Goal: Task Accomplishment & Management: Manage account settings

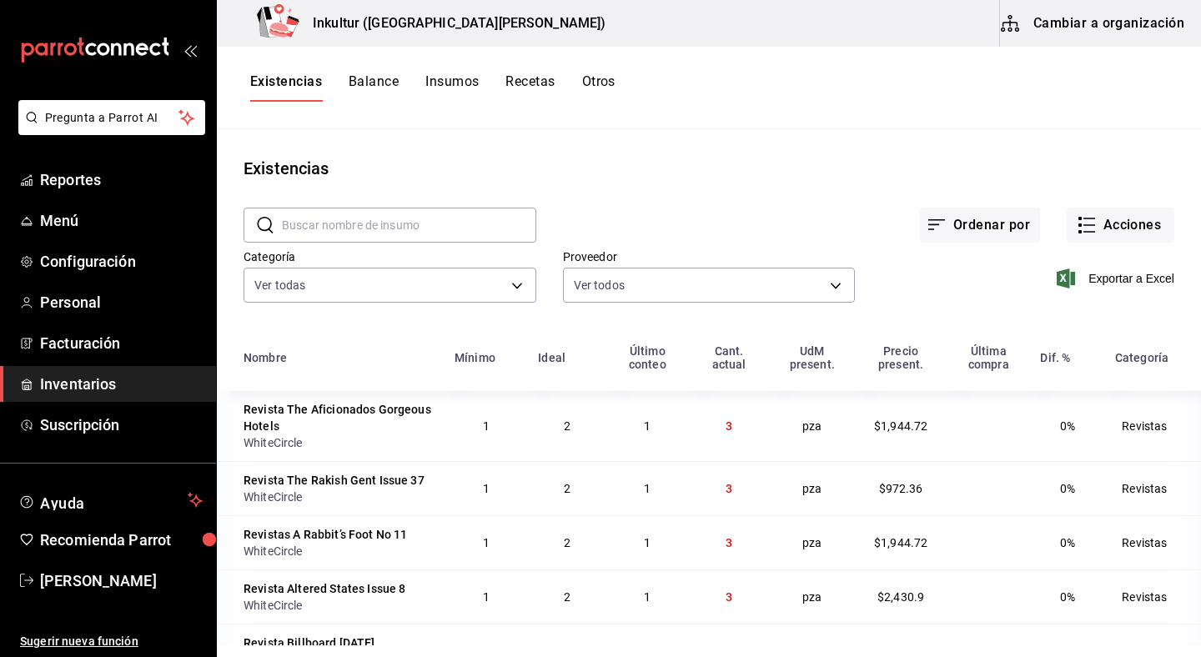
click at [1089, 31] on button "Cambiar a organización" at bounding box center [1094, 23] width 188 height 47
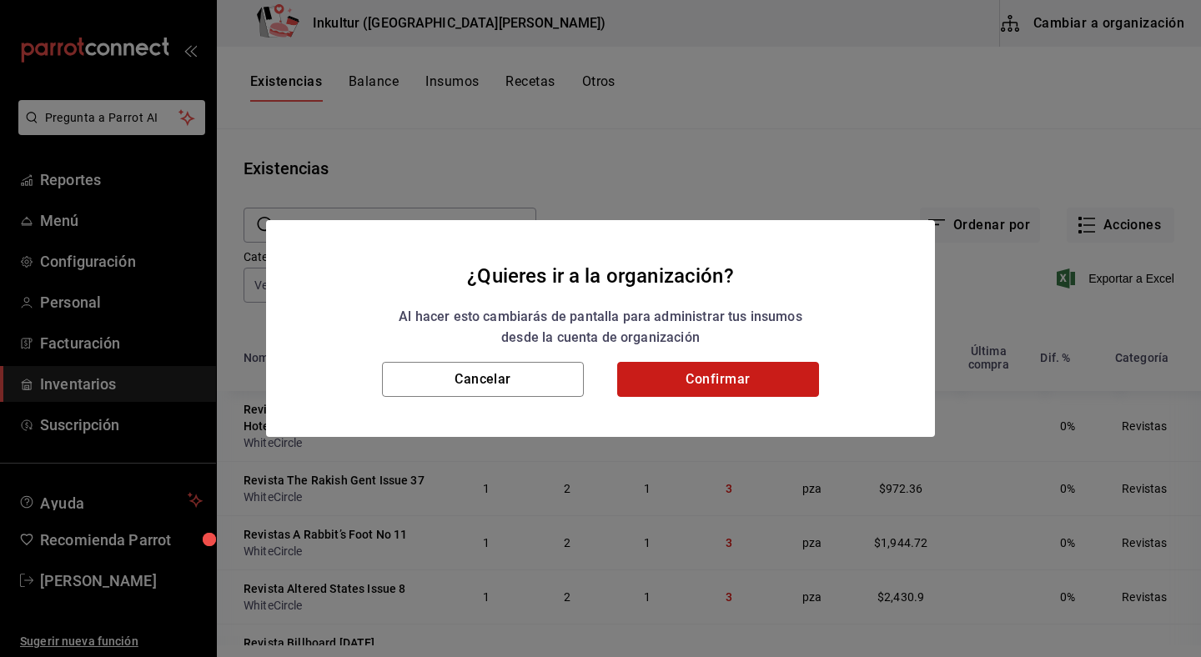
click at [743, 388] on button "Confirmar" at bounding box center [718, 379] width 202 height 35
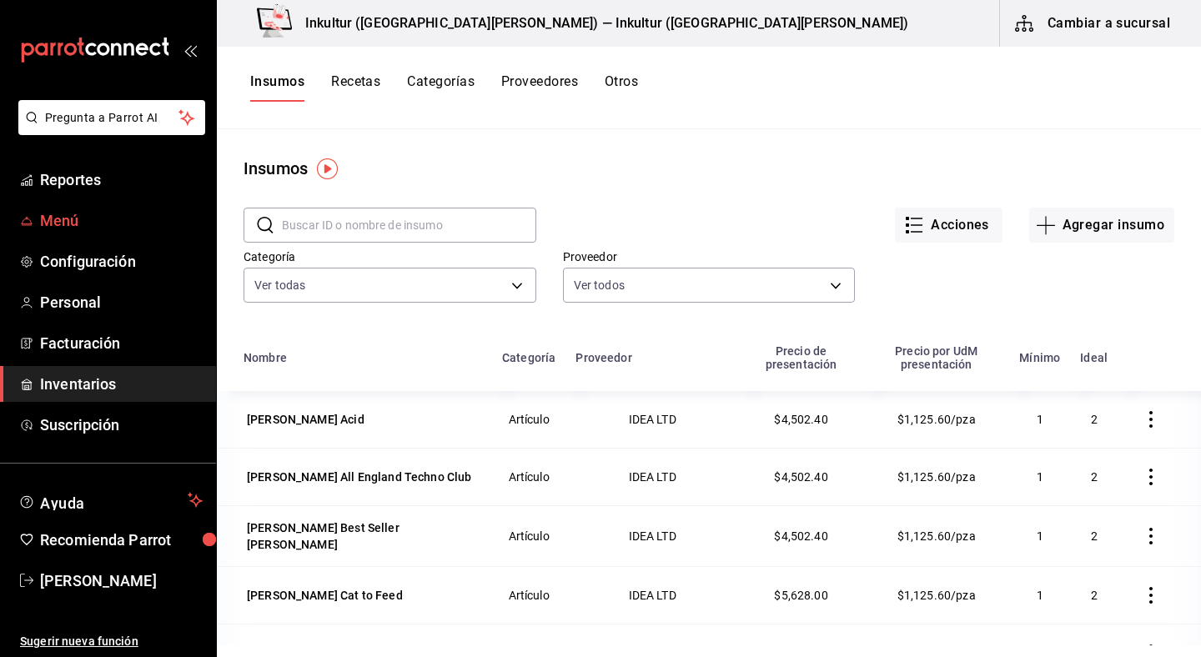
click at [69, 213] on span "Menú" at bounding box center [121, 220] width 163 height 23
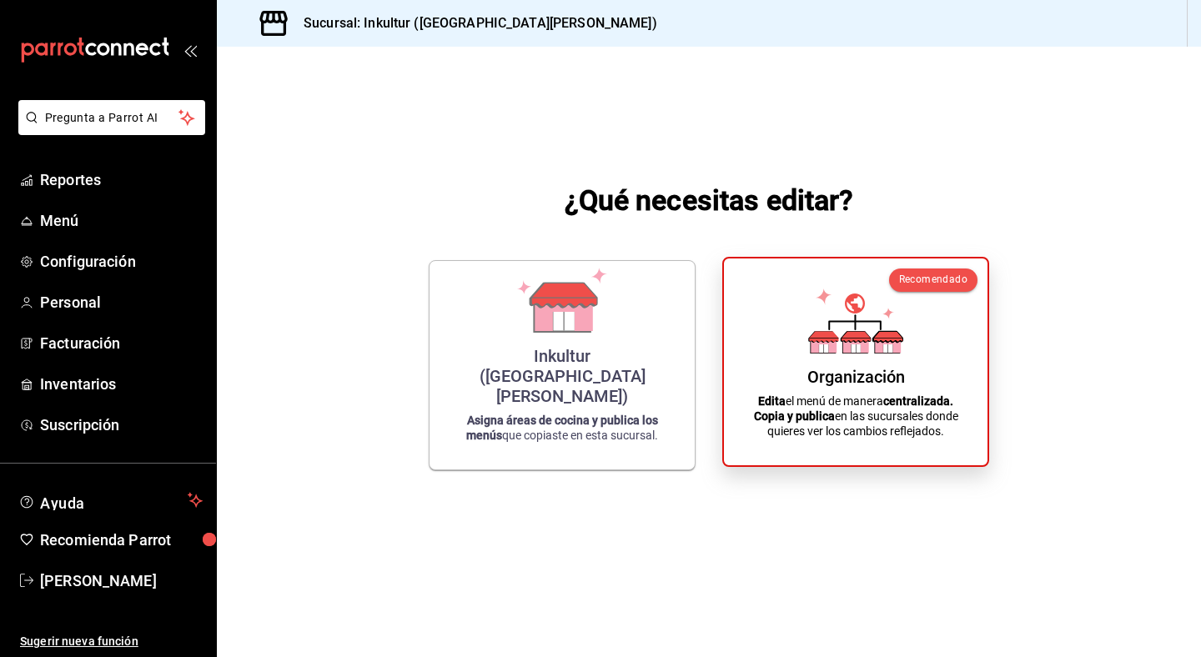
click at [825, 310] on icon at bounding box center [855, 321] width 95 height 65
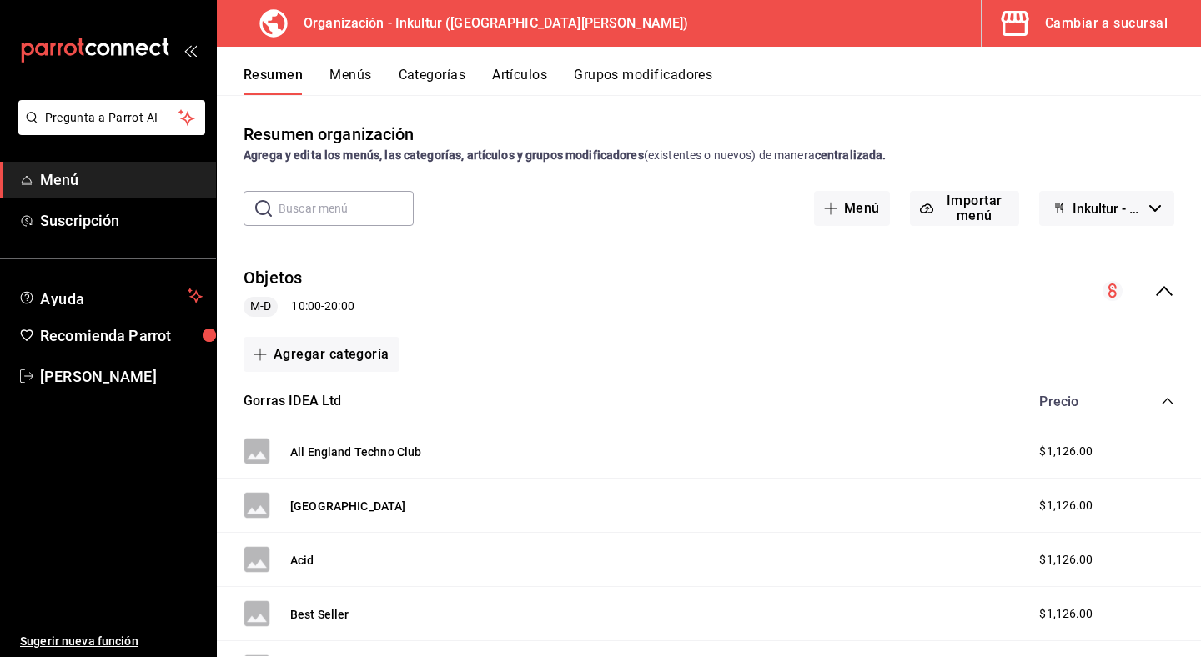
click at [263, 305] on span "M-D" at bounding box center [261, 307] width 34 height 18
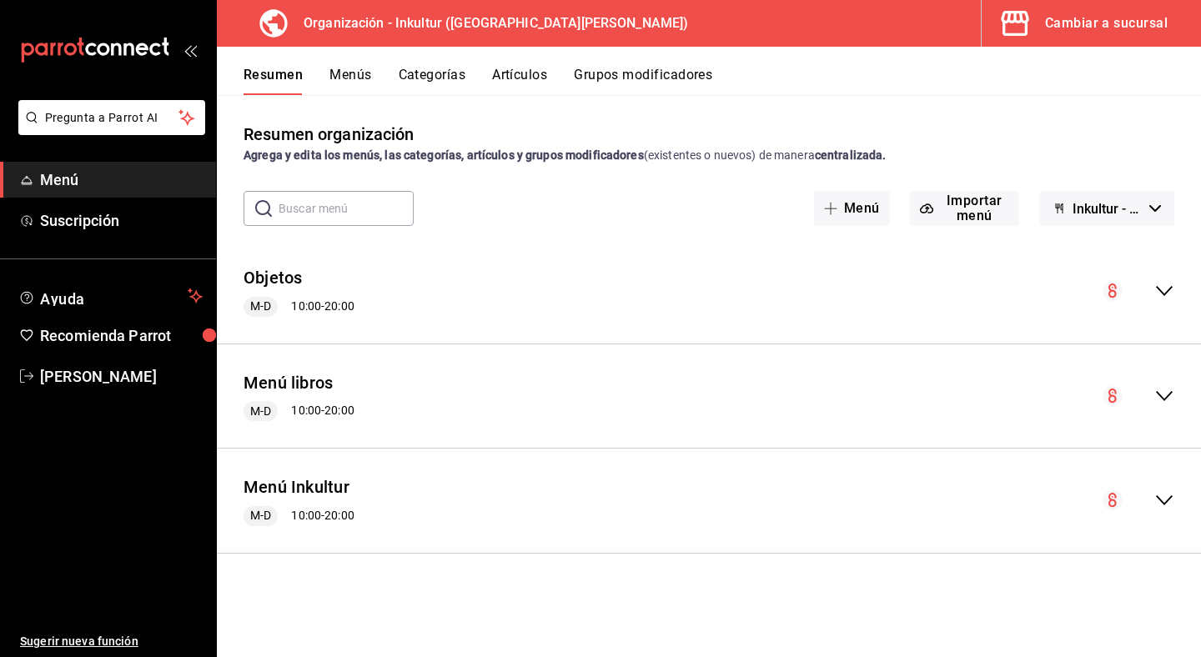
click at [1110, 289] on icon "collapse-menu-row" at bounding box center [1113, 291] width 8 height 14
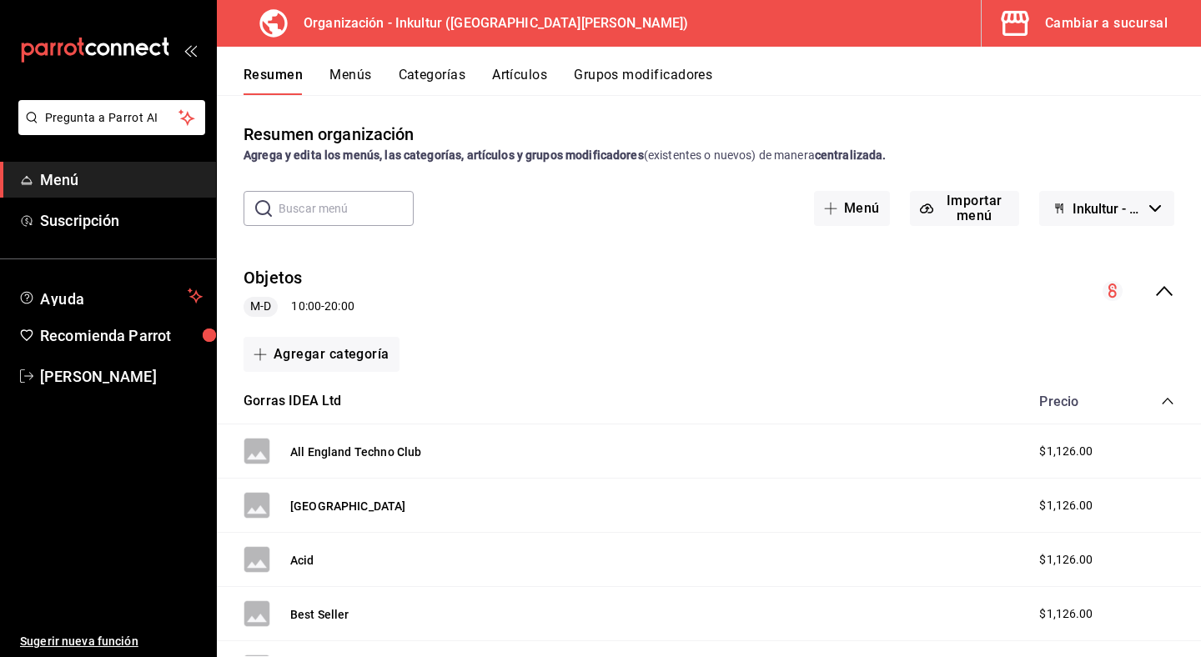
click at [1110, 289] on icon "collapse-menu-row" at bounding box center [1113, 291] width 8 height 14
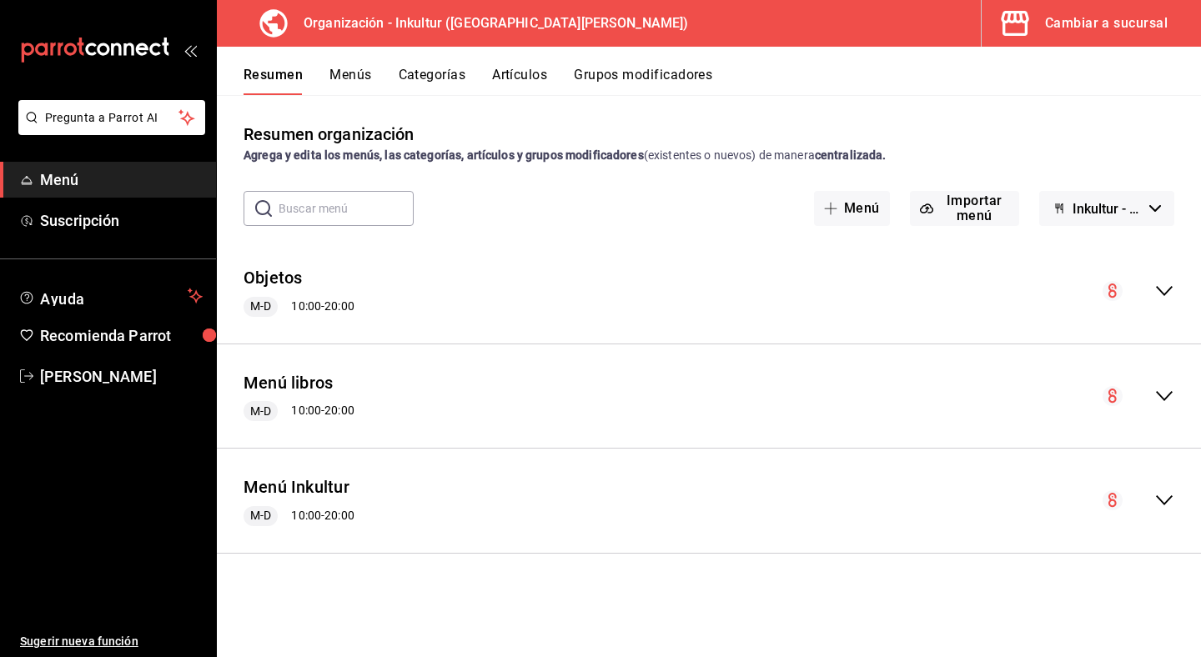
click at [347, 79] on button "Menús" at bounding box center [350, 81] width 42 height 28
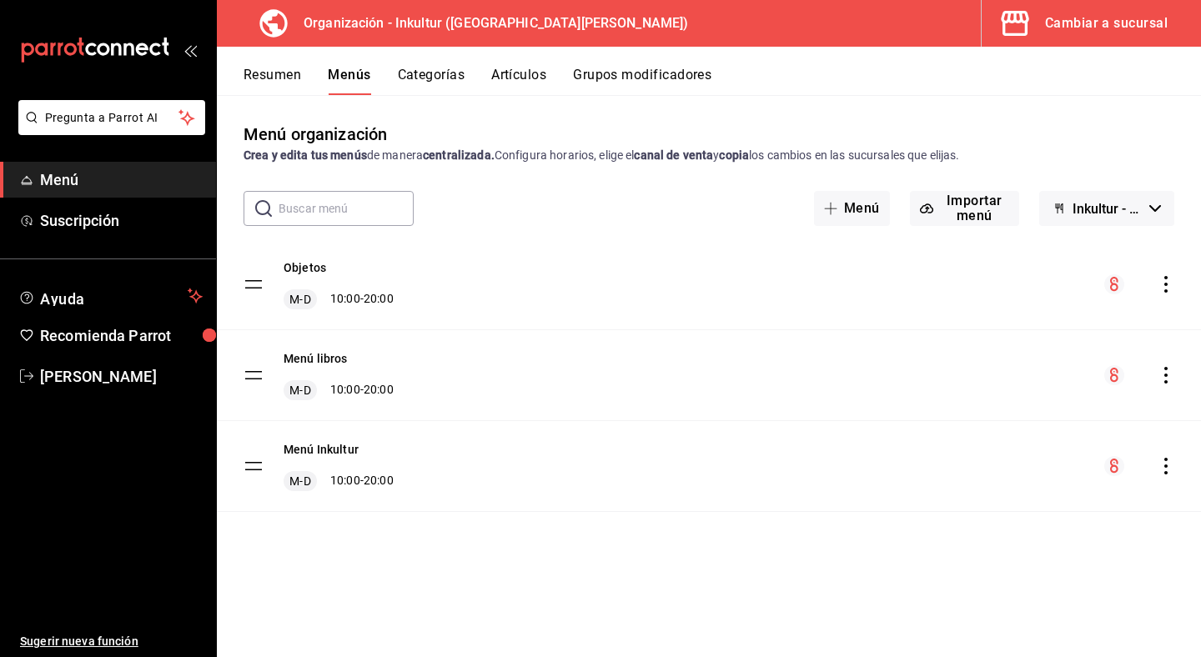
click at [437, 74] on button "Categorías" at bounding box center [432, 81] width 68 height 28
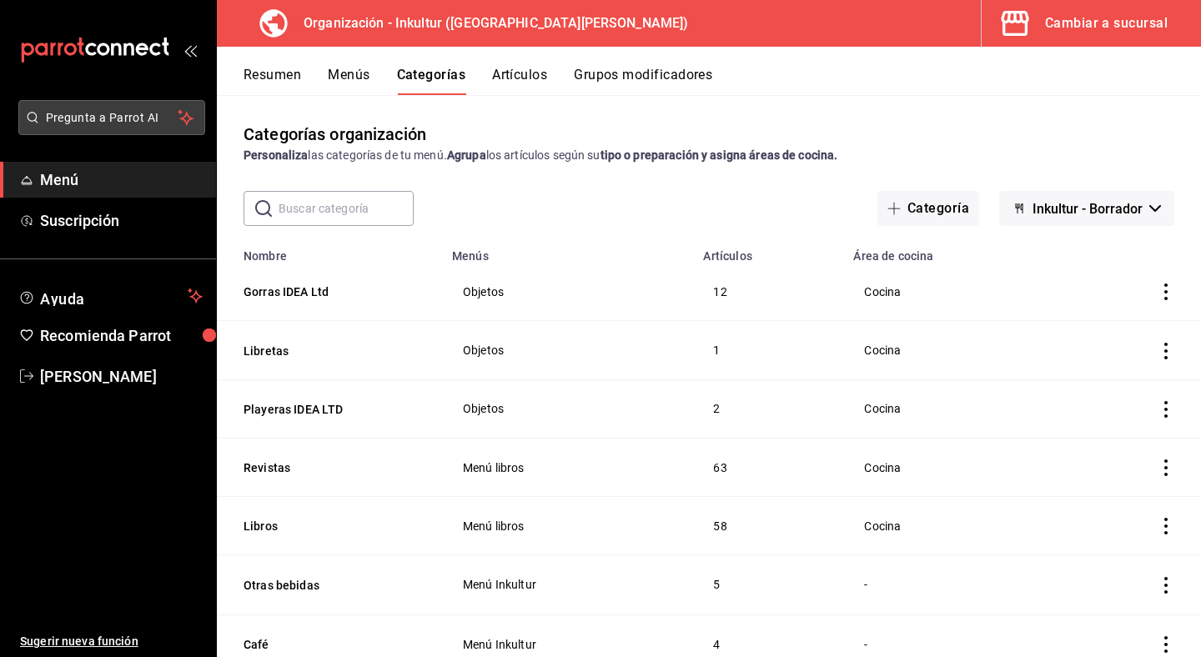
click at [124, 122] on span "Pregunta a Parrot AI" at bounding box center [112, 118] width 133 height 18
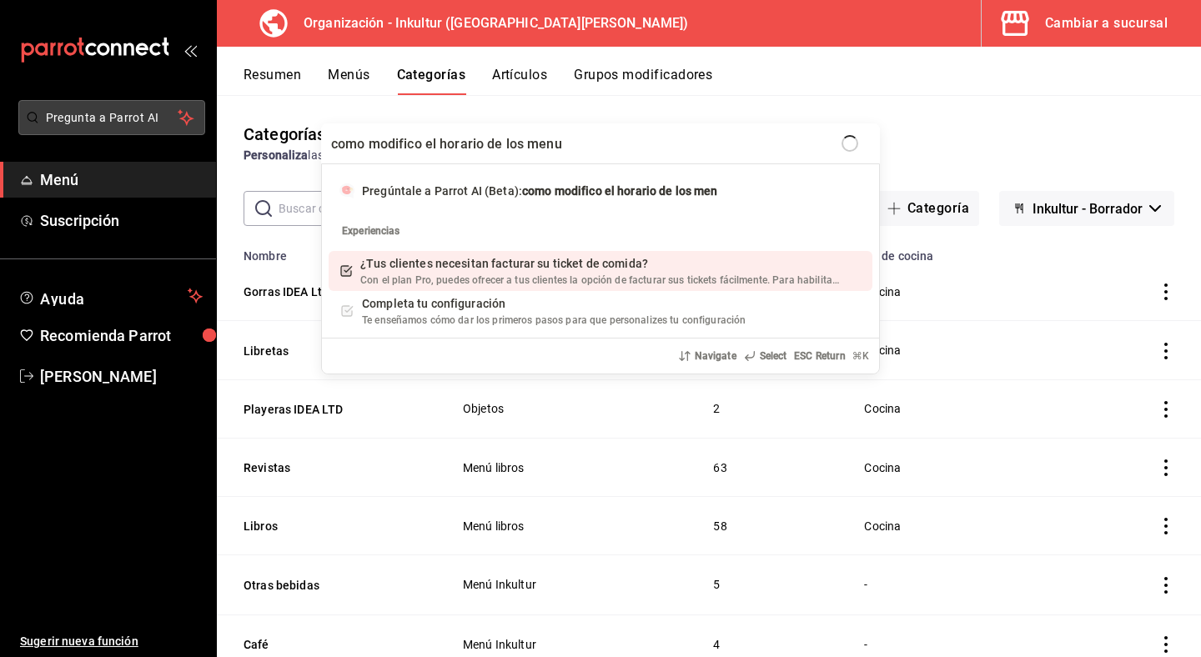
type input "como modifico el horario de los menus"
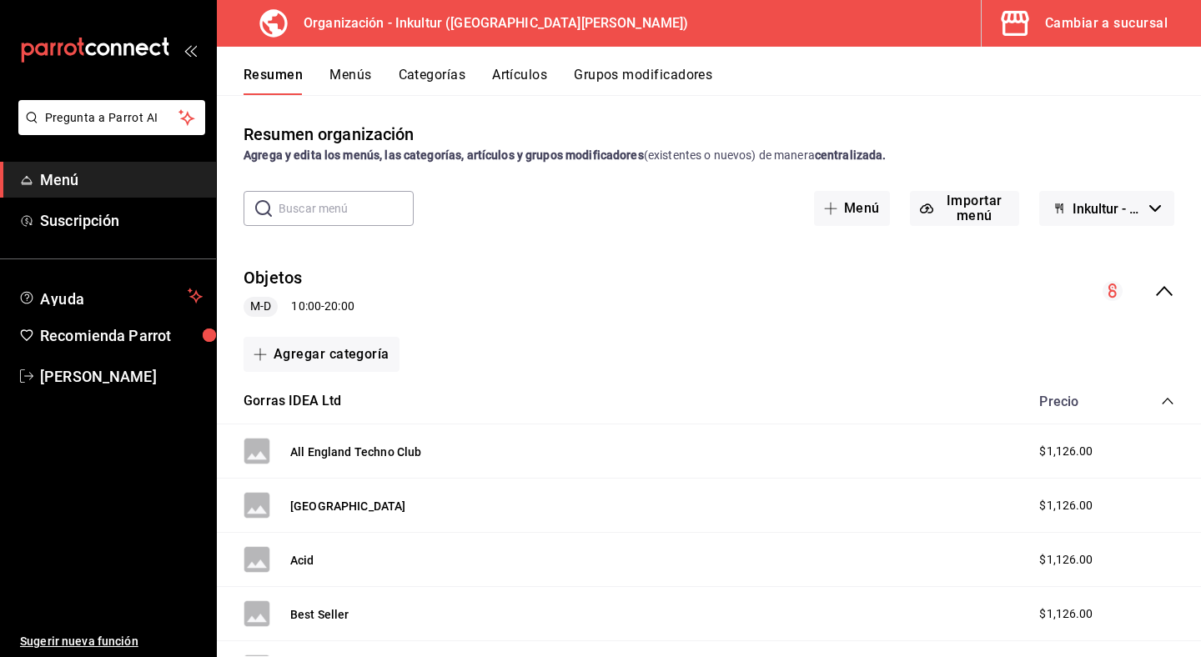
click at [349, 78] on button "Menús" at bounding box center [350, 81] width 42 height 28
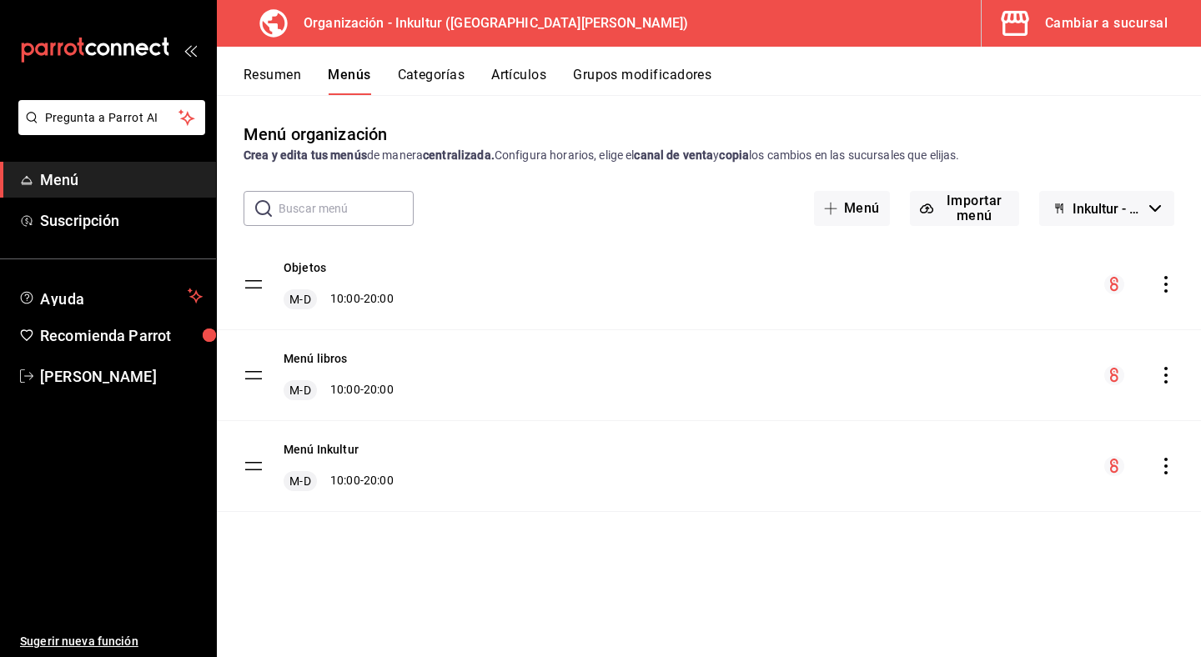
click at [255, 283] on tbody "Objetos M-D 10:00 - 20:00 Menú libros M-D 10:00 - 20:00 Menú Inkultur M-D 10:00…" at bounding box center [709, 375] width 984 height 273
click at [1166, 285] on icon "actions" at bounding box center [1165, 284] width 3 height 17
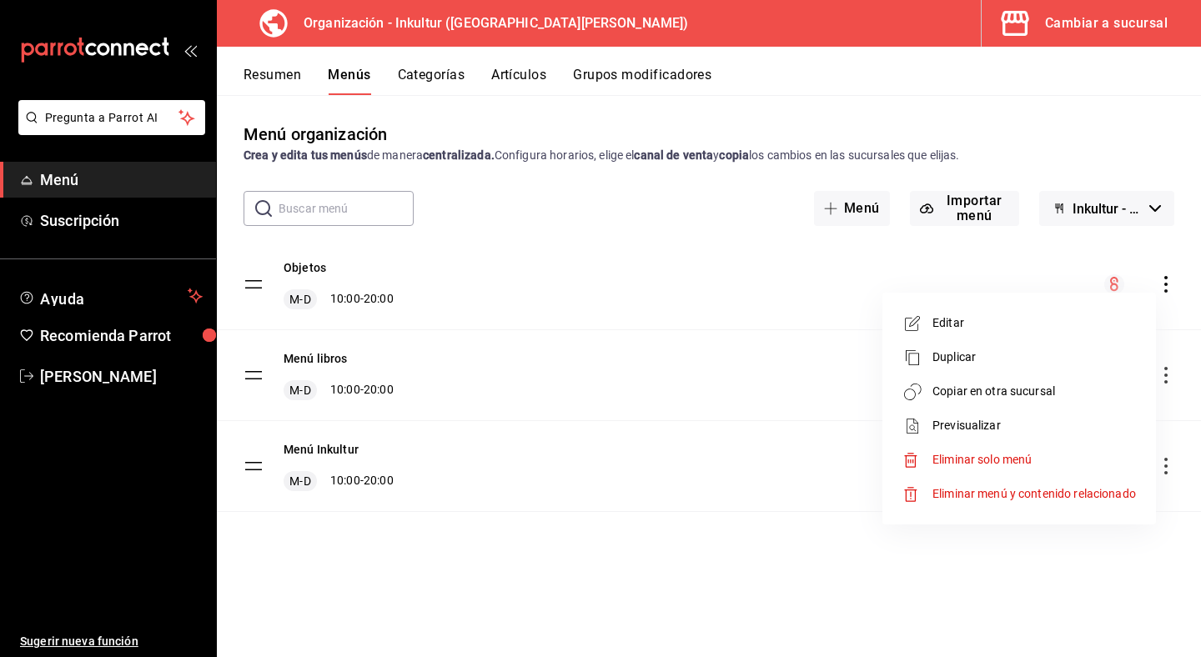
click at [1094, 327] on span "Editar" at bounding box center [1035, 323] width 204 height 18
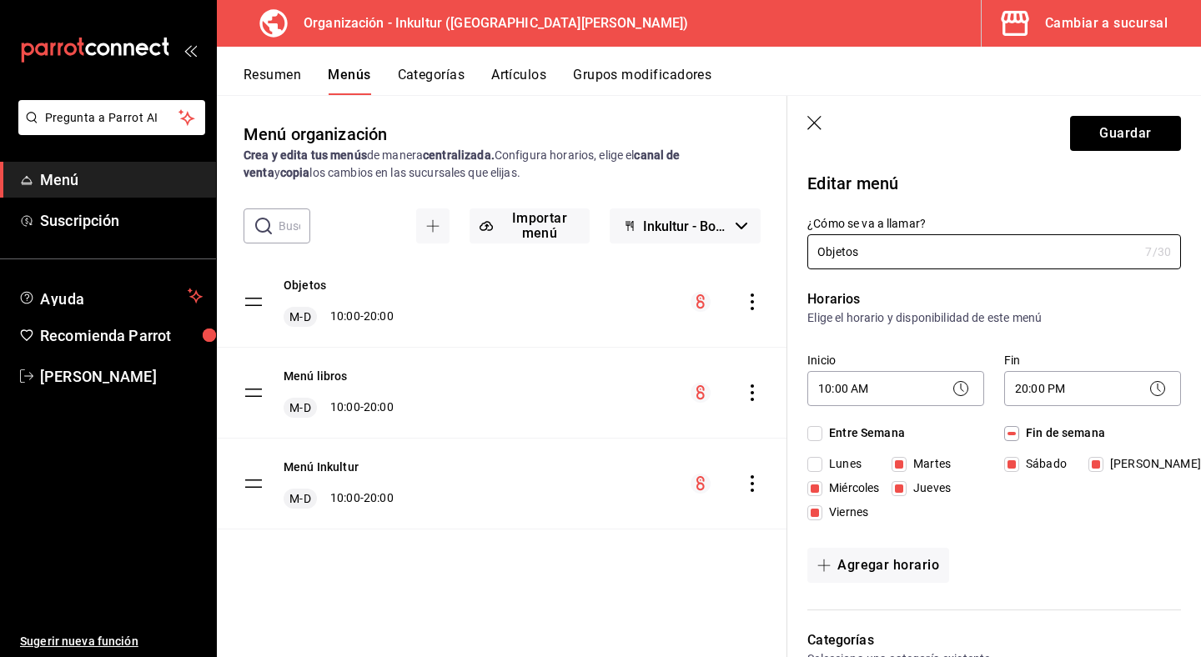
click at [812, 459] on input "Lunes" at bounding box center [814, 464] width 15 height 15
checkbox input "true"
click at [1096, 384] on body "Pregunta a Parrot AI Menú Suscripción Ayuda Recomienda Parrot Andrea Garza Ruíz…" at bounding box center [600, 328] width 1201 height 657
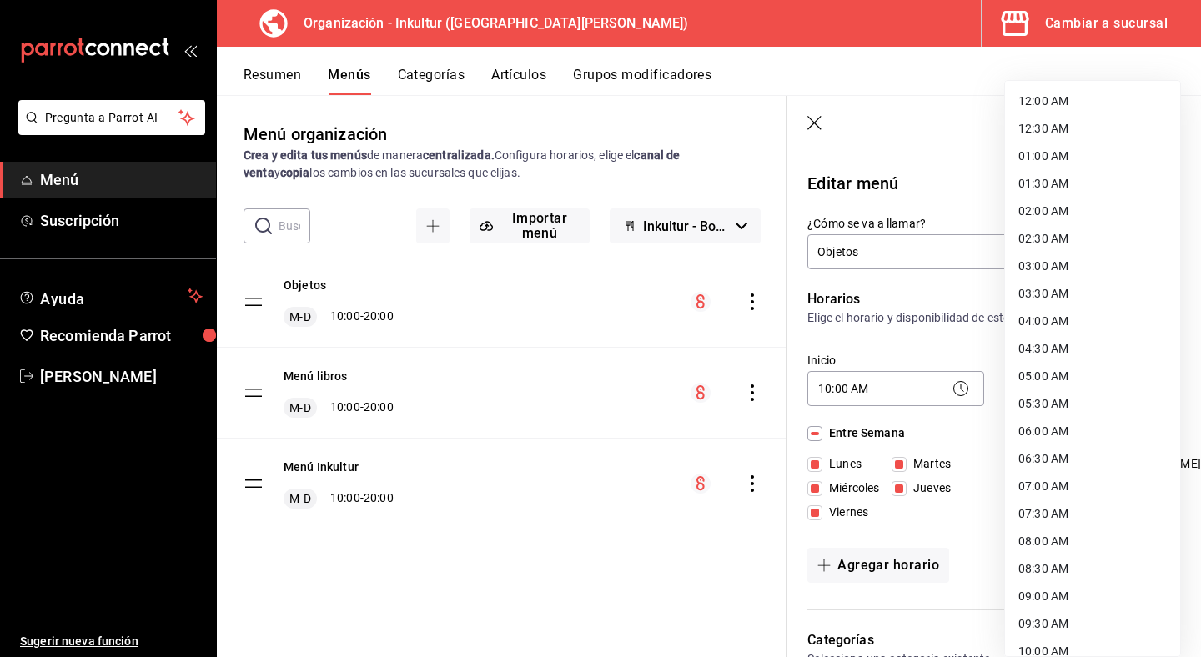
scroll to position [787, 0]
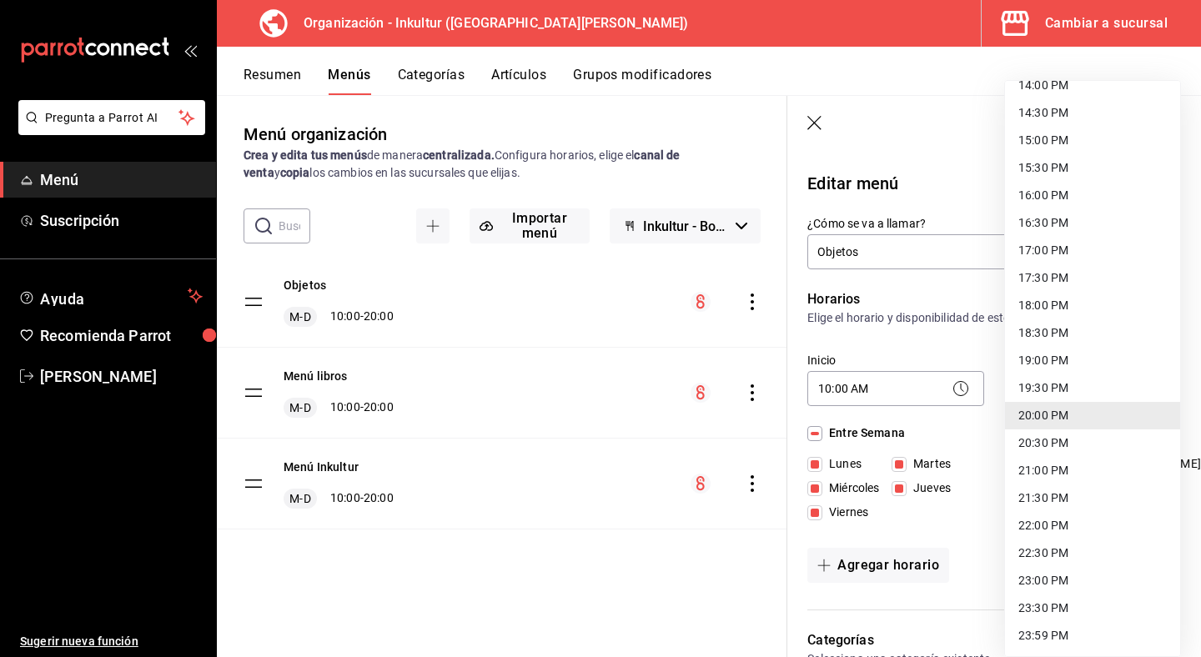
click at [1098, 609] on li "23:30 PM" at bounding box center [1092, 609] width 175 height 28
type input "23:30"
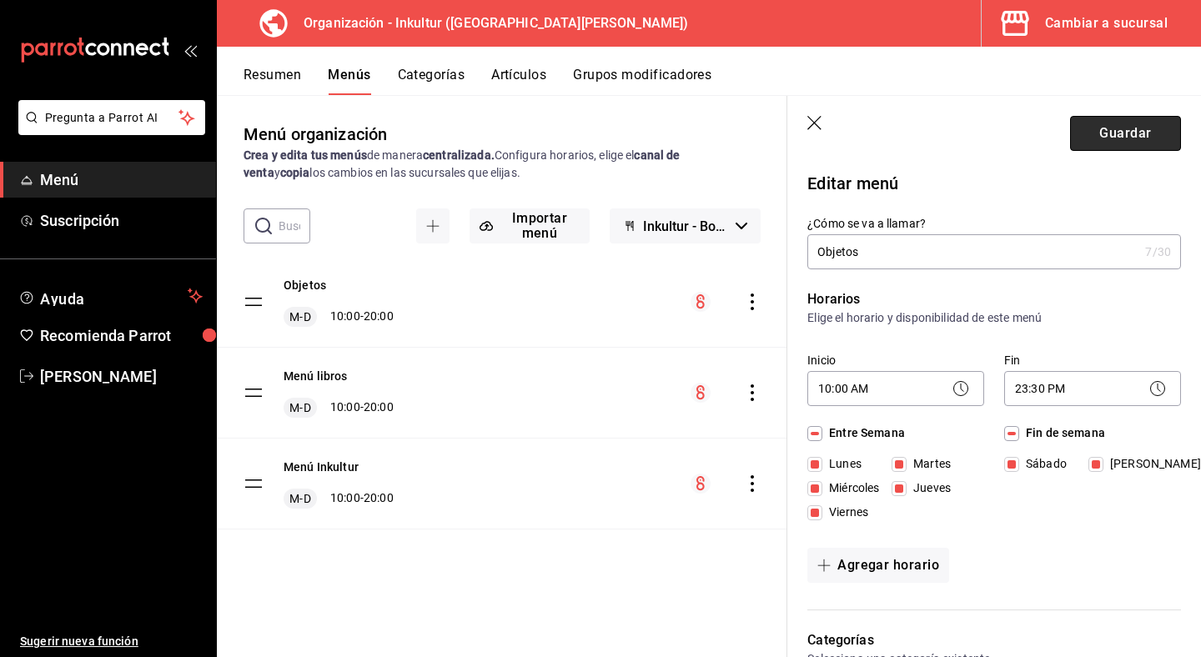
click at [1127, 133] on button "Guardar" at bounding box center [1125, 133] width 111 height 35
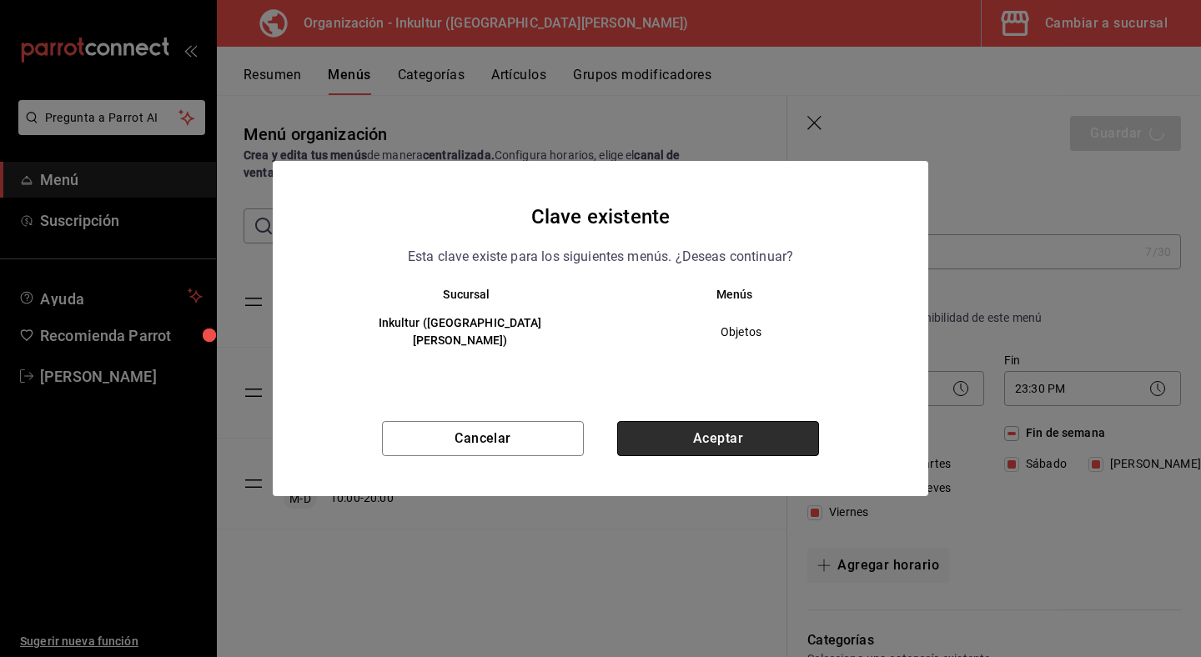
click at [745, 438] on button "Aceptar" at bounding box center [718, 438] width 202 height 35
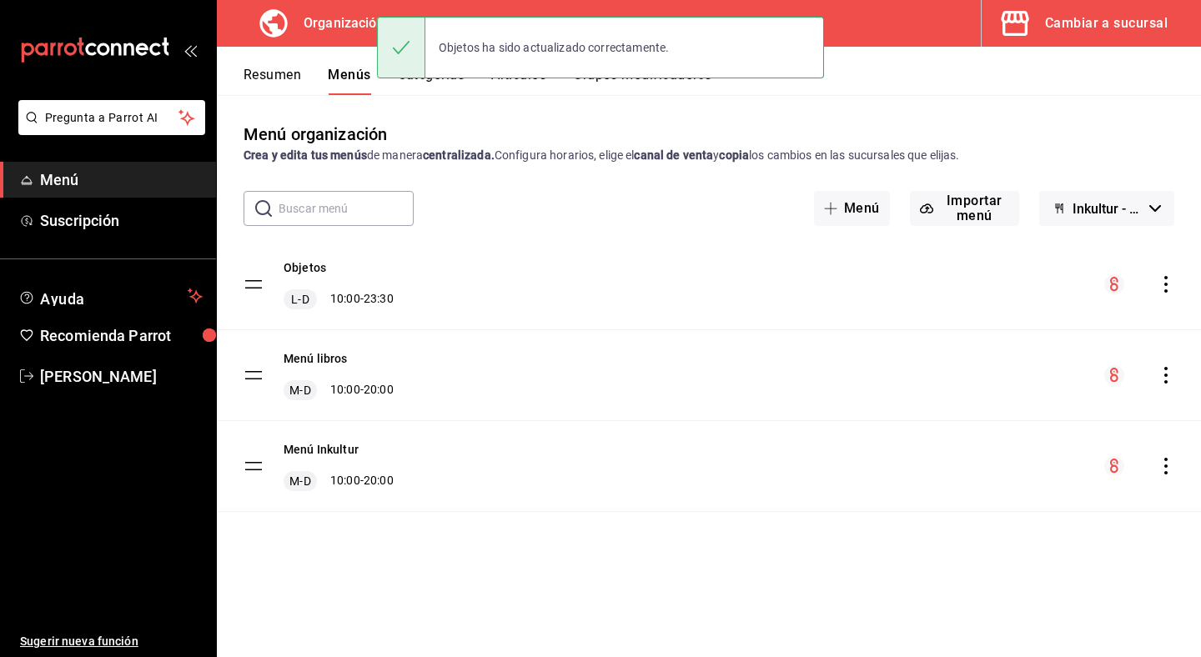
click at [1166, 374] on icon "actions" at bounding box center [1165, 375] width 3 height 17
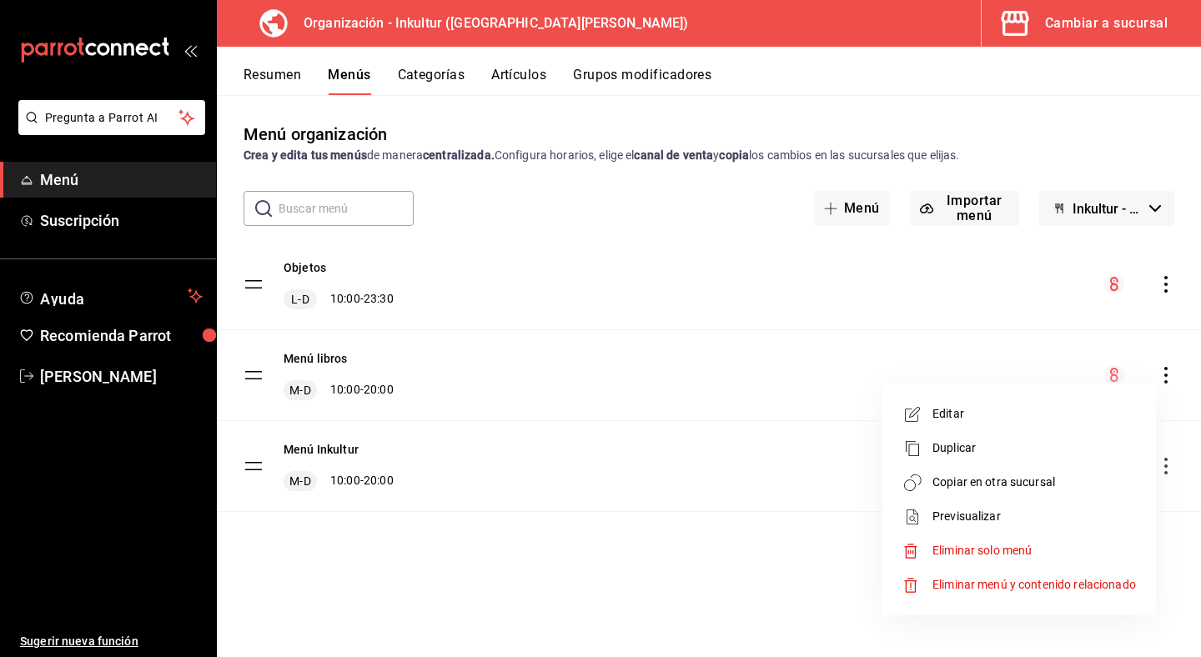
click at [1085, 417] on span "Editar" at bounding box center [1035, 414] width 204 height 18
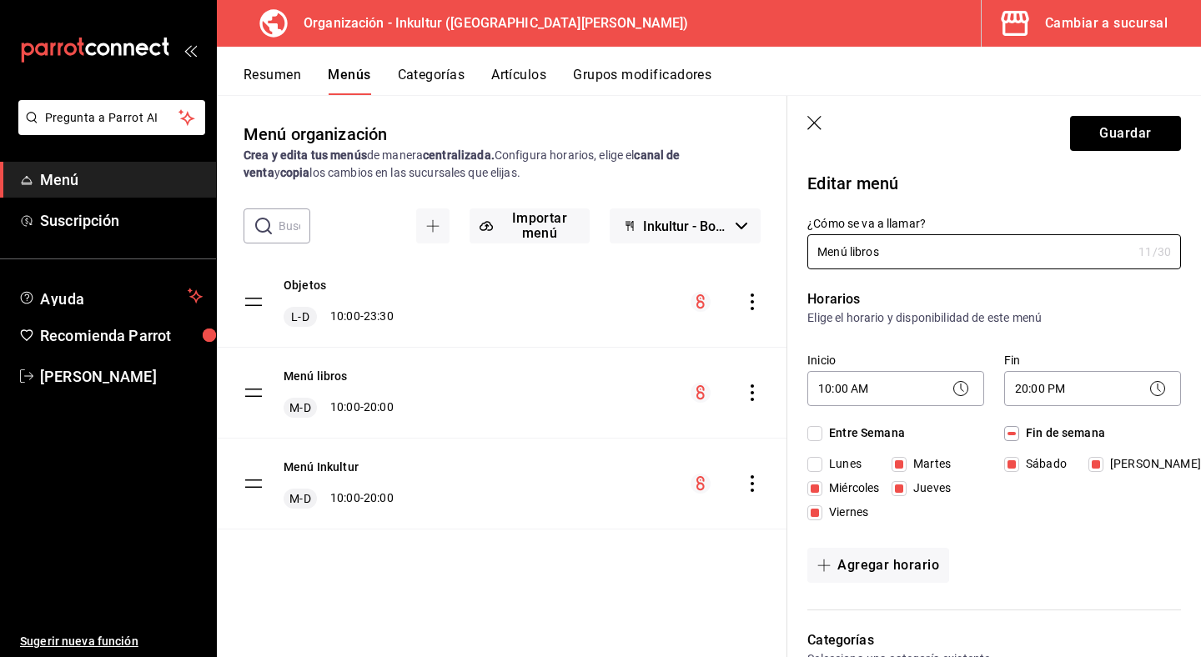
click at [825, 465] on span "Lunes" at bounding box center [841, 464] width 39 height 18
click at [822, 465] on input "Lunes" at bounding box center [814, 464] width 15 height 15
checkbox input "true"
click at [1159, 395] on circle at bounding box center [1157, 389] width 14 height 14
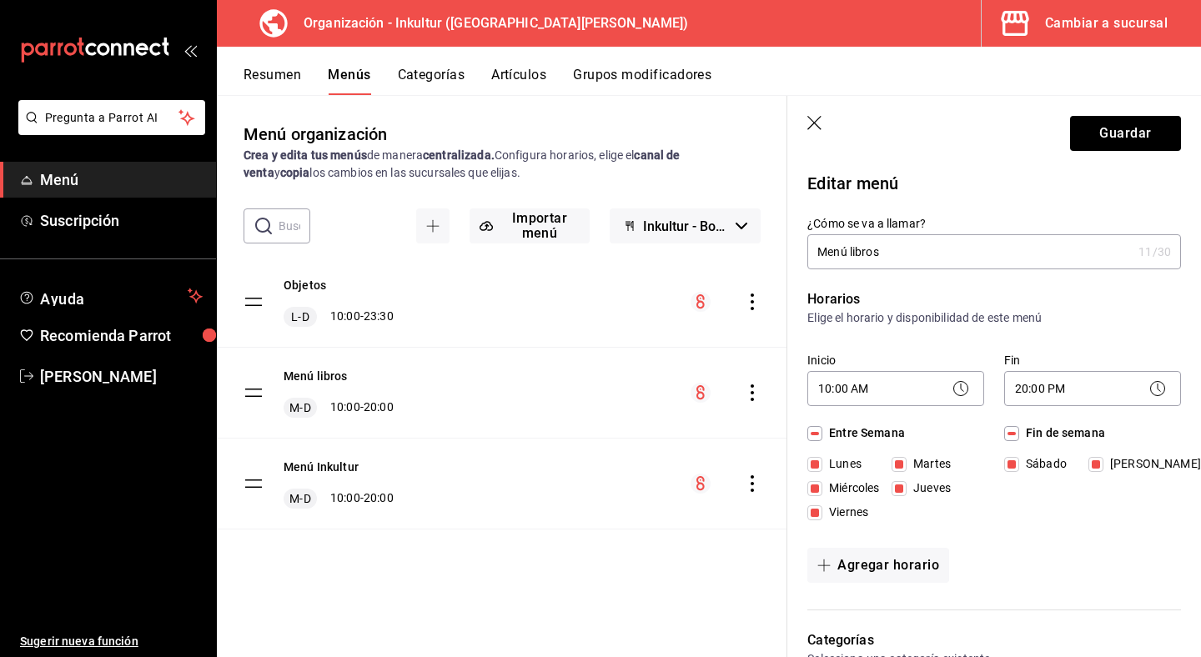
click at [1160, 390] on icon at bounding box center [1158, 389] width 20 height 20
click at [1048, 382] on body "Pregunta a Parrot AI Menú Suscripción Ayuda Recomienda Parrot Andrea Garza Ruíz…" at bounding box center [600, 328] width 1201 height 657
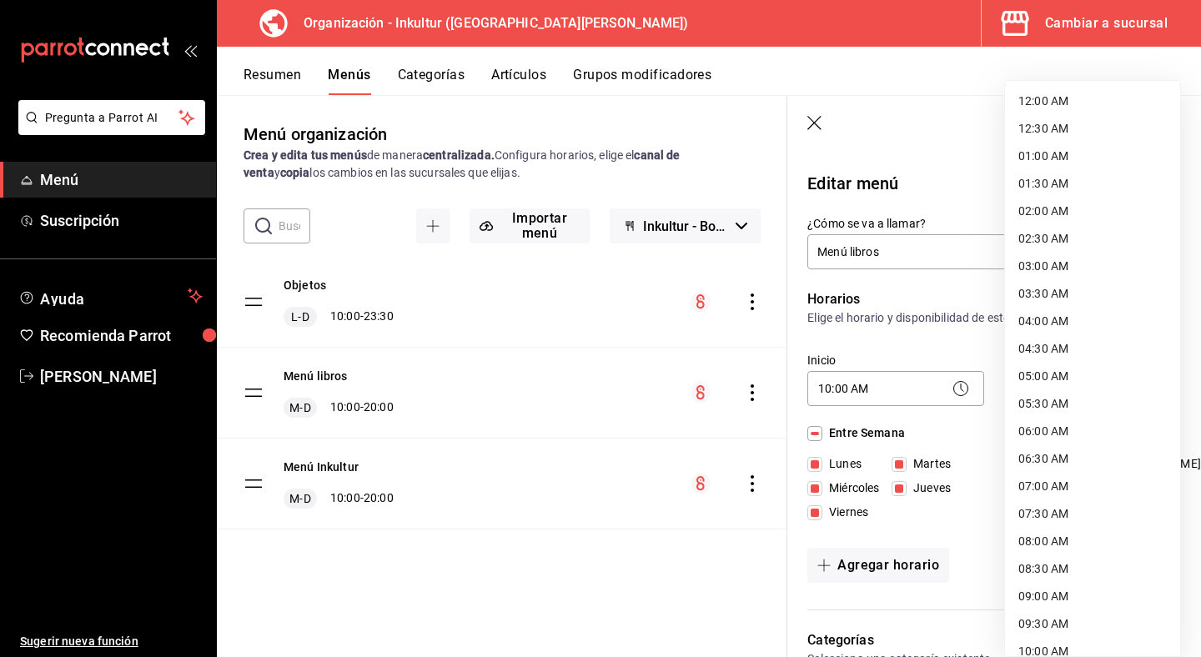
scroll to position [787, 0]
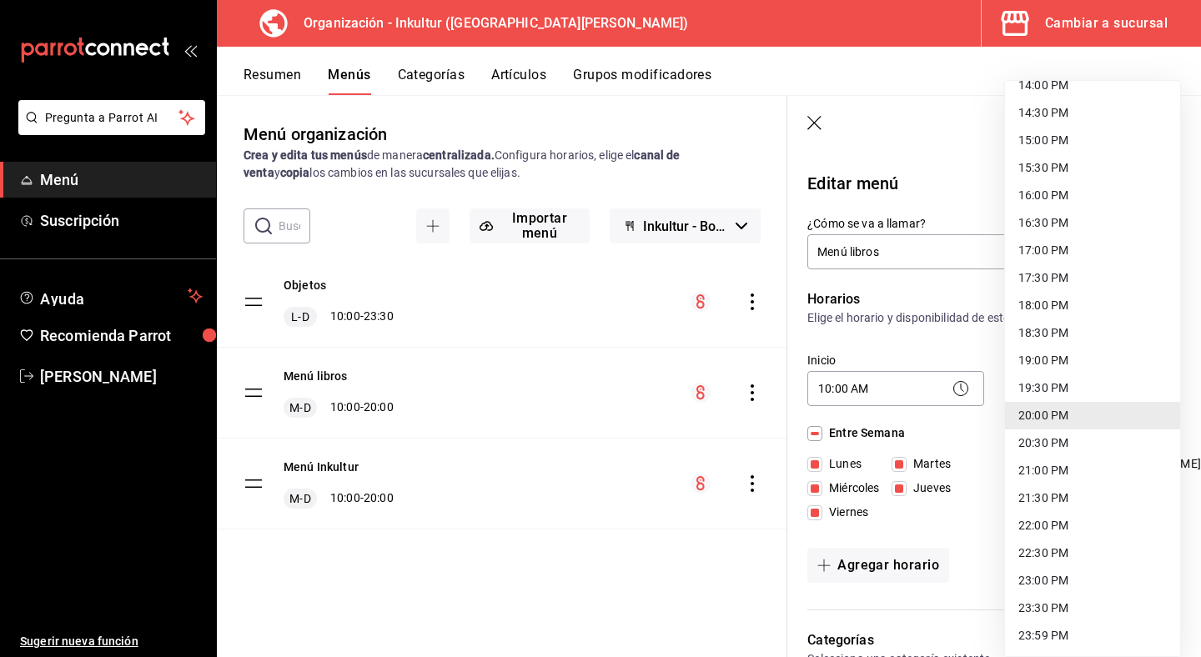
click at [1062, 630] on li "23:59 PM" at bounding box center [1092, 636] width 175 height 28
type input "23:59"
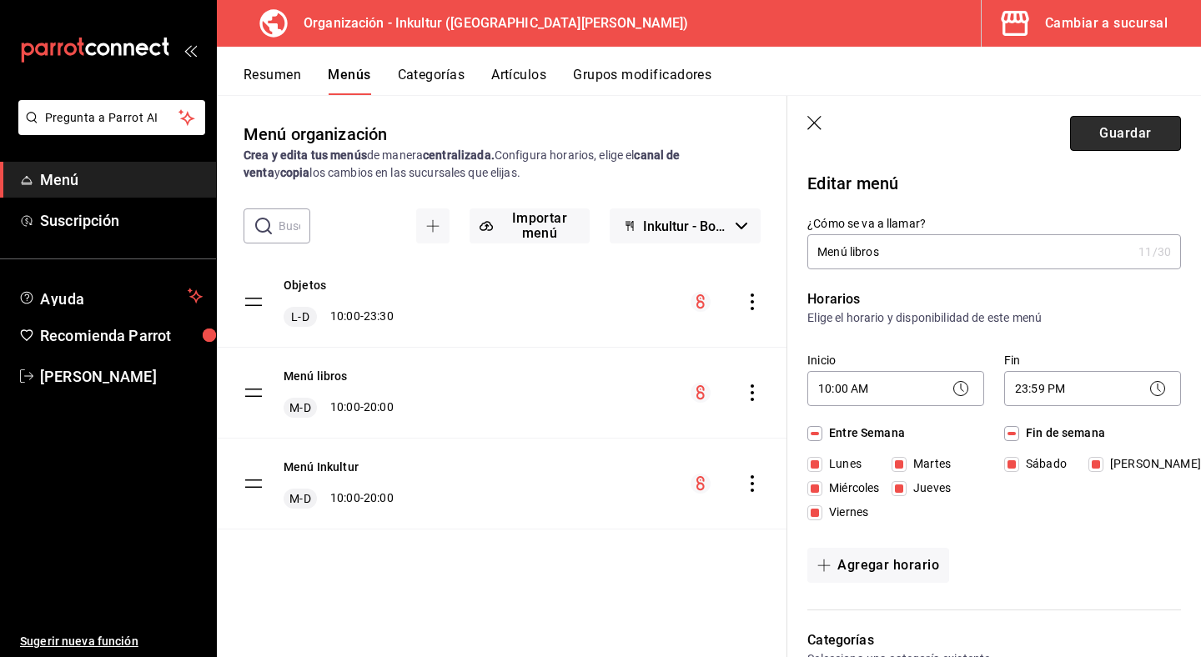
click at [1130, 130] on button "Guardar" at bounding box center [1125, 133] width 111 height 35
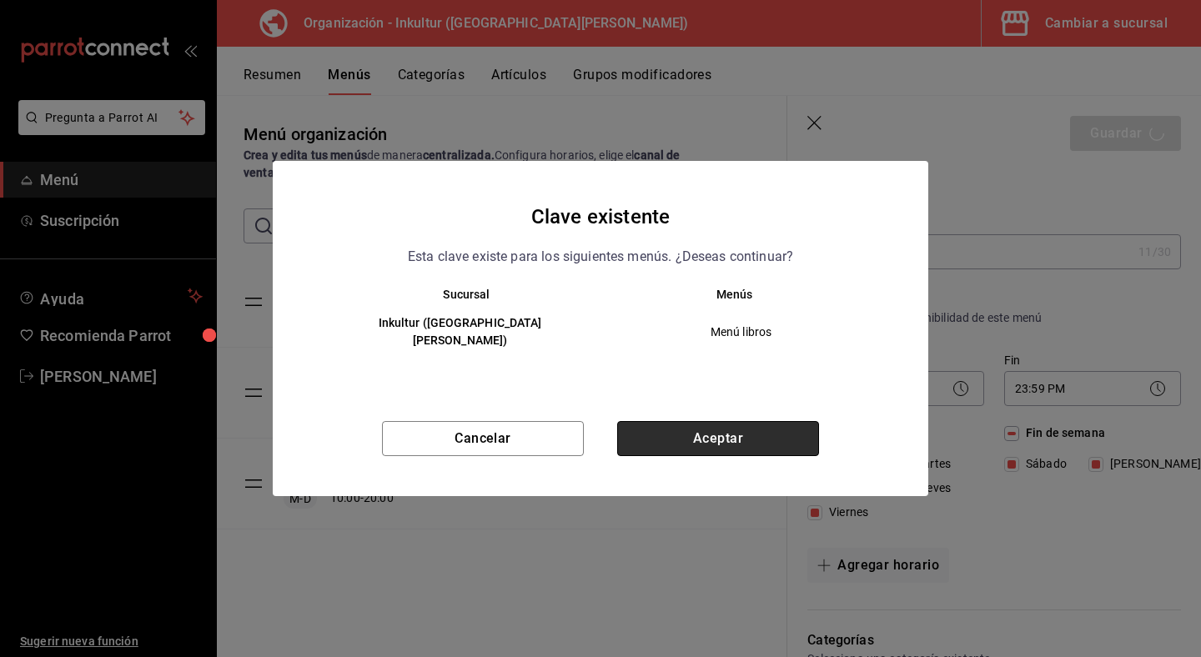
click at [752, 444] on button "Aceptar" at bounding box center [718, 438] width 202 height 35
checkbox input "false"
type input "1756158605182"
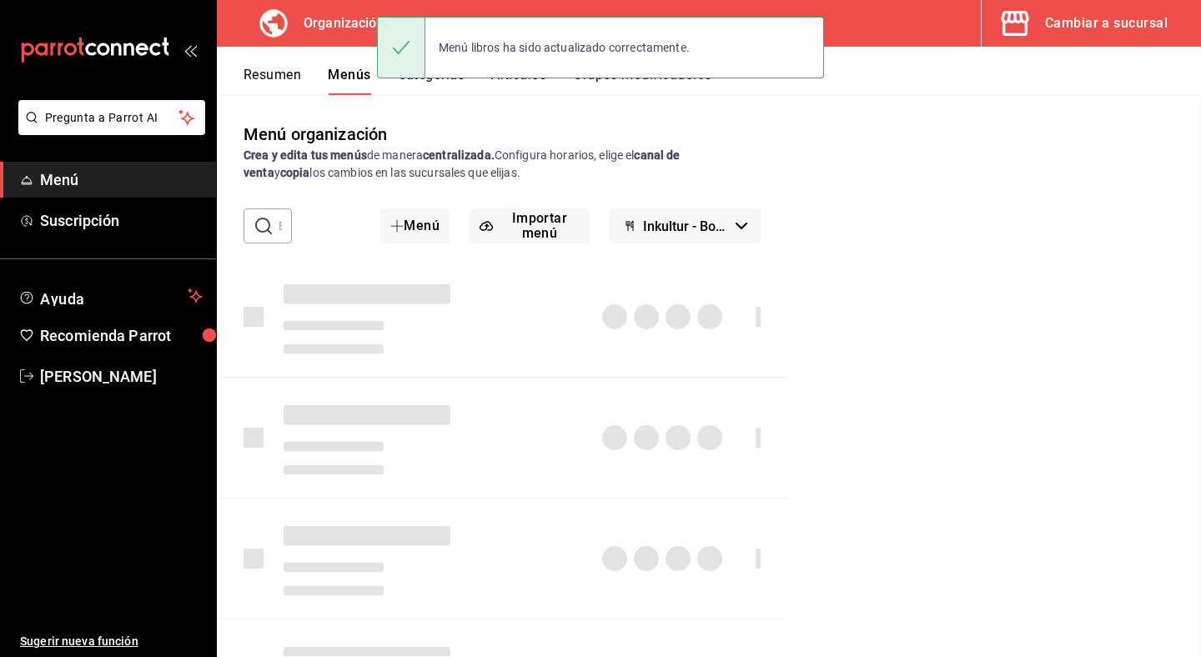
checkbox input "false"
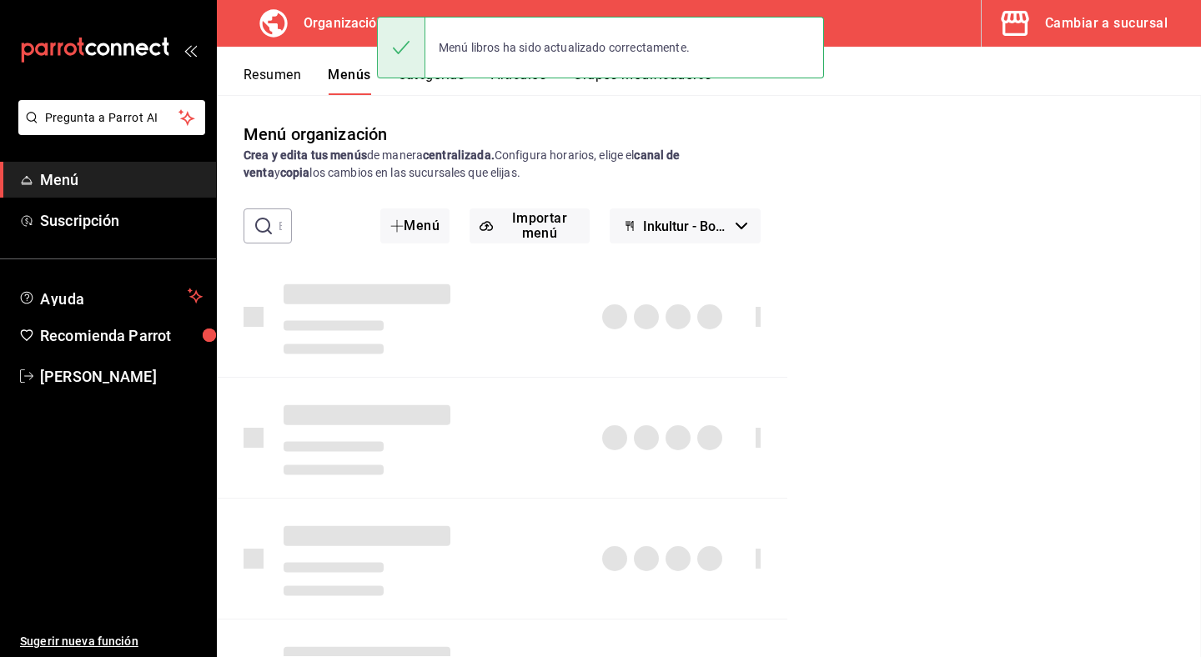
checkbox input "false"
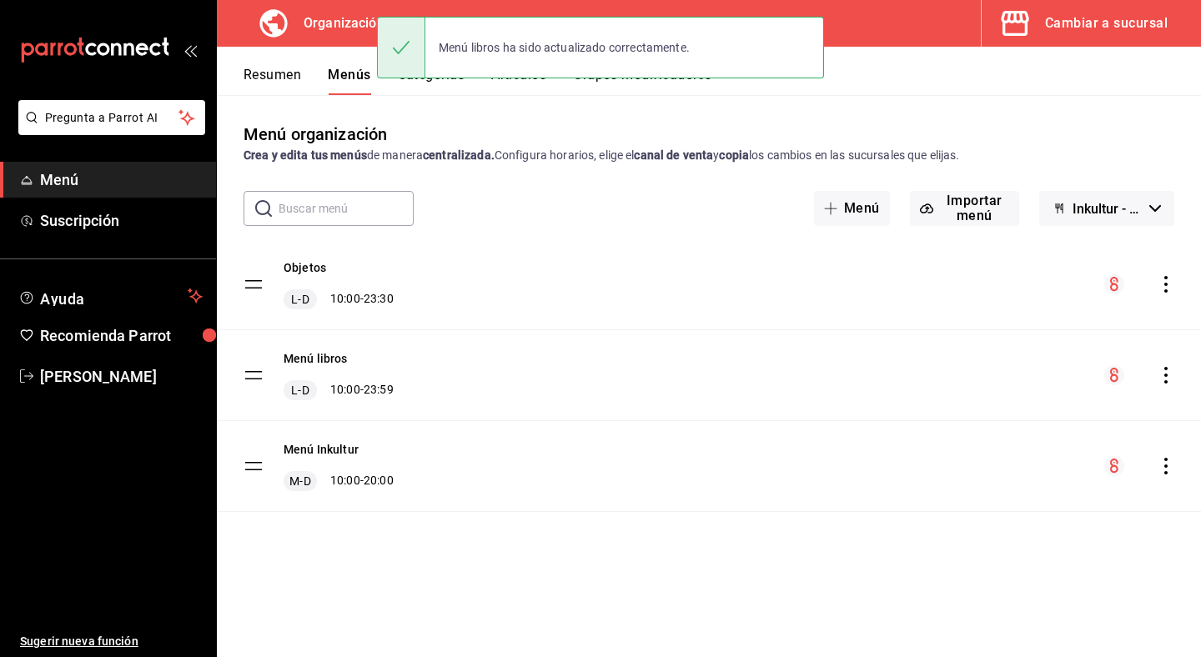
click at [1167, 466] on icon "actions" at bounding box center [1165, 466] width 3 height 17
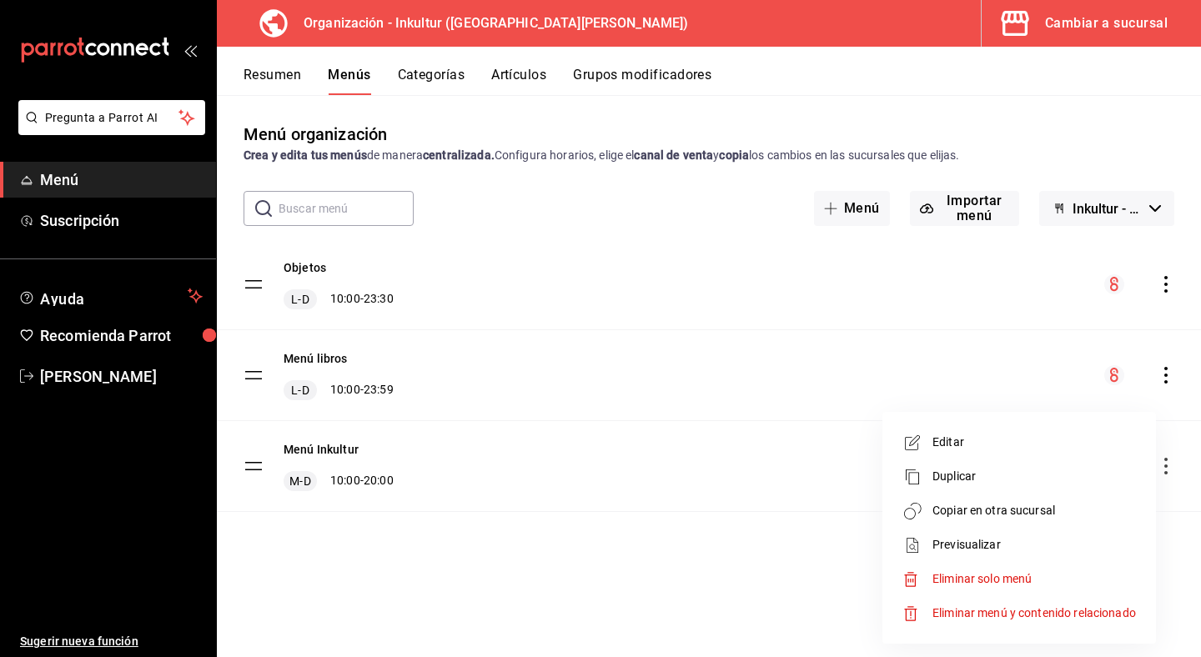
click at [1038, 432] on li "Editar" at bounding box center [1019, 442] width 260 height 34
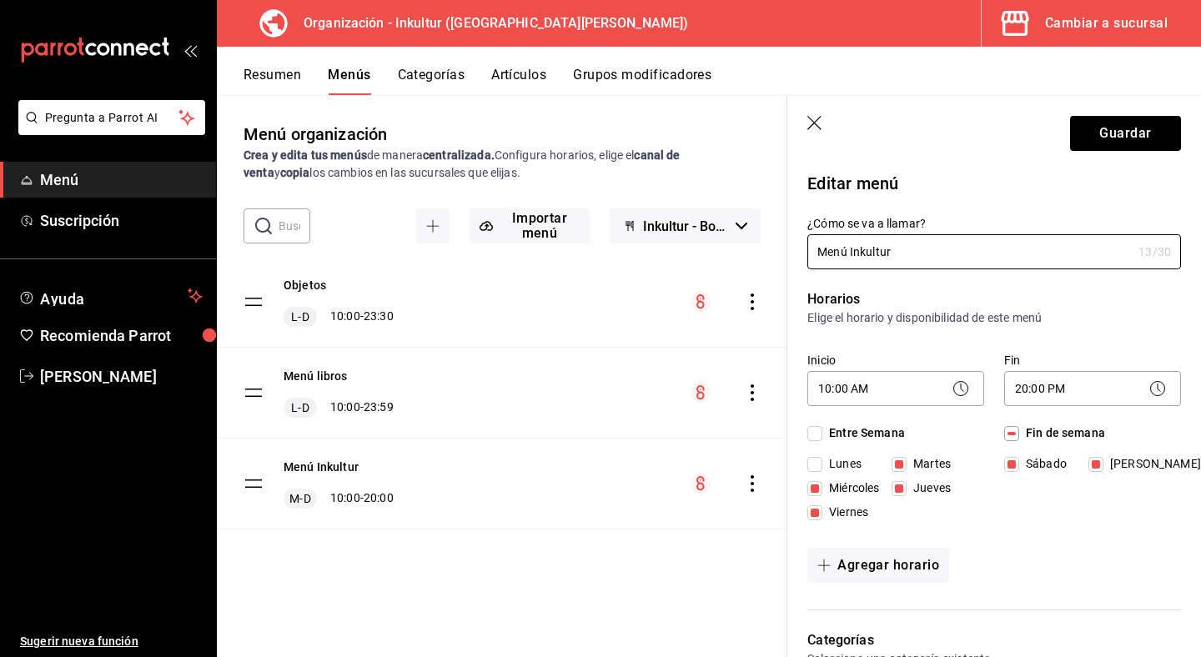
click at [816, 465] on input "Lunes" at bounding box center [814, 464] width 15 height 15
checkbox input "true"
click at [1159, 388] on icon at bounding box center [1158, 389] width 20 height 20
click at [1061, 395] on body "Pregunta a Parrot AI Menú Suscripción Ayuda Recomienda Parrot Andrea Garza Ruíz…" at bounding box center [600, 328] width 1201 height 657
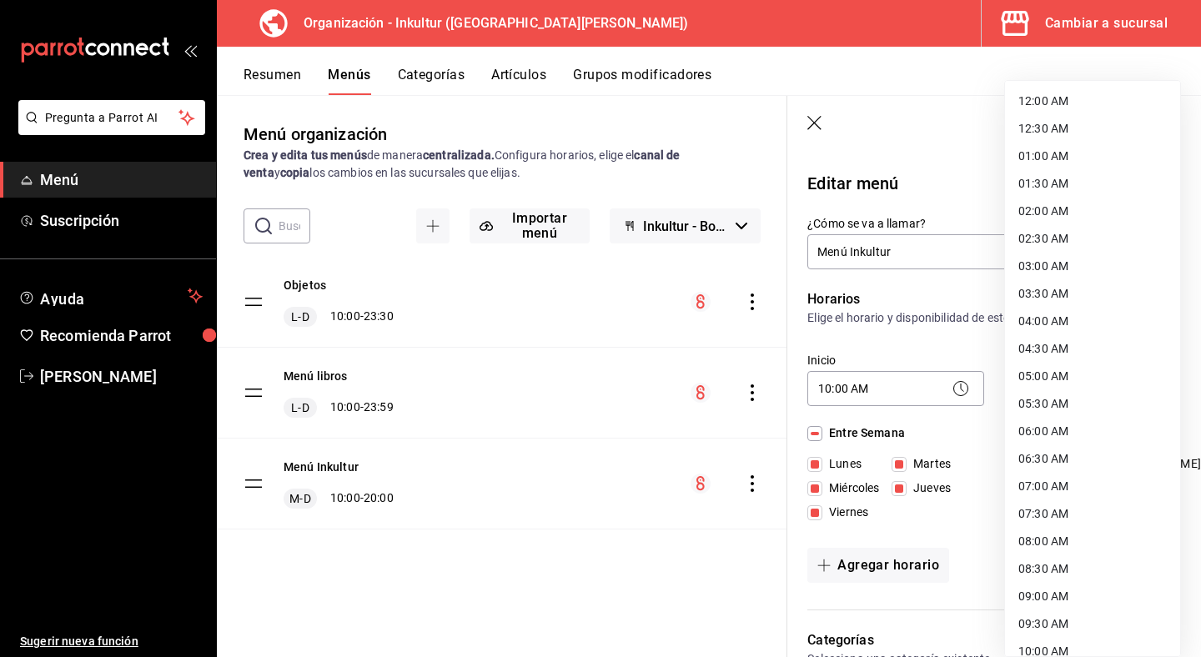
scroll to position [787, 0]
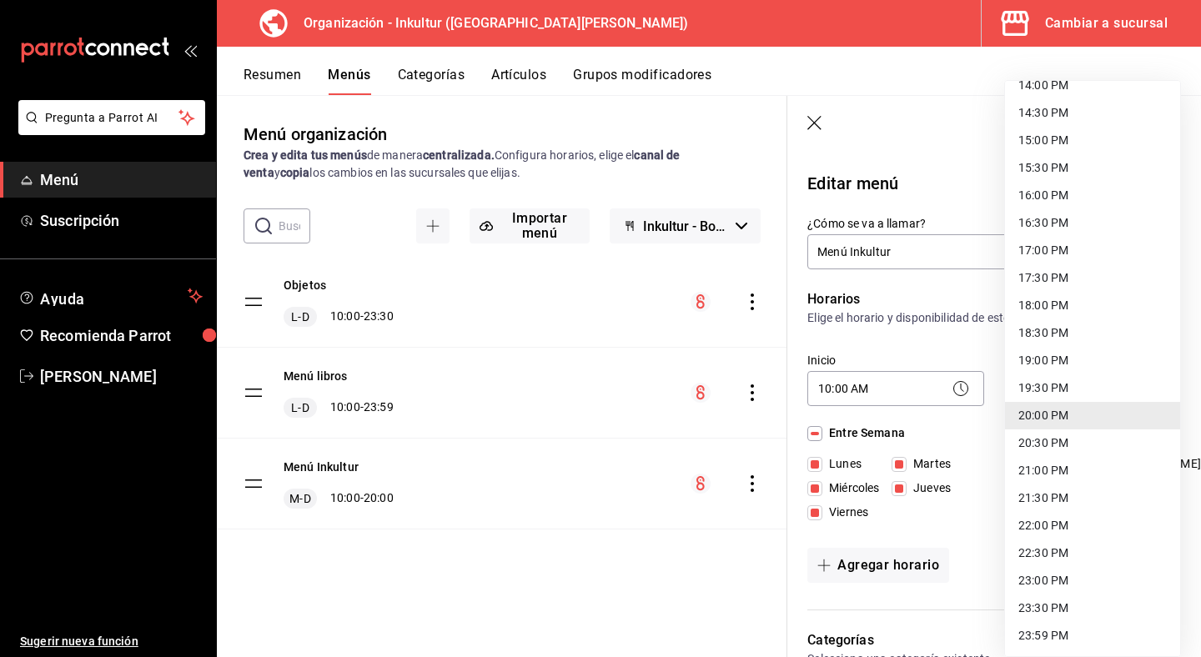
click at [1102, 640] on li "23:59 PM" at bounding box center [1092, 636] width 175 height 28
type input "23:59"
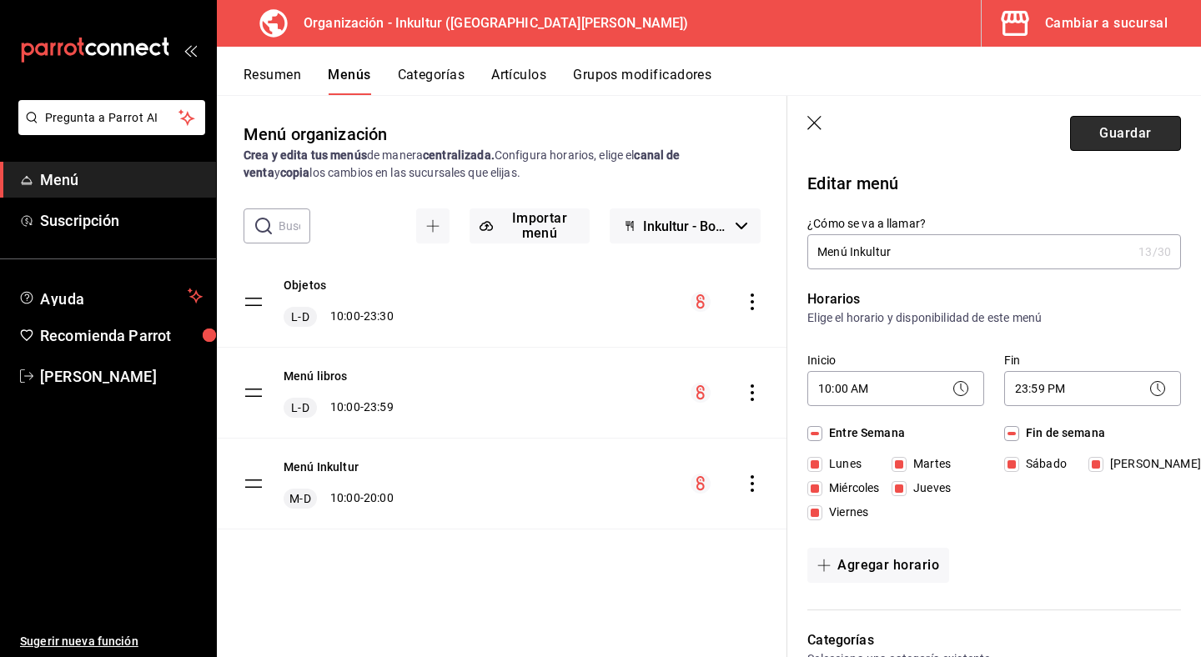
click at [1124, 128] on button "Guardar" at bounding box center [1125, 133] width 111 height 35
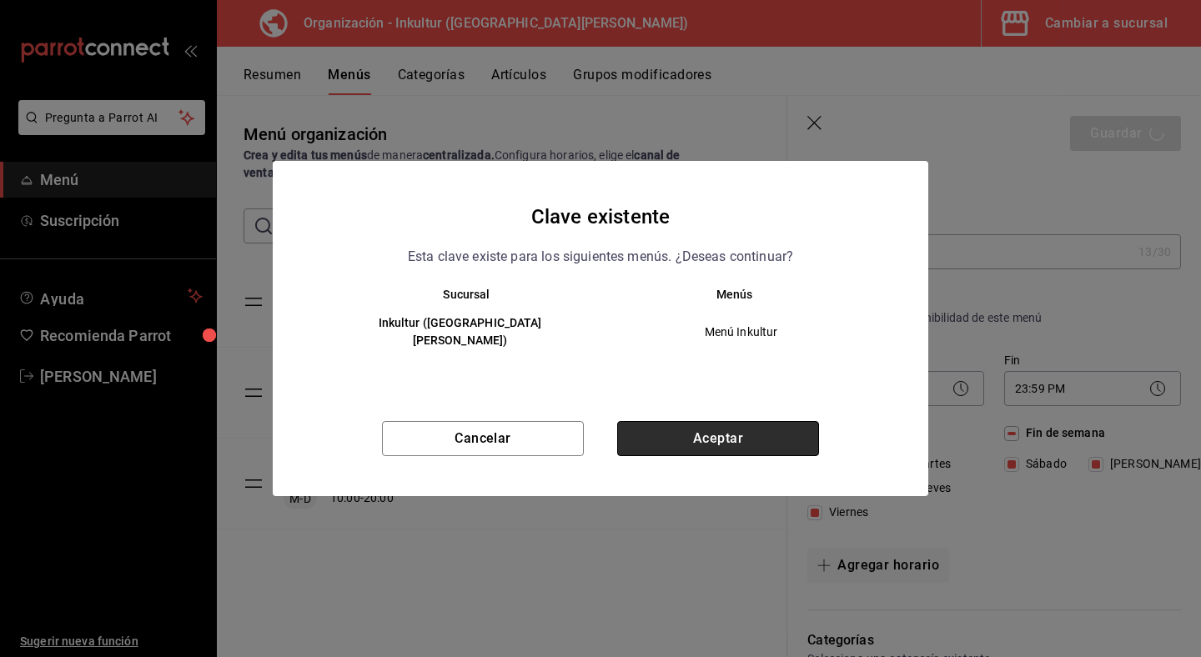
click at [726, 431] on button "Aceptar" at bounding box center [718, 438] width 202 height 35
checkbox input "false"
type input "1756158620184"
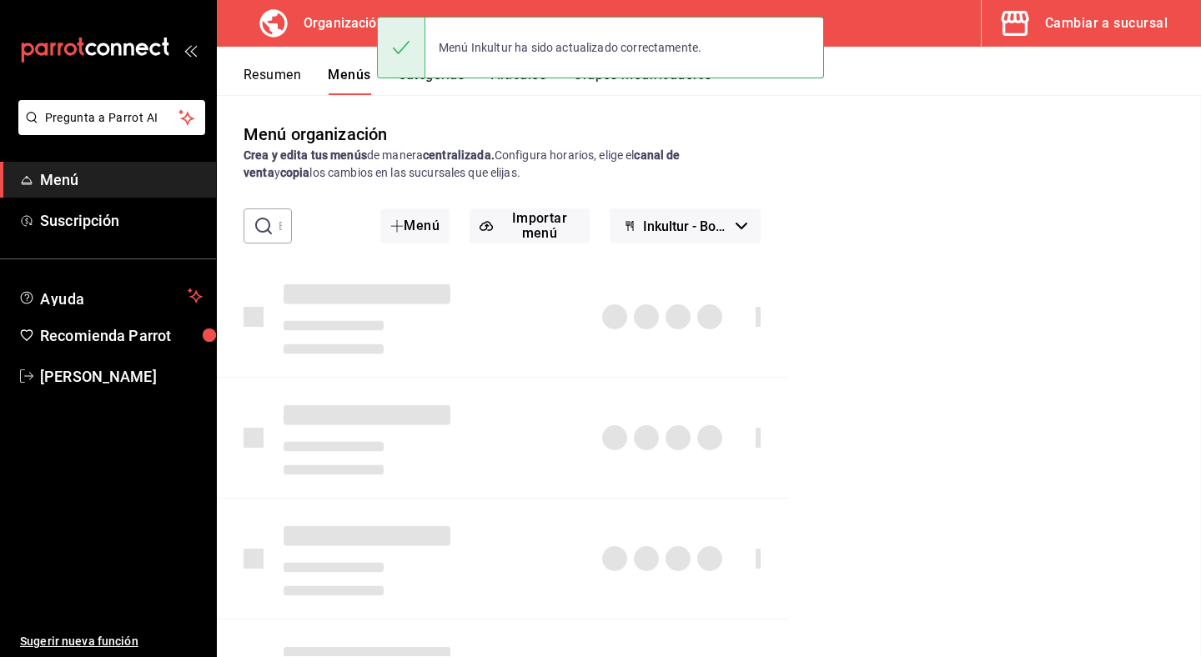
checkbox input "false"
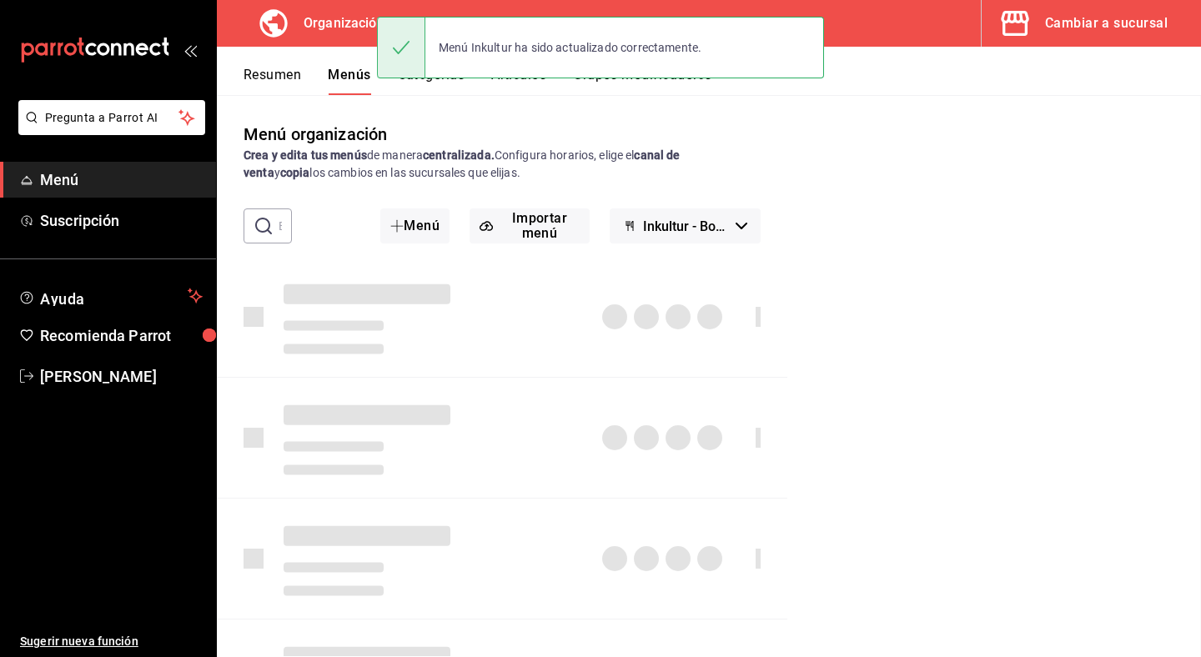
checkbox input "false"
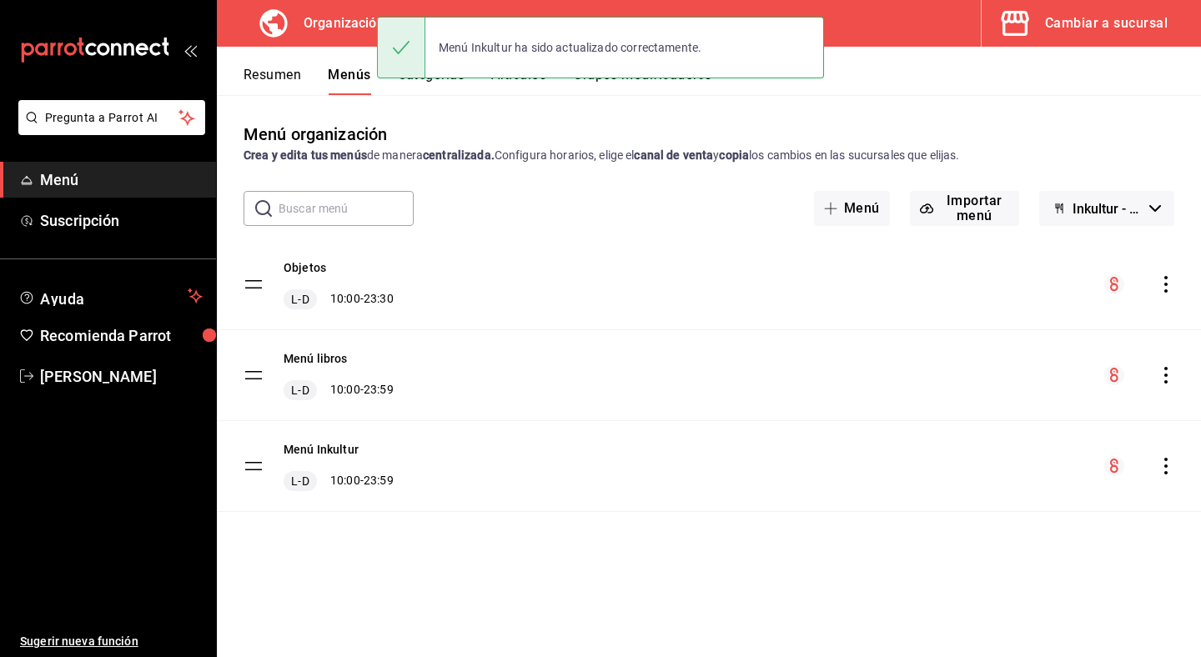
click at [1165, 281] on icon "actions" at bounding box center [1166, 284] width 17 height 17
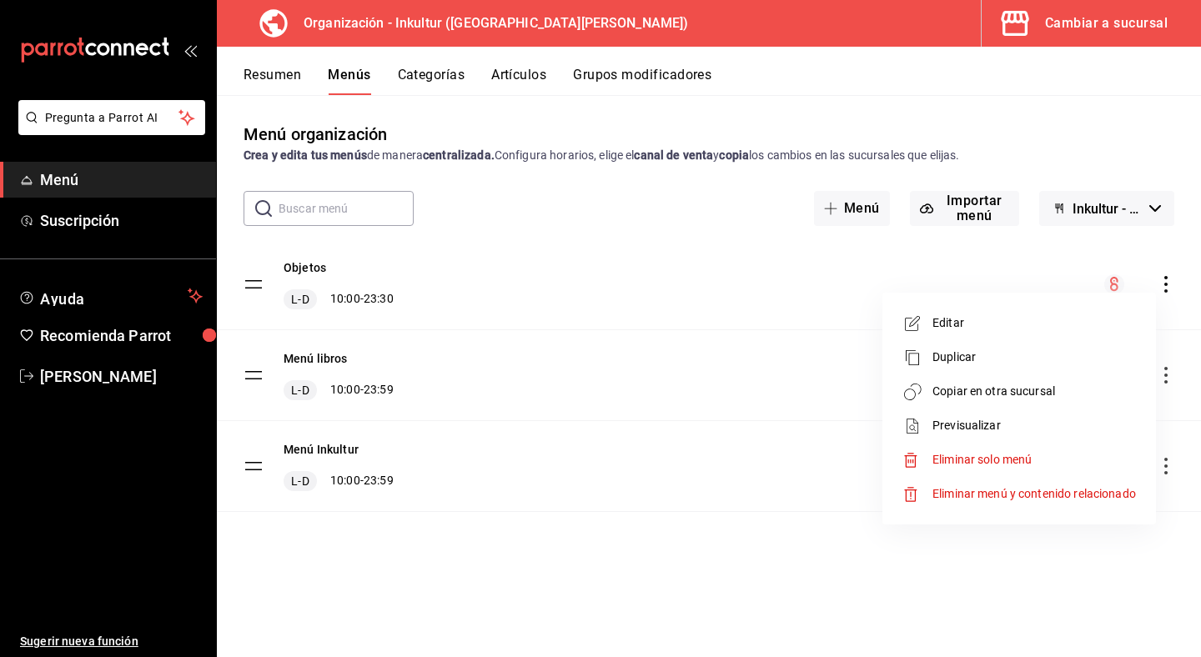
click at [1112, 390] on span "Copiar en otra sucursal" at bounding box center [1035, 392] width 204 height 18
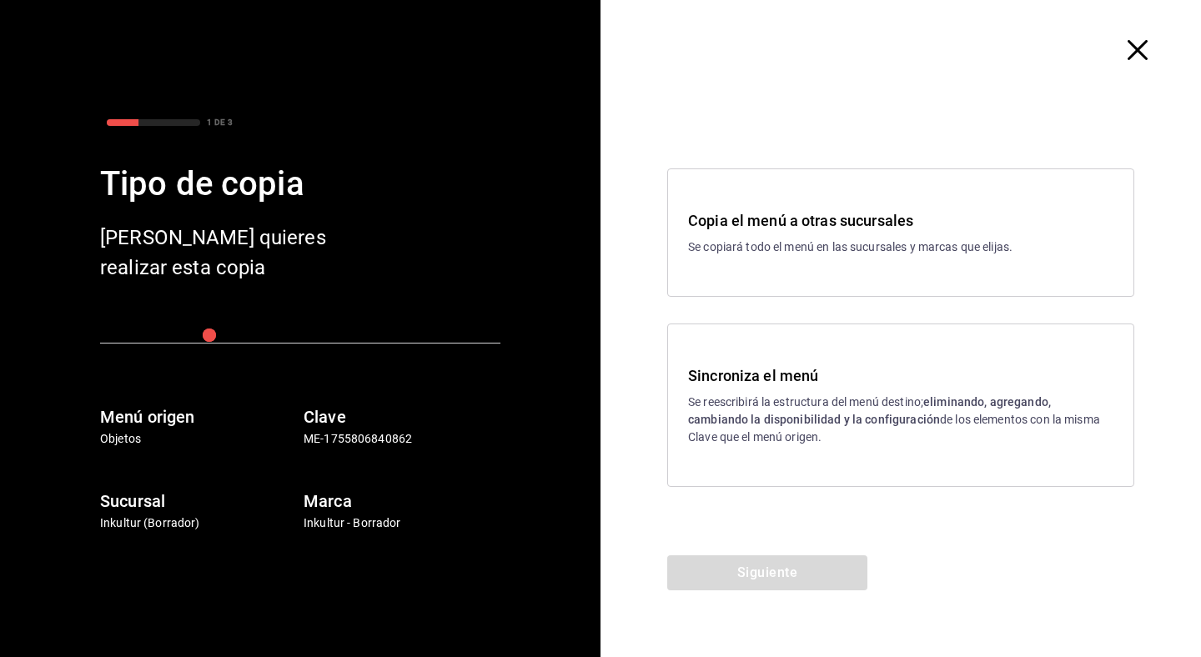
click at [977, 398] on strong "eliminando, agregando, cambiando la disponibilidad y la configuración" at bounding box center [869, 410] width 363 height 31
click at [802, 565] on button "Siguiente" at bounding box center [767, 573] width 200 height 35
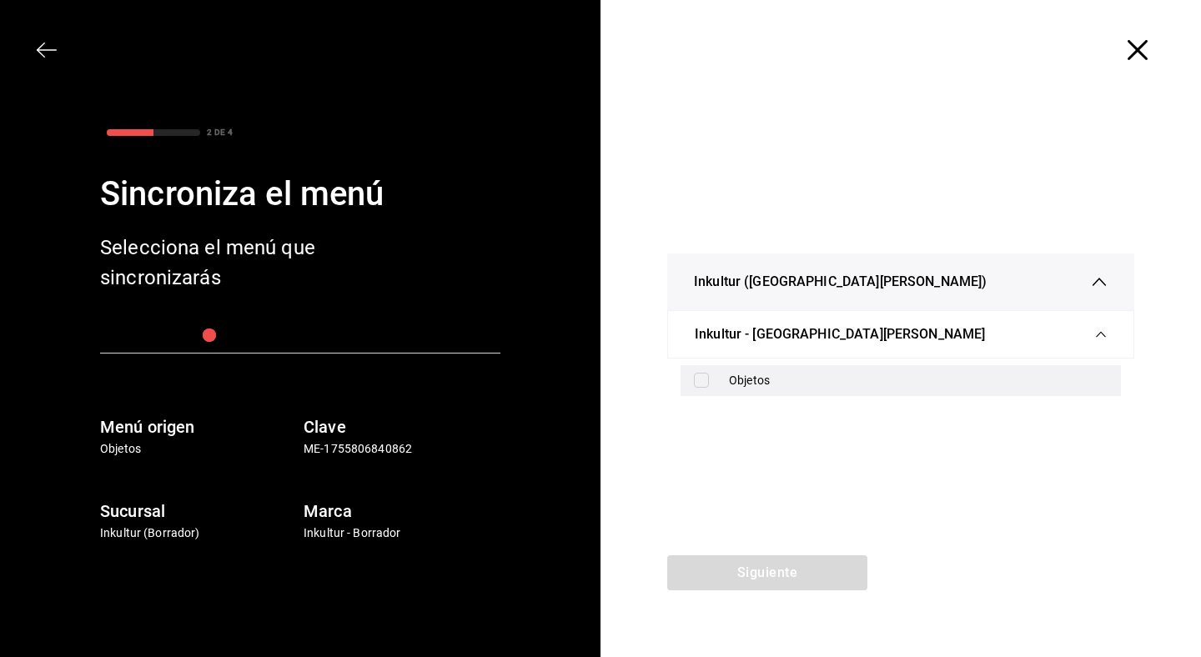
click at [700, 386] on input "checkbox" at bounding box center [701, 380] width 15 height 15
checkbox input "true"
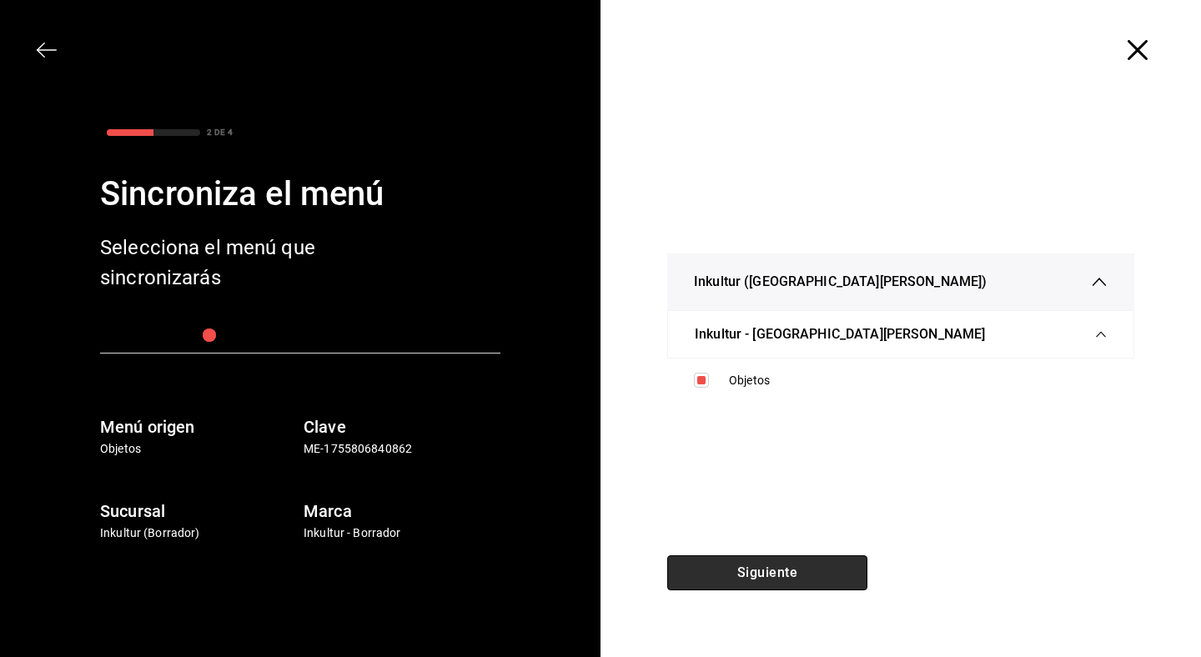
click at [784, 574] on button "Siguiente" at bounding box center [767, 573] width 200 height 35
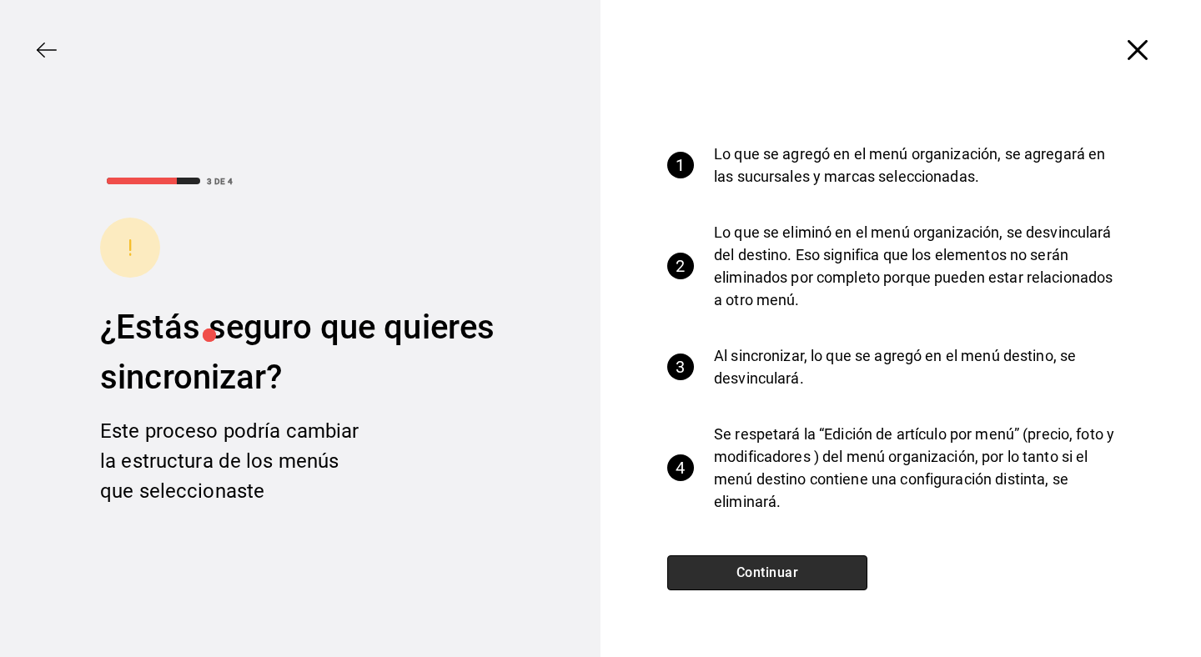
click at [791, 574] on button "Continuar" at bounding box center [767, 573] width 200 height 35
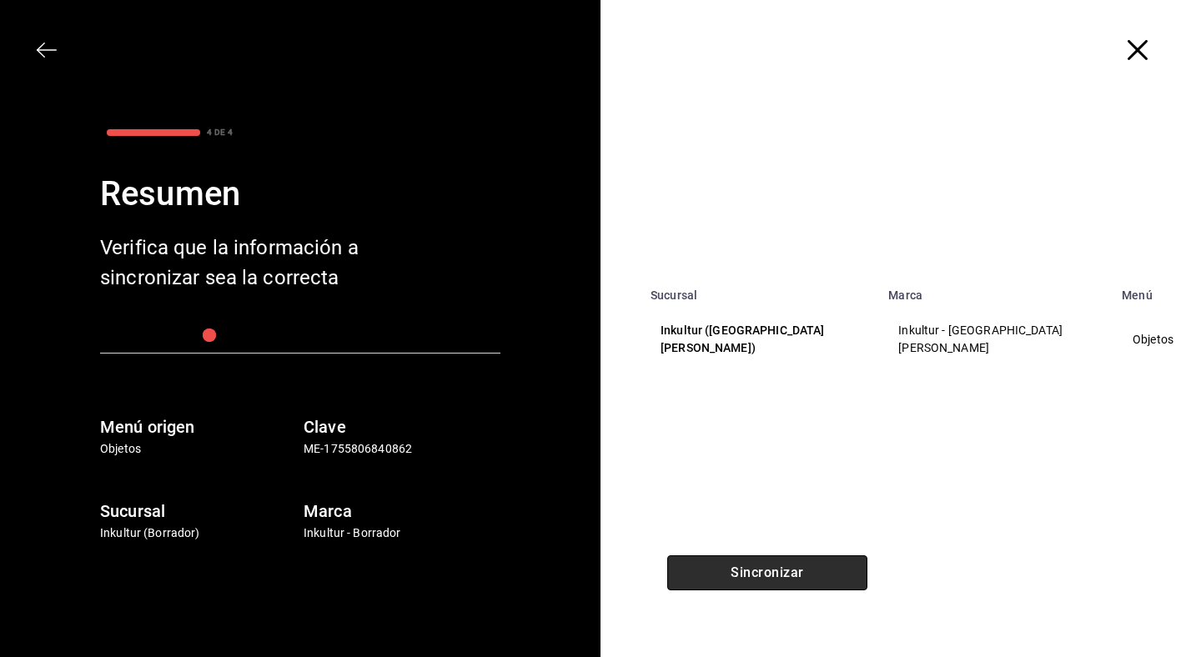
click at [791, 574] on button "Sincronizar" at bounding box center [767, 573] width 200 height 35
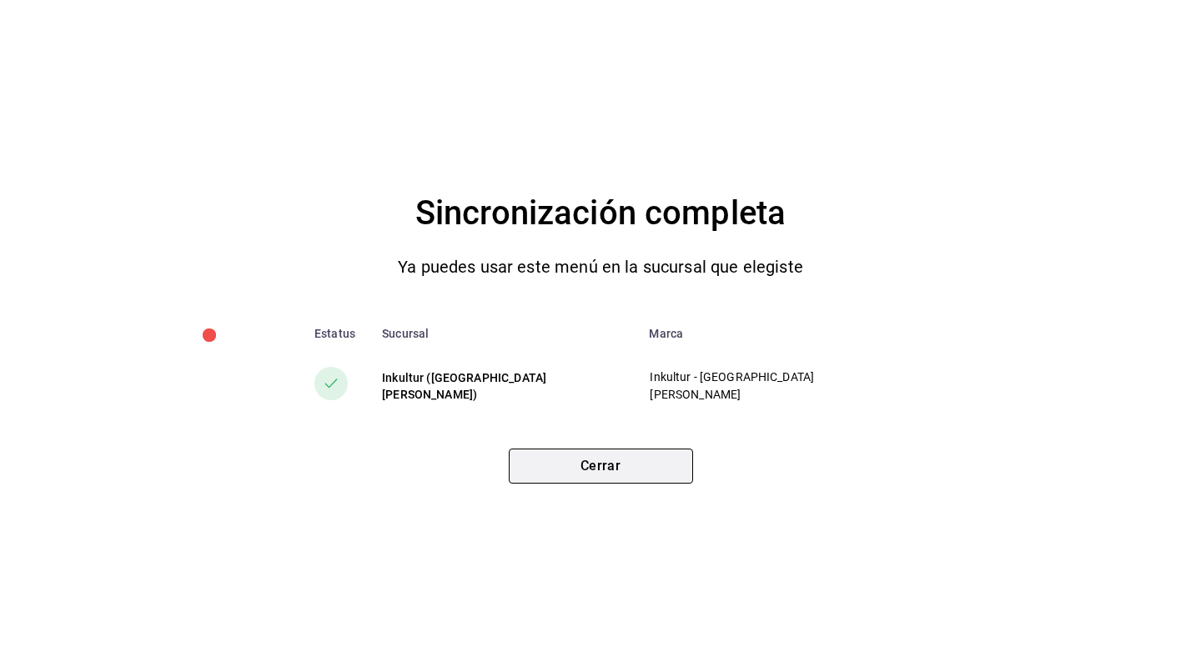
click at [613, 465] on button "Cerrar" at bounding box center [601, 466] width 184 height 35
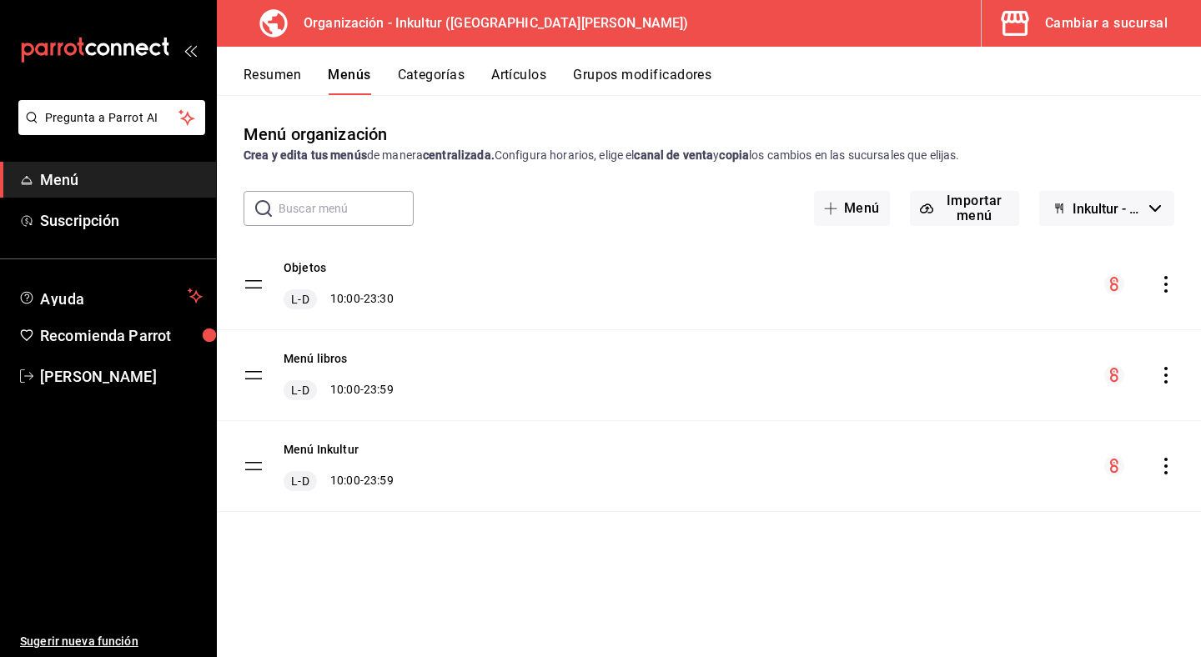
click at [1164, 370] on icon "actions" at bounding box center [1166, 375] width 17 height 17
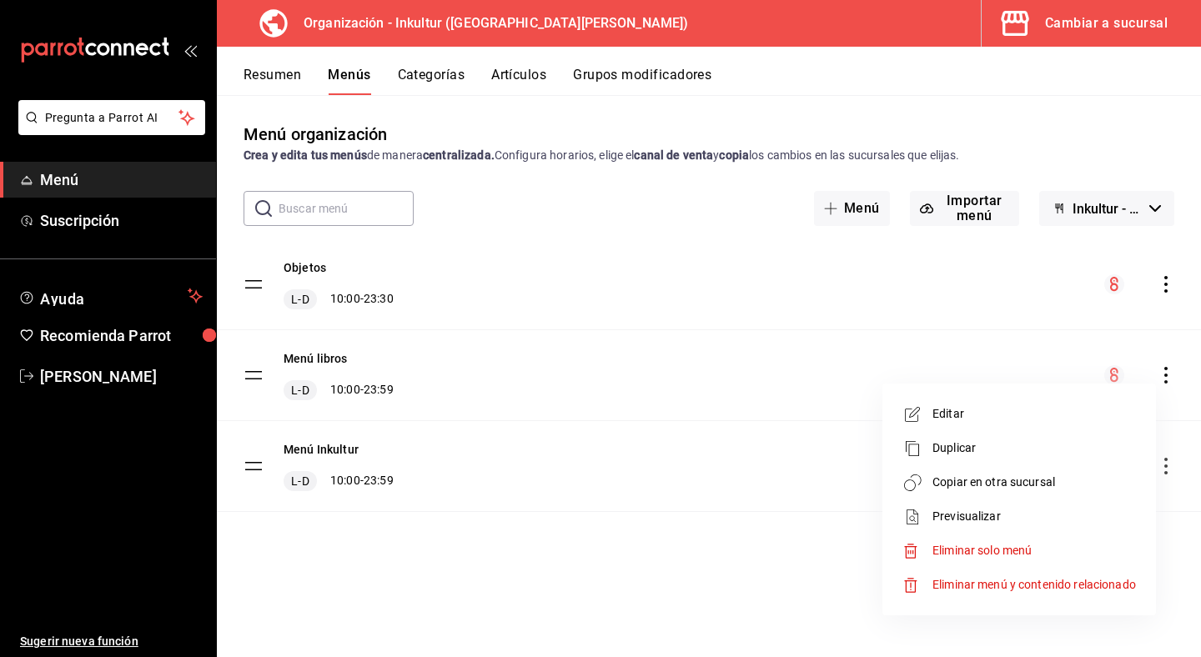
click at [1053, 475] on span "Copiar en otra sucursal" at bounding box center [1035, 483] width 204 height 18
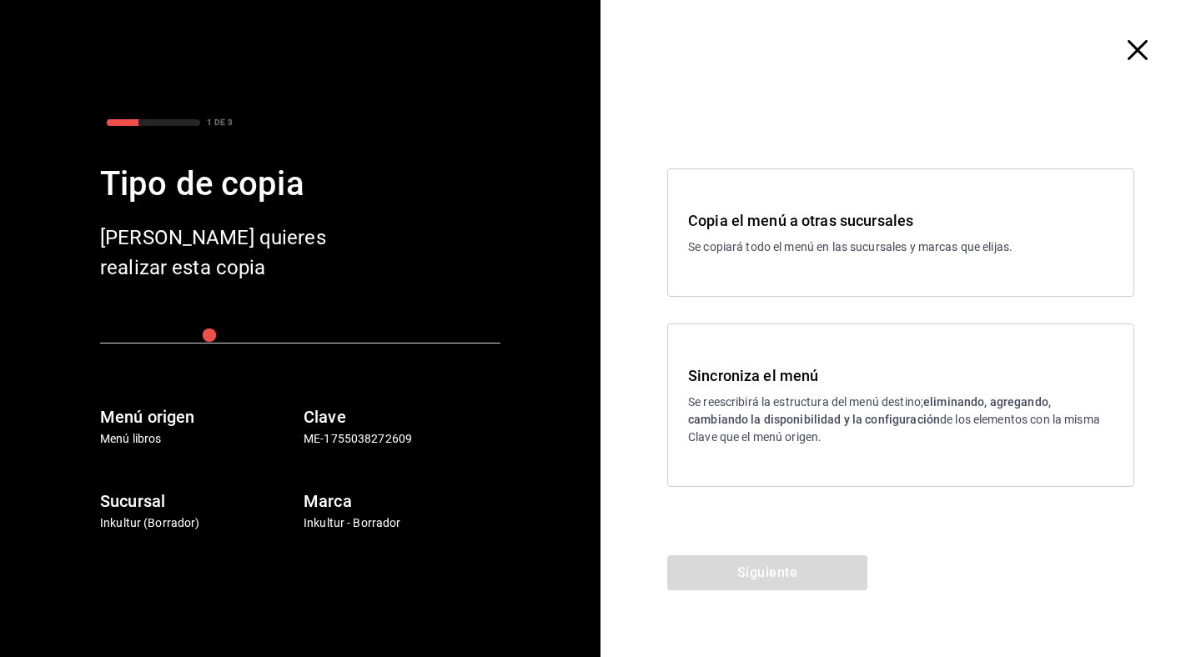
click at [786, 403] on p "Se reescribirá la estructura del menú destino; eliminando, agregando, cambiando…" at bounding box center [900, 420] width 425 height 53
click at [761, 575] on button "Siguiente" at bounding box center [767, 573] width 200 height 35
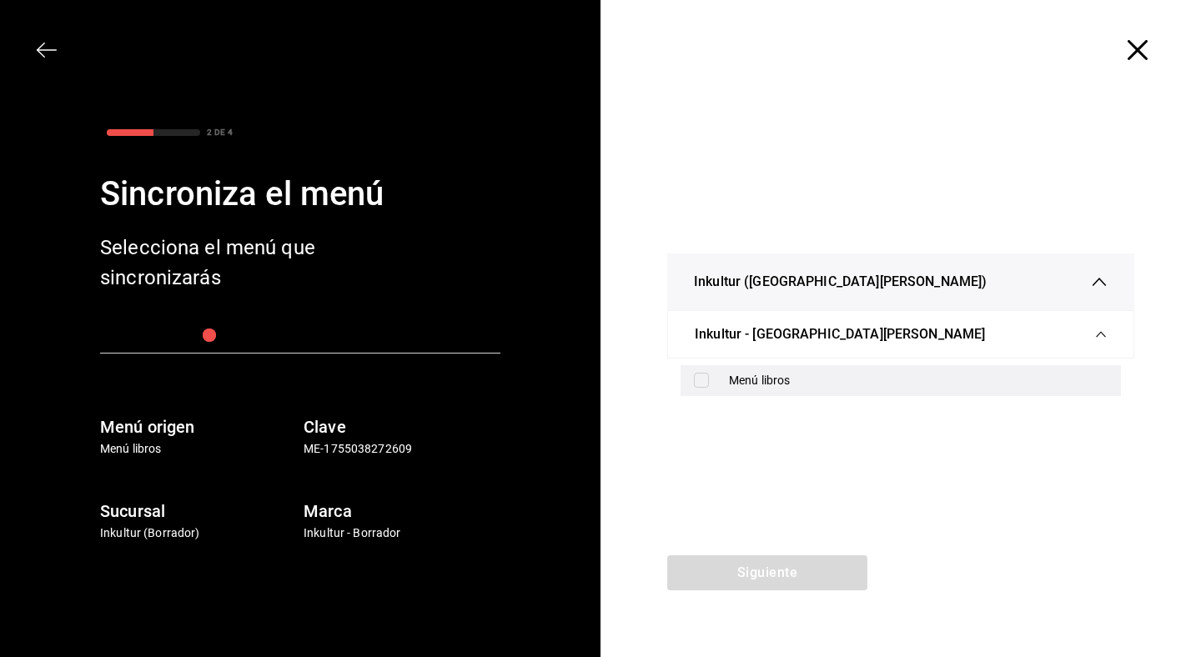
click at [700, 373] on input "checkbox" at bounding box center [701, 380] width 15 height 15
checkbox input "true"
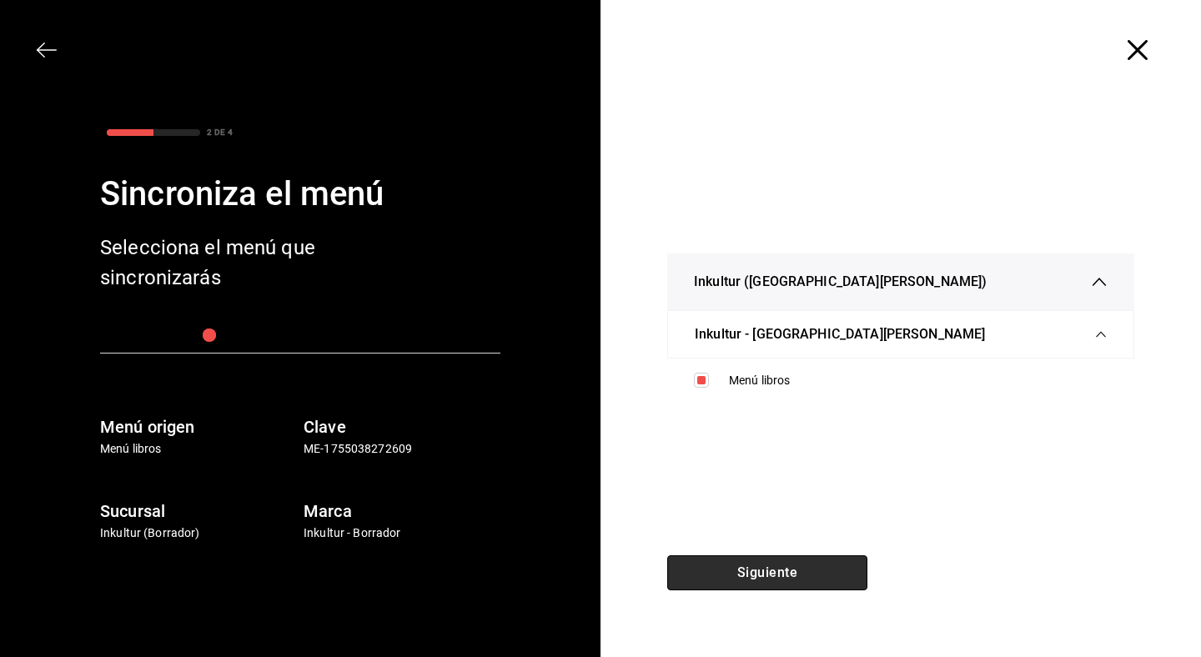
click at [755, 585] on button "Siguiente" at bounding box center [767, 573] width 200 height 35
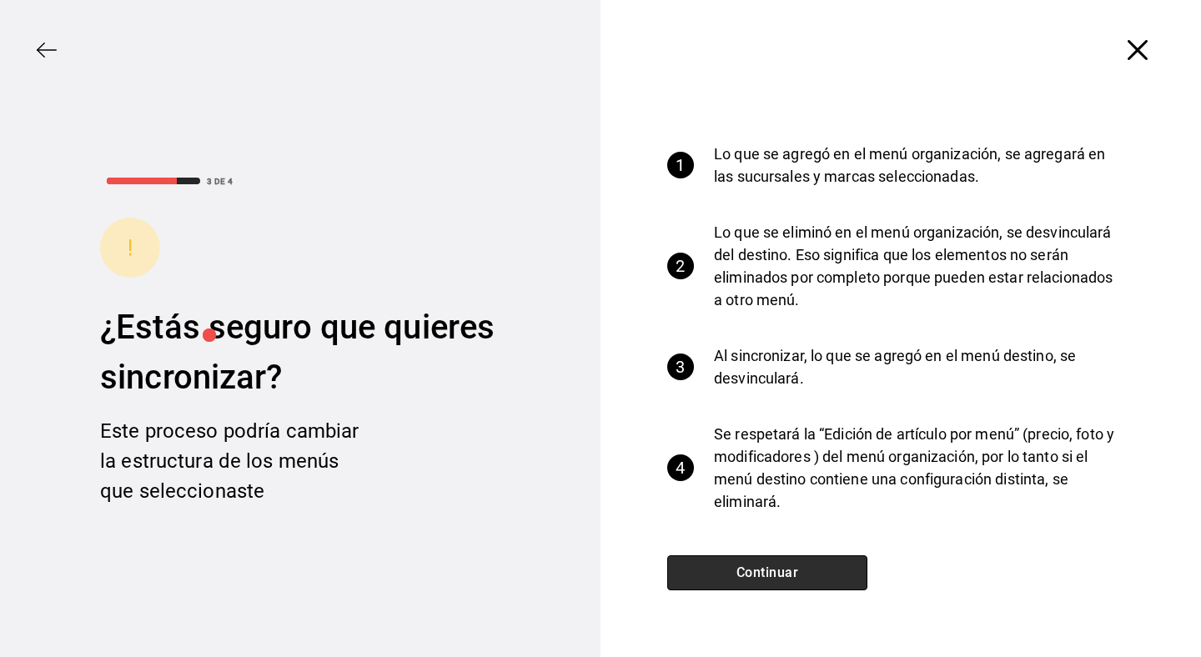
click at [755, 585] on button "Continuar" at bounding box center [767, 573] width 200 height 35
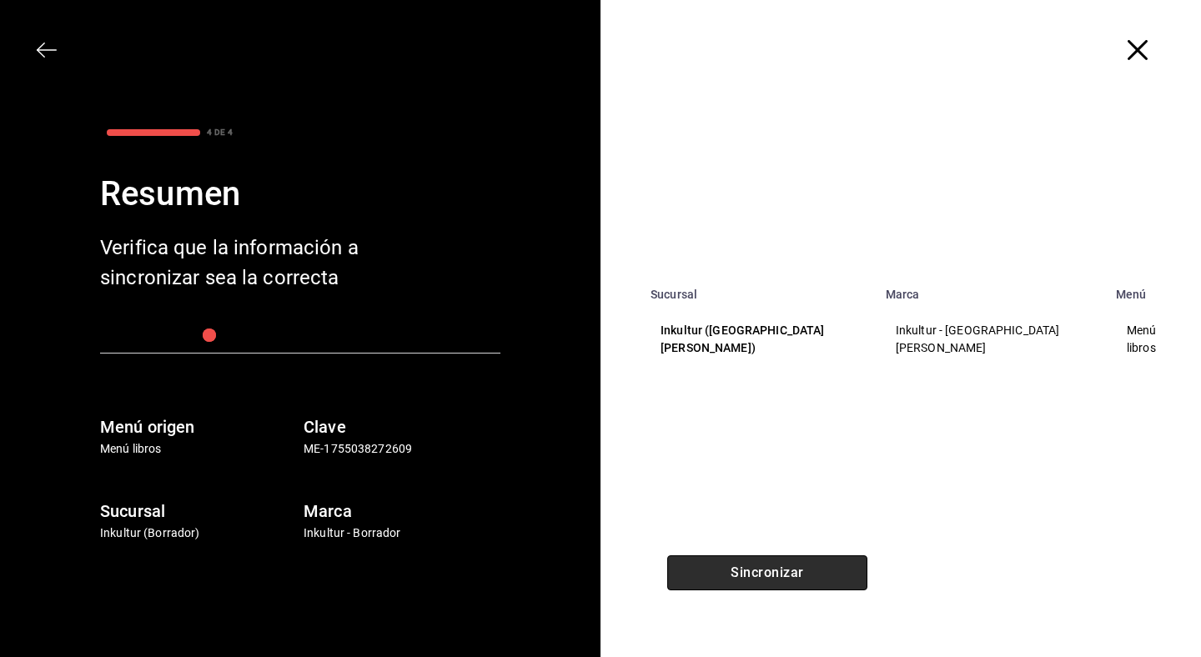
click at [755, 585] on button "Sincronizar" at bounding box center [767, 573] width 200 height 35
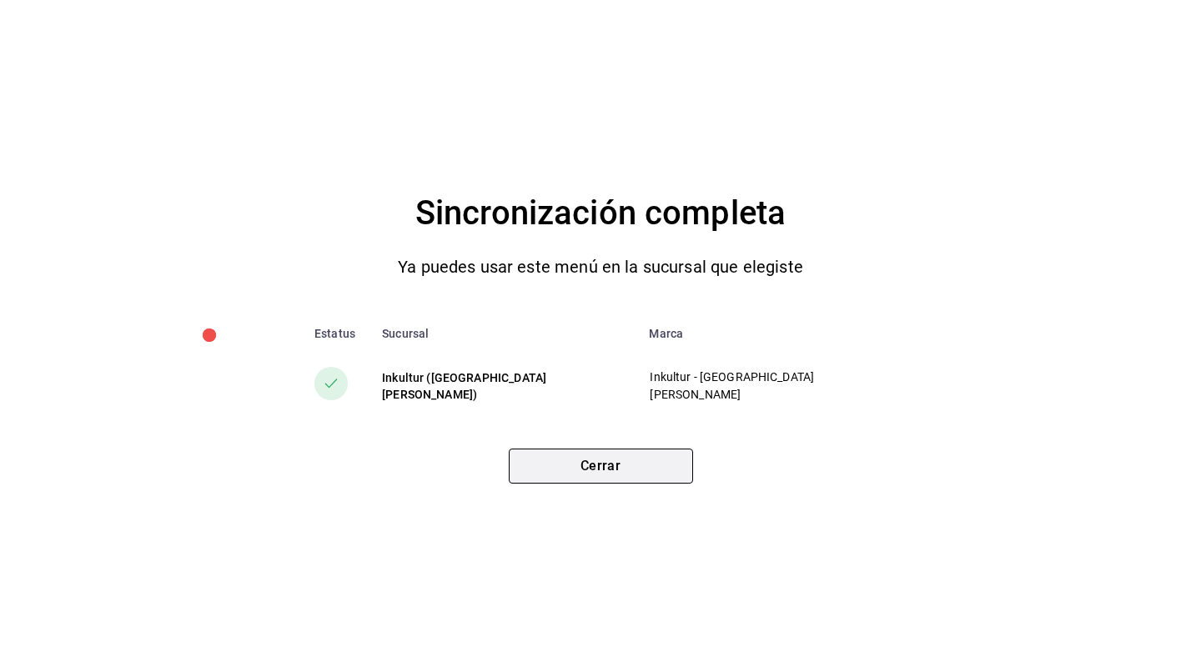
click at [654, 475] on button "Cerrar" at bounding box center [601, 466] width 184 height 35
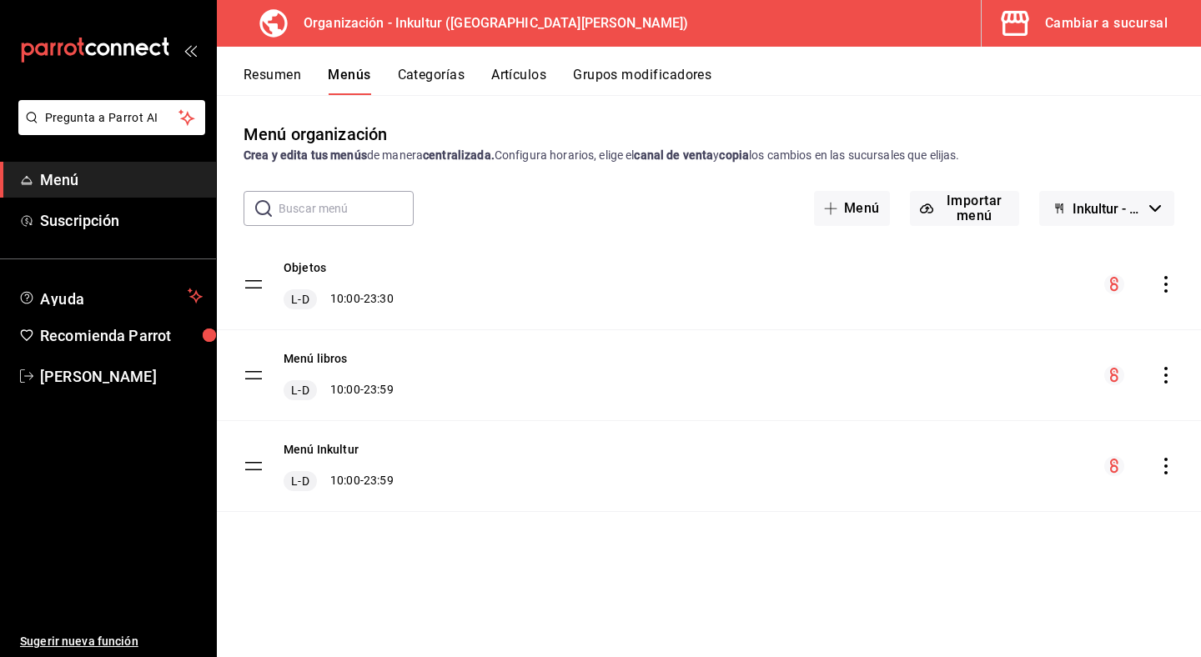
click at [1166, 471] on icon "actions" at bounding box center [1165, 466] width 3 height 17
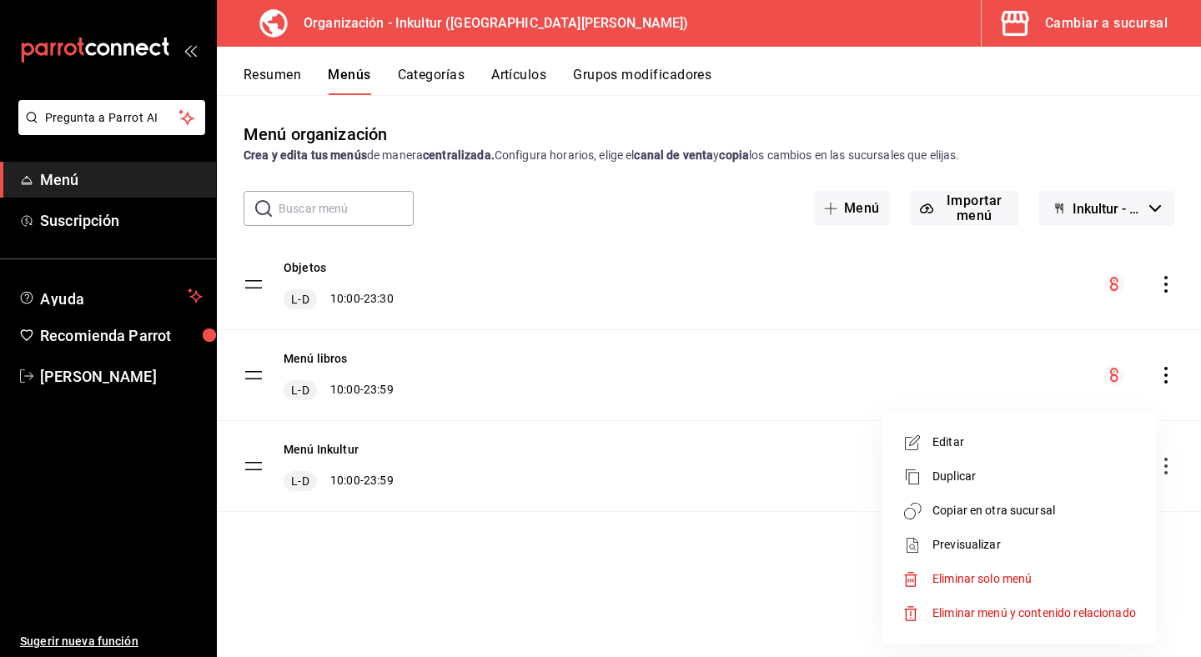
click at [1126, 506] on span "Copiar en otra sucursal" at bounding box center [1035, 511] width 204 height 18
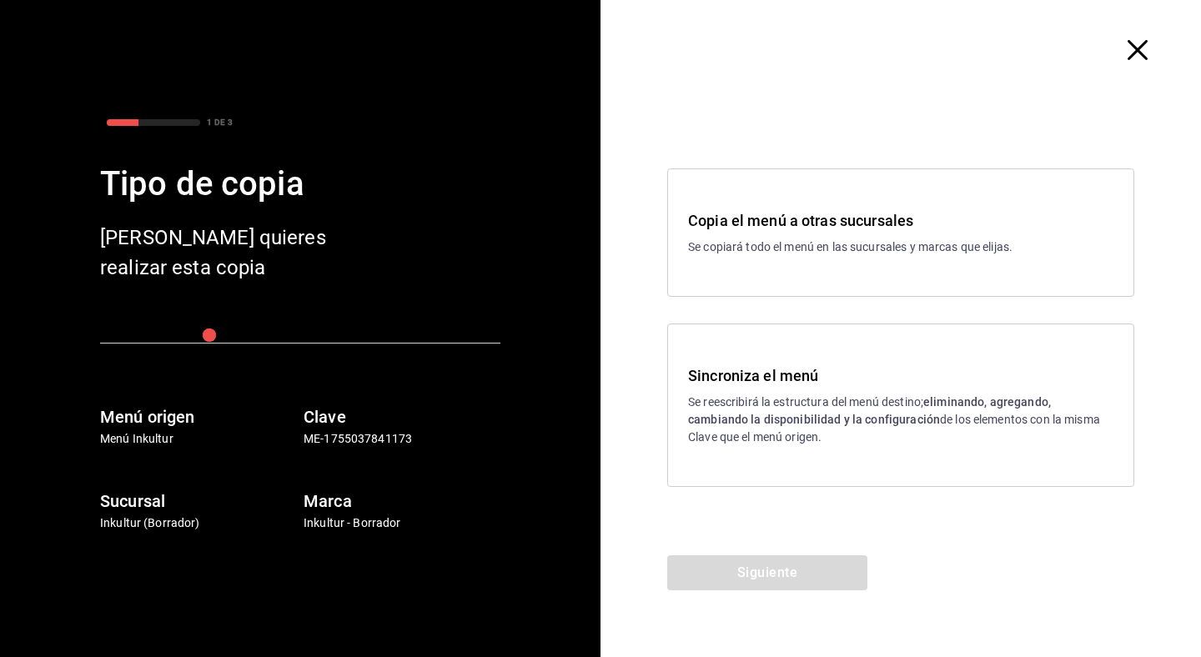
click at [960, 430] on p "Se reescribirá la estructura del menú destino; eliminando, agregando, cambiando…" at bounding box center [900, 420] width 425 height 53
click at [815, 580] on button "Siguiente" at bounding box center [767, 573] width 200 height 35
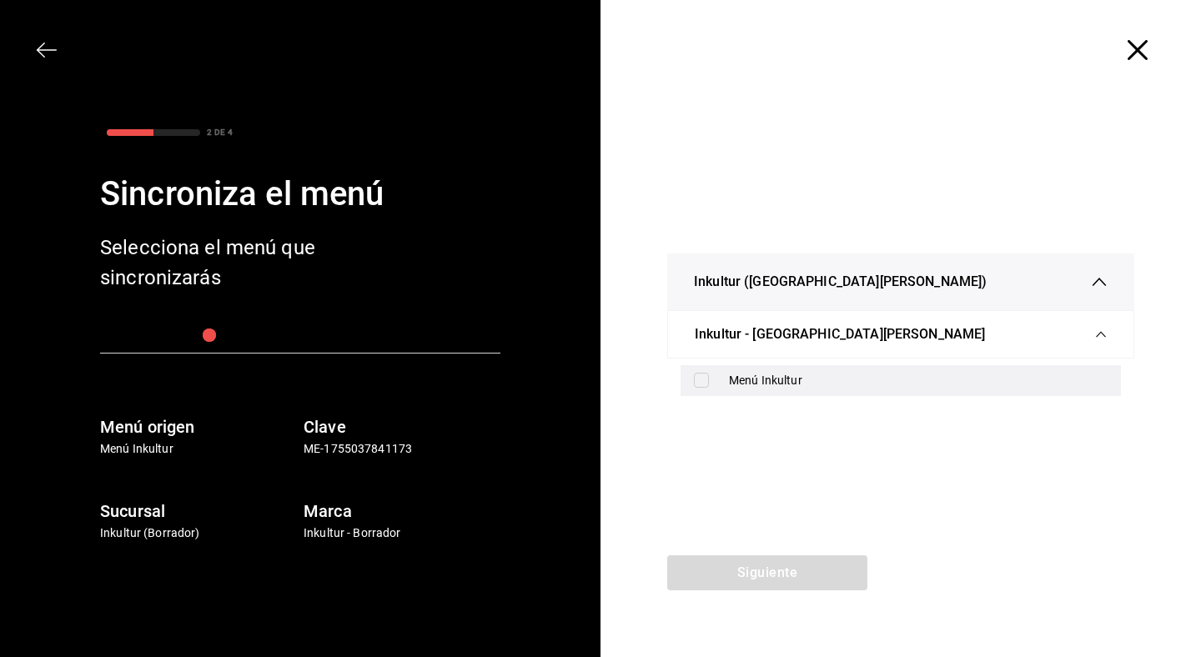
click at [702, 390] on div "Menú Inkultur" at bounding box center [901, 380] width 440 height 31
checkbox input "true"
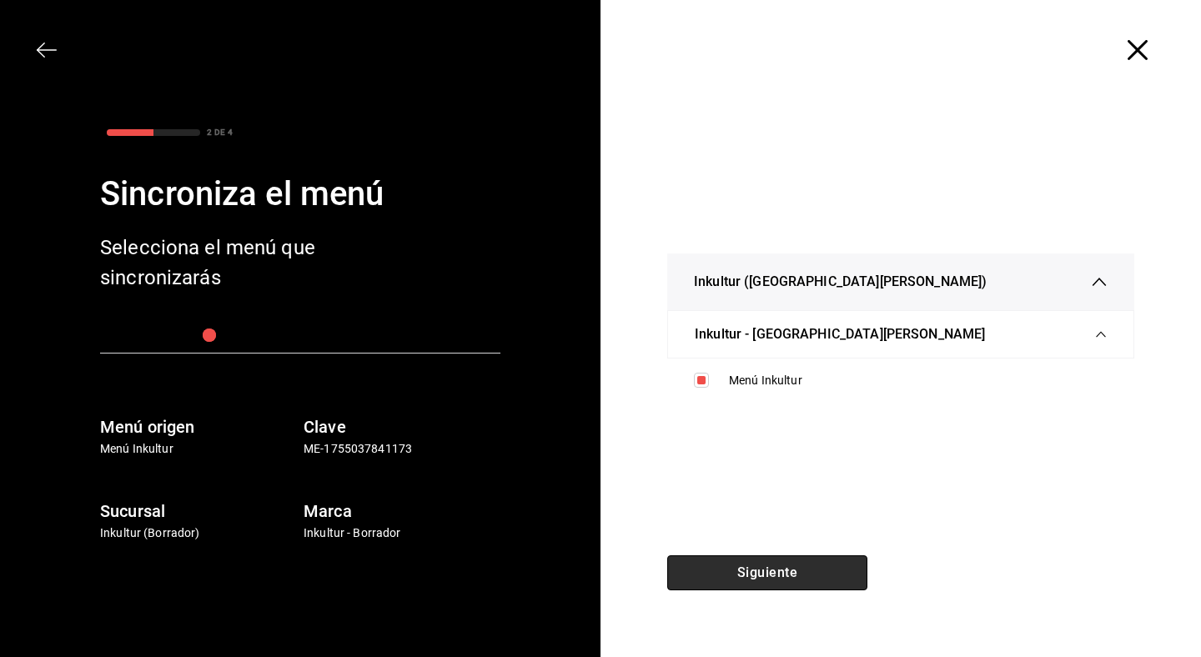
click at [787, 582] on button "Siguiente" at bounding box center [767, 573] width 200 height 35
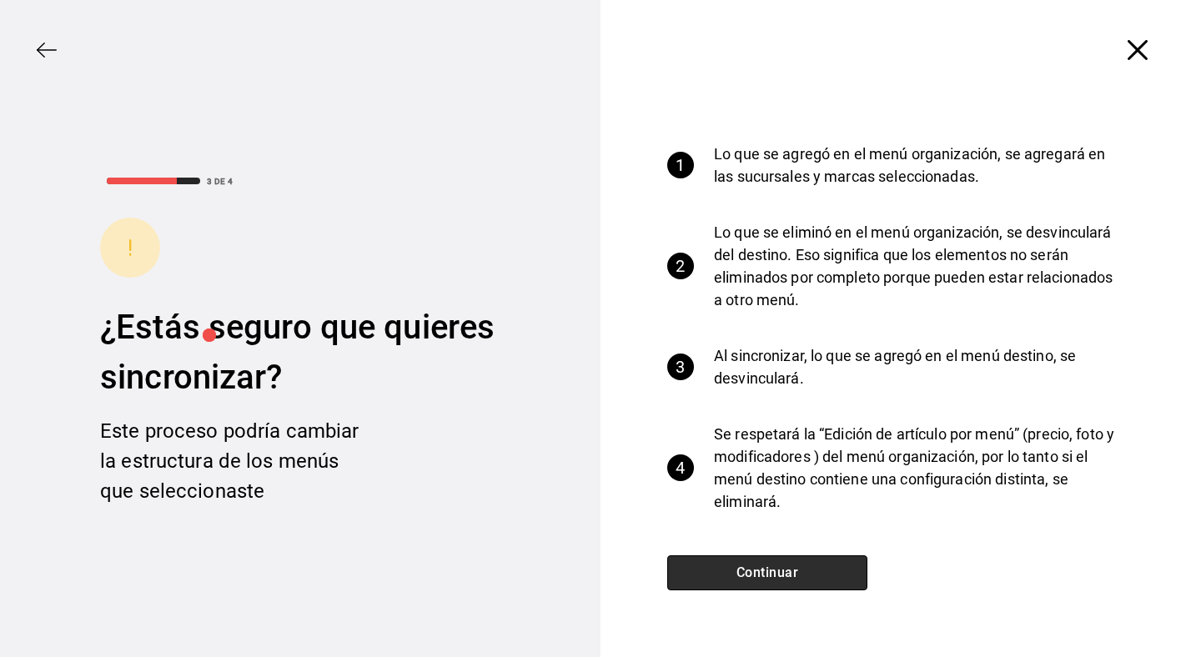
click at [787, 582] on button "Continuar" at bounding box center [767, 573] width 200 height 35
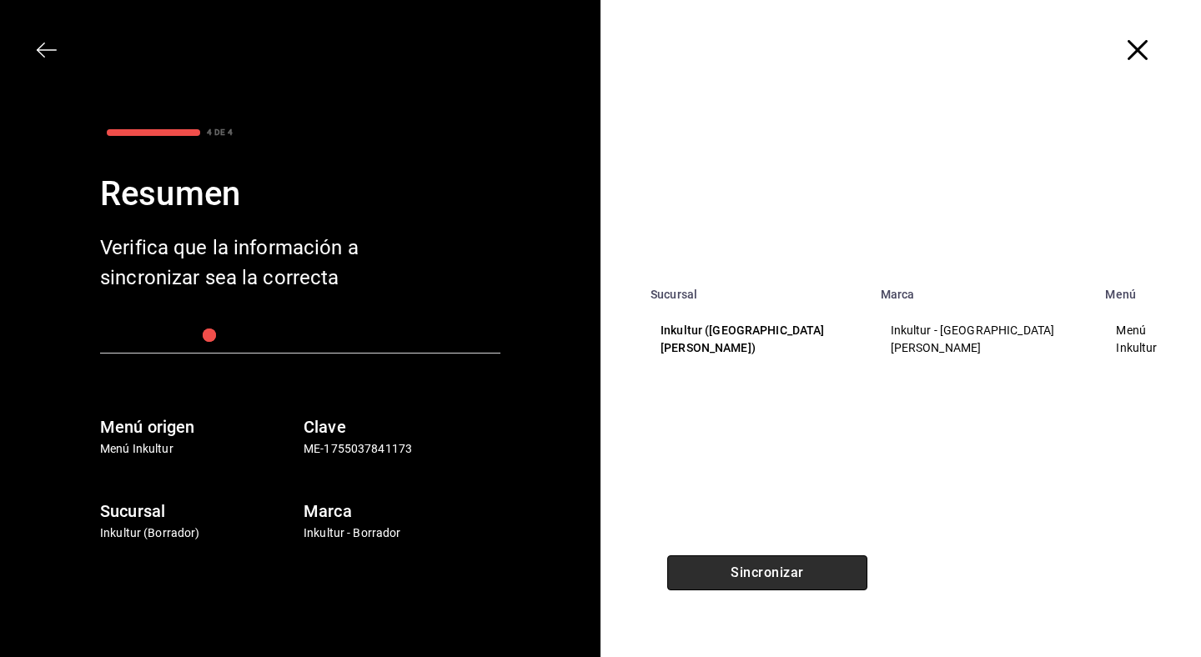
click at [787, 582] on button "Sincronizar" at bounding box center [767, 573] width 200 height 35
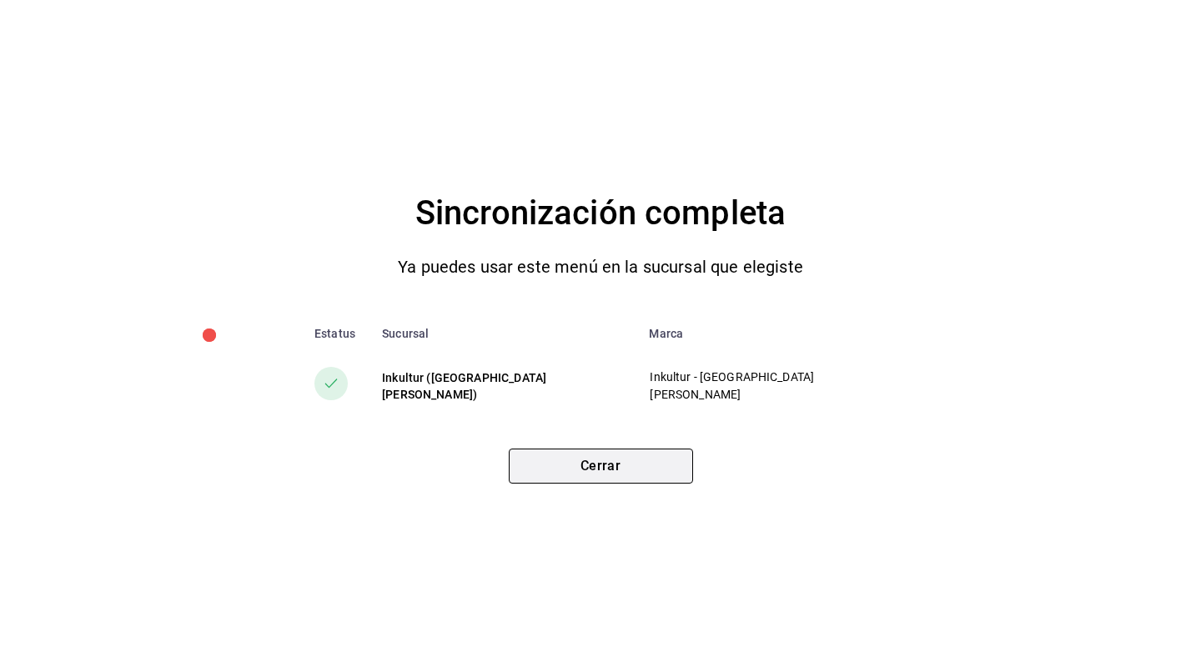
click at [635, 466] on button "Cerrar" at bounding box center [601, 466] width 184 height 35
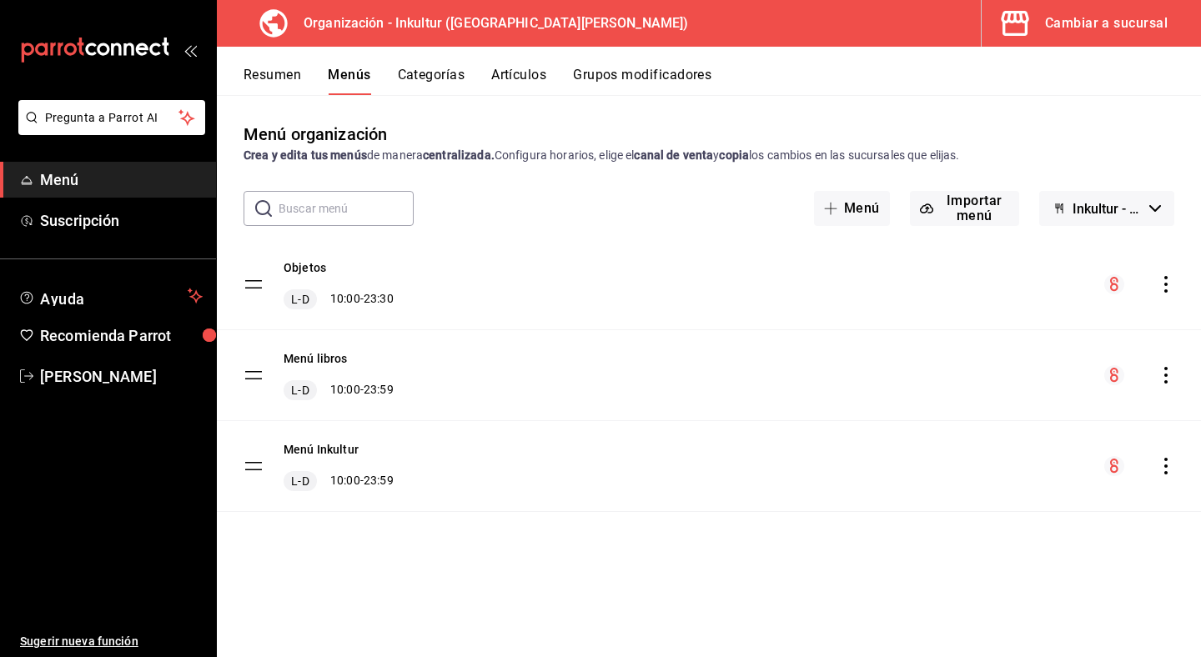
click at [269, 73] on button "Resumen" at bounding box center [273, 81] width 58 height 28
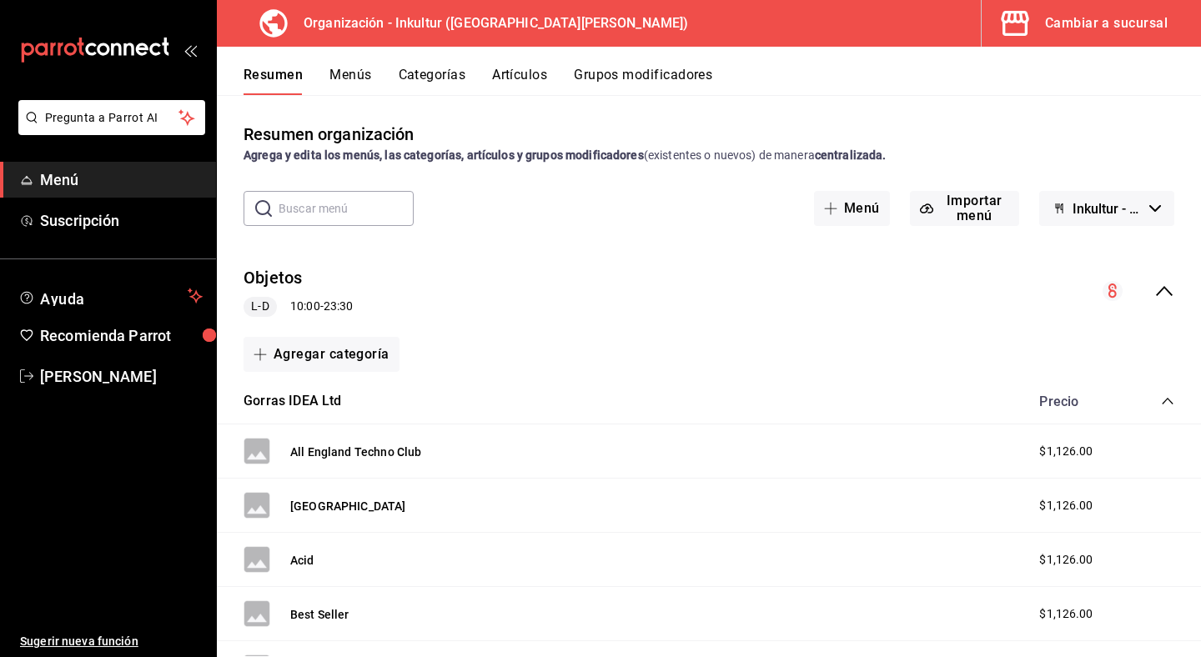
click at [123, 49] on icon "mailbox folders" at bounding box center [128, 49] width 10 height 13
click at [130, 367] on span "[PERSON_NAME]" at bounding box center [121, 376] width 163 height 23
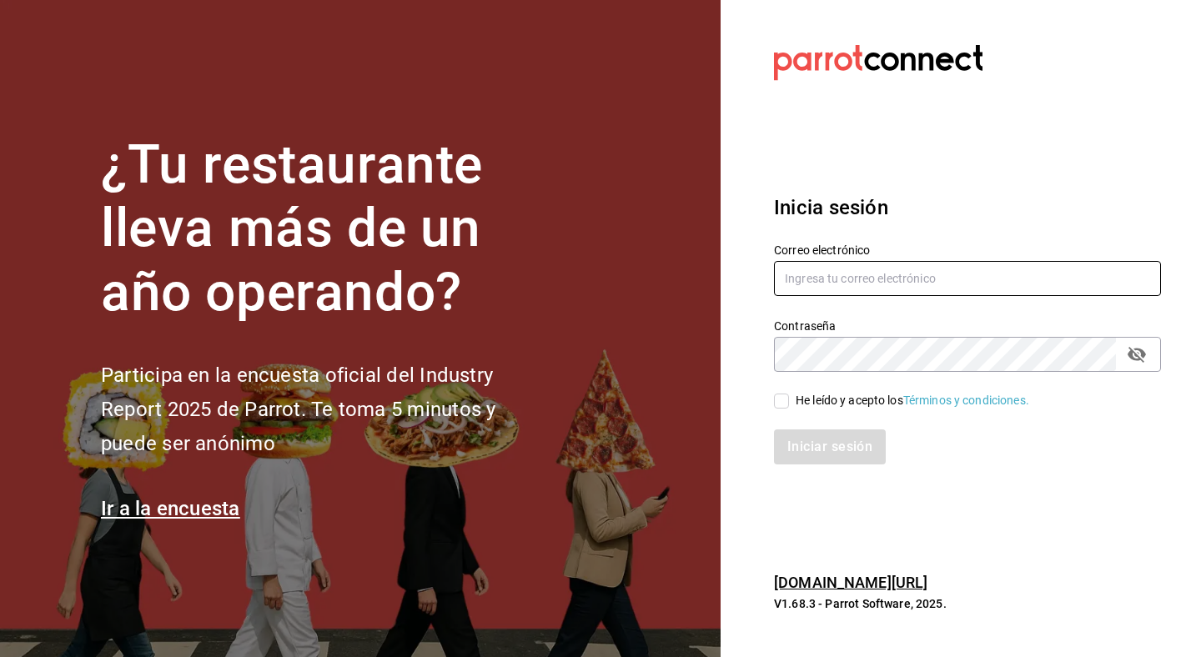
click at [839, 272] on input "text" at bounding box center [967, 278] width 387 height 35
type input "[EMAIL_ADDRESS][DOMAIN_NAME]"
click at [785, 404] on input "He leído y acepto los Términos y condiciones." at bounding box center [781, 401] width 15 height 15
checkbox input "true"
click at [803, 448] on button "Iniciar sesión" at bounding box center [830, 447] width 113 height 35
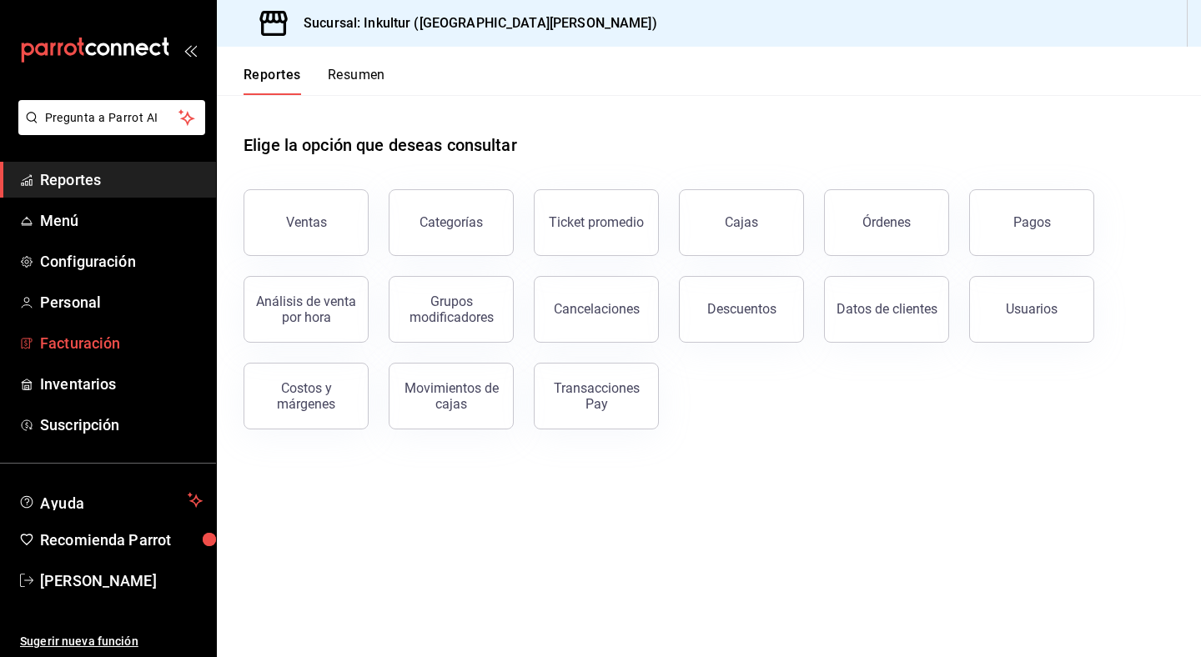
click at [117, 344] on span "Facturación" at bounding box center [121, 343] width 163 height 23
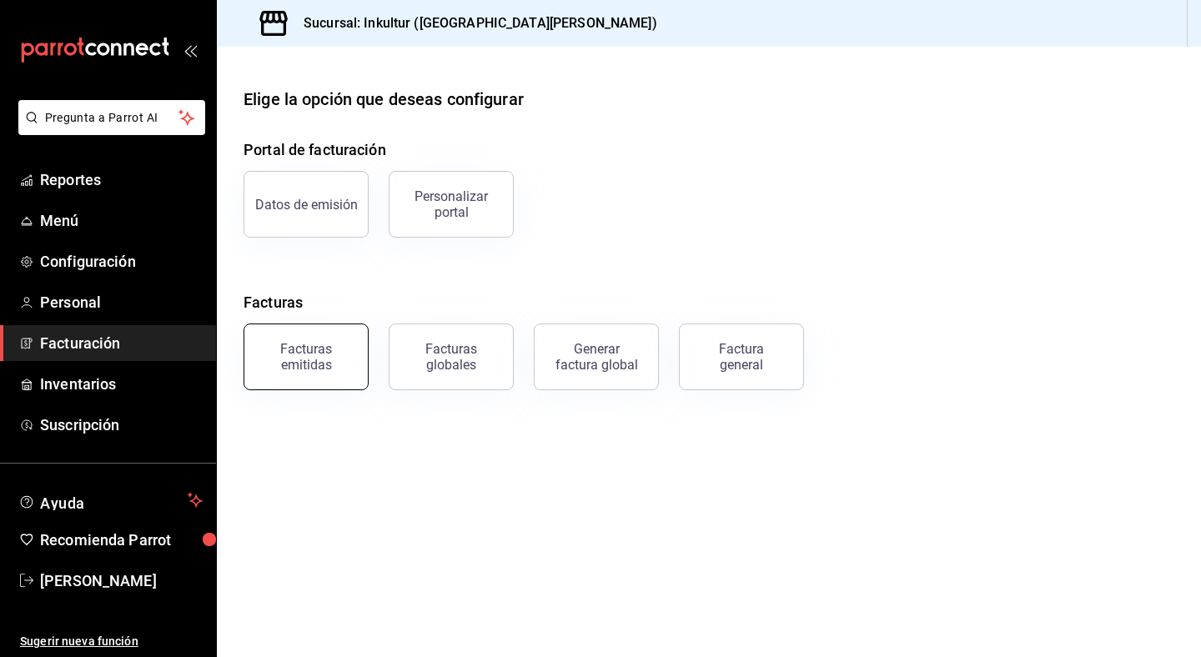
click at [327, 344] on div "Facturas emitidas" at bounding box center [305, 357] width 103 height 32
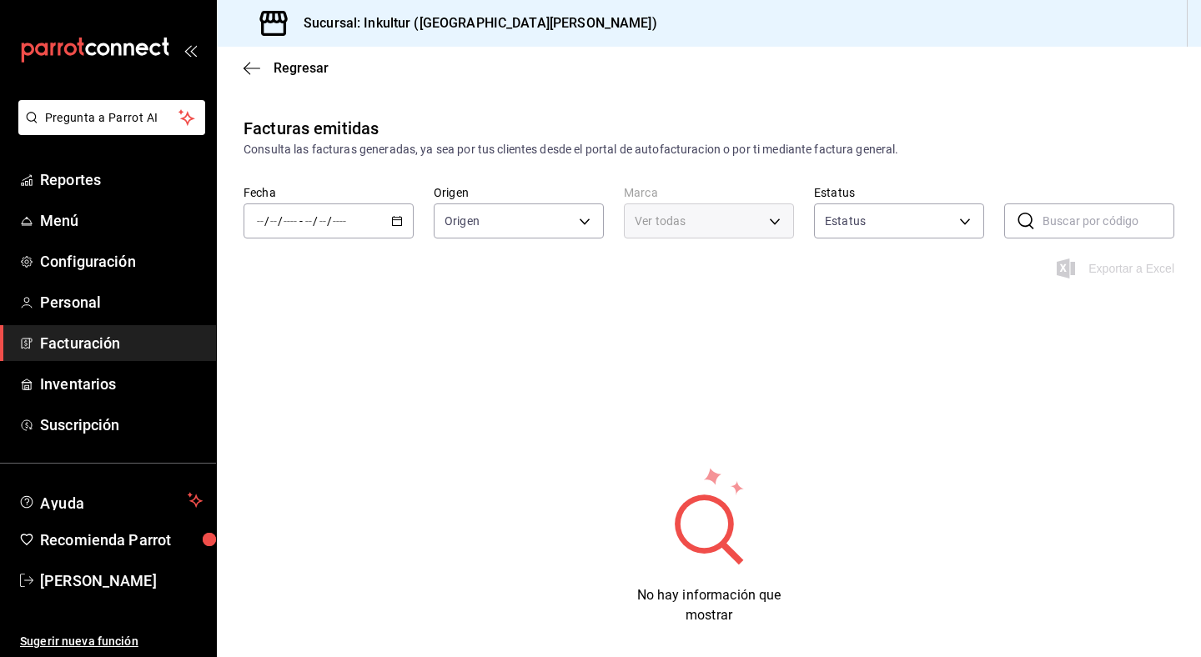
type input "ORDER_INVOICE,GENERAL_INVOICE"
type input "ACTIVE,PENDING_CANCELLATION,CANCELLED,PRE_CANCELLED"
type input "4caaae6a-a670-4b81-bc67-57df378f6a34"
click at [199, 52] on div "mailbox folders" at bounding box center [108, 50] width 216 height 100
click at [249, 58] on div "Regresar" at bounding box center [709, 68] width 984 height 43
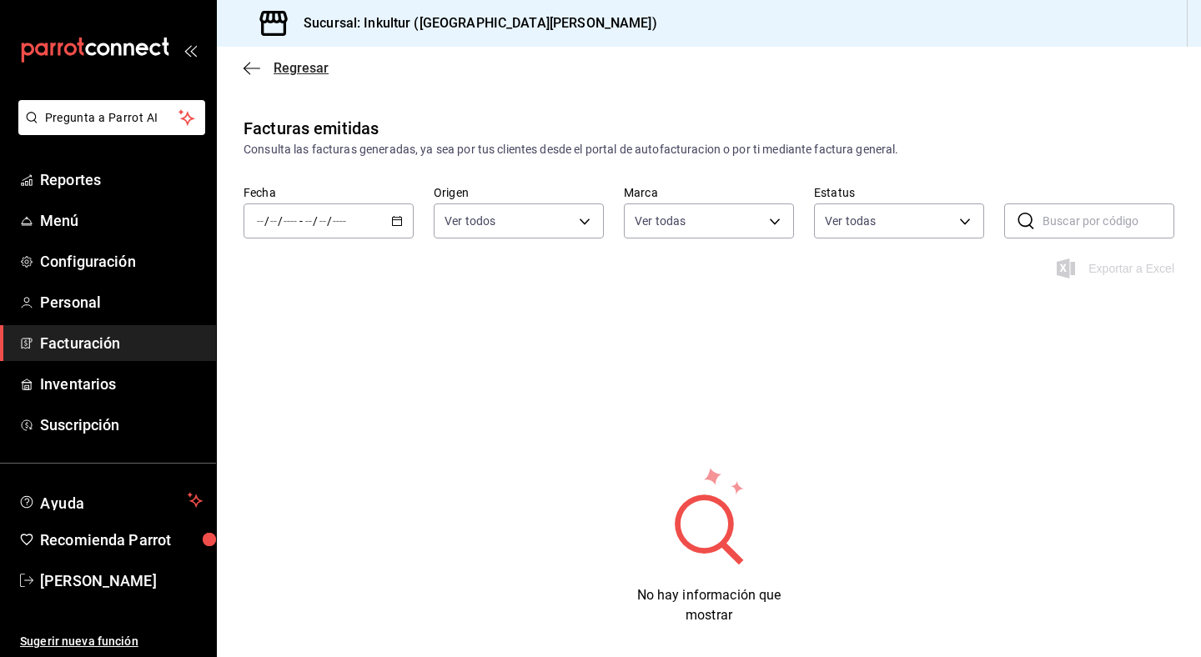
click at [265, 69] on span "Regresar" at bounding box center [286, 68] width 85 height 16
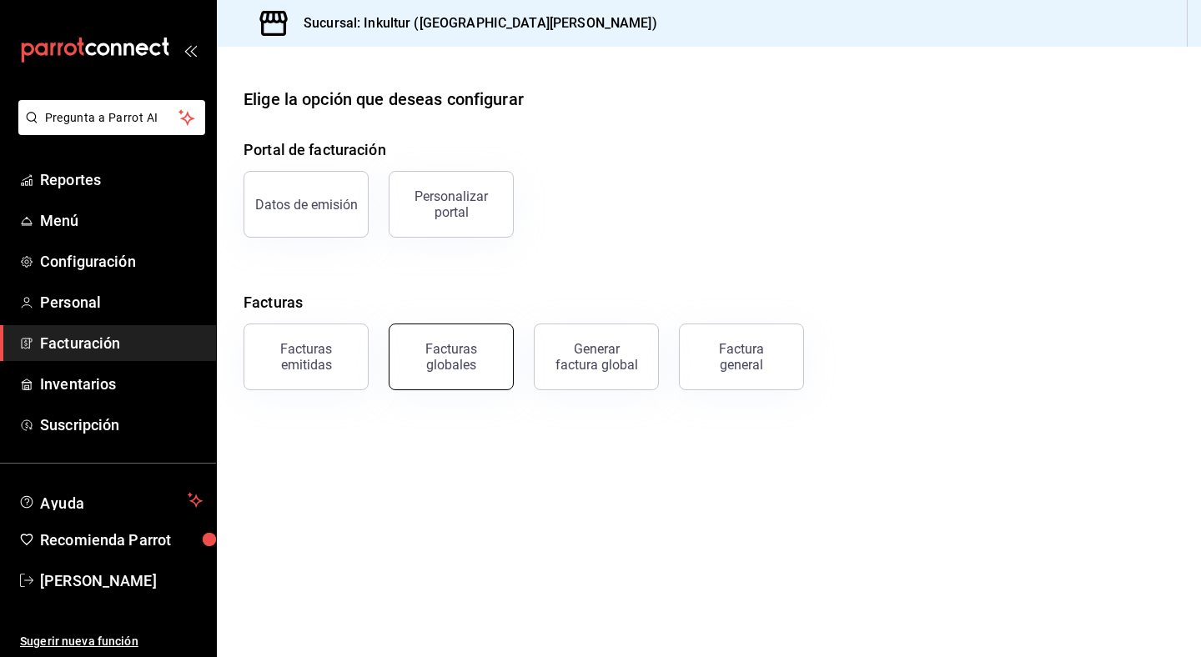
click at [430, 388] on div "Facturas globales" at bounding box center [441, 347] width 145 height 87
click at [463, 370] on div "Facturas globales" at bounding box center [451, 357] width 103 height 32
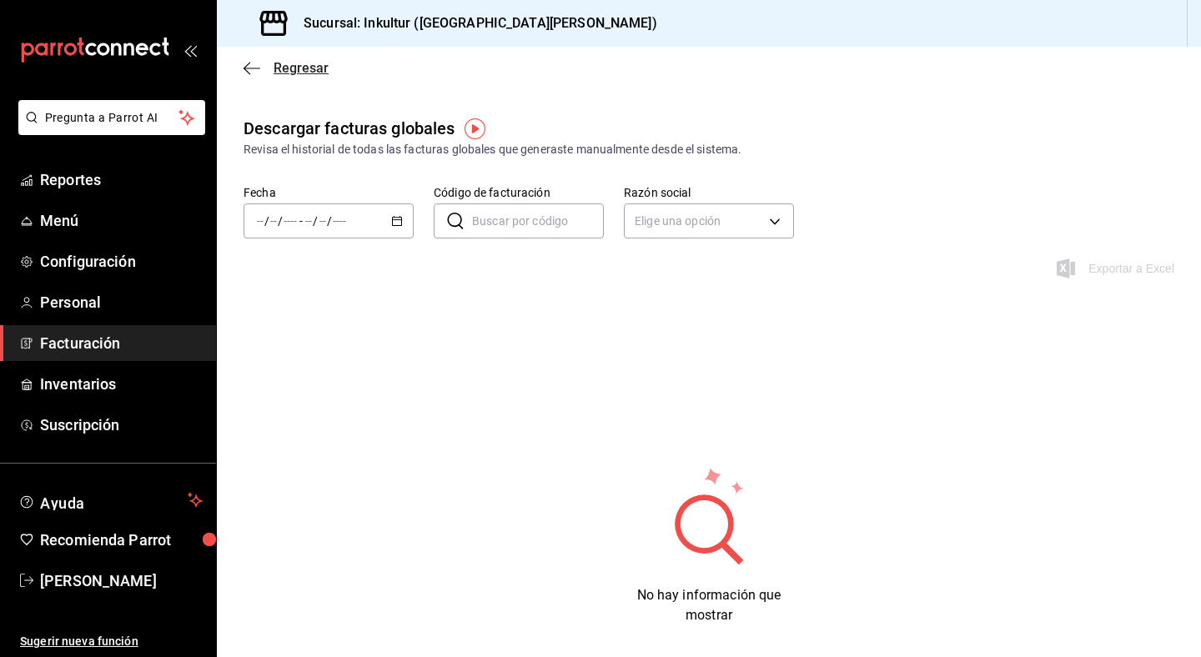
click at [254, 68] on icon "button" at bounding box center [252, 68] width 17 height 1
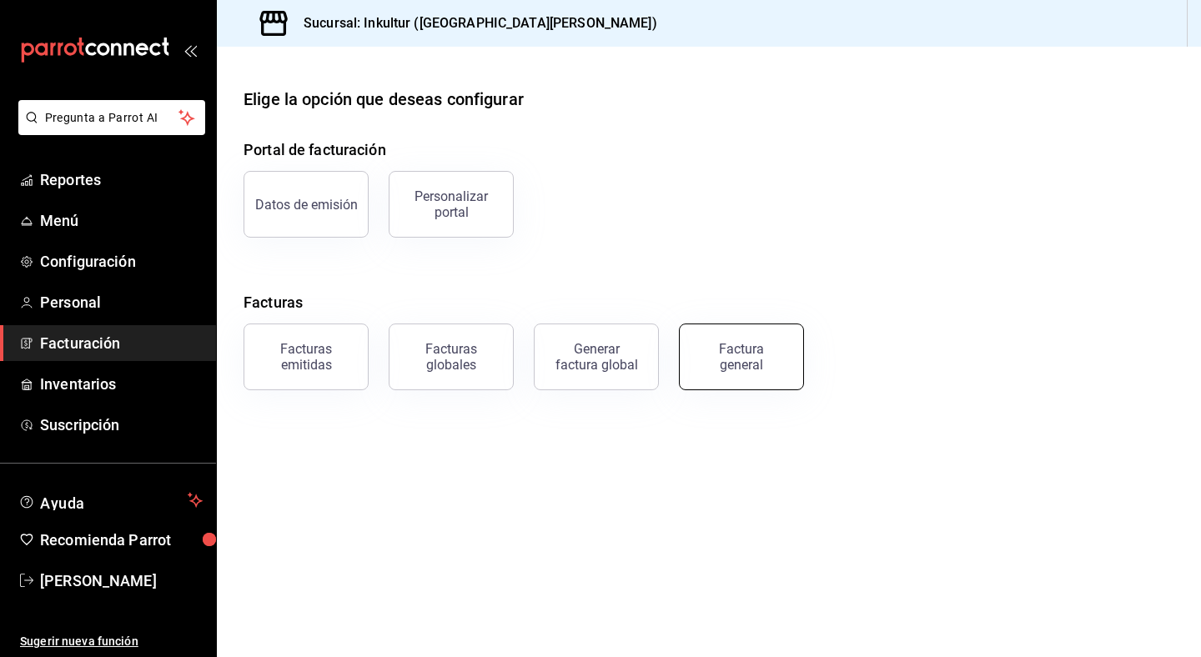
click at [728, 362] on div "Factura general" at bounding box center [741, 357] width 83 height 32
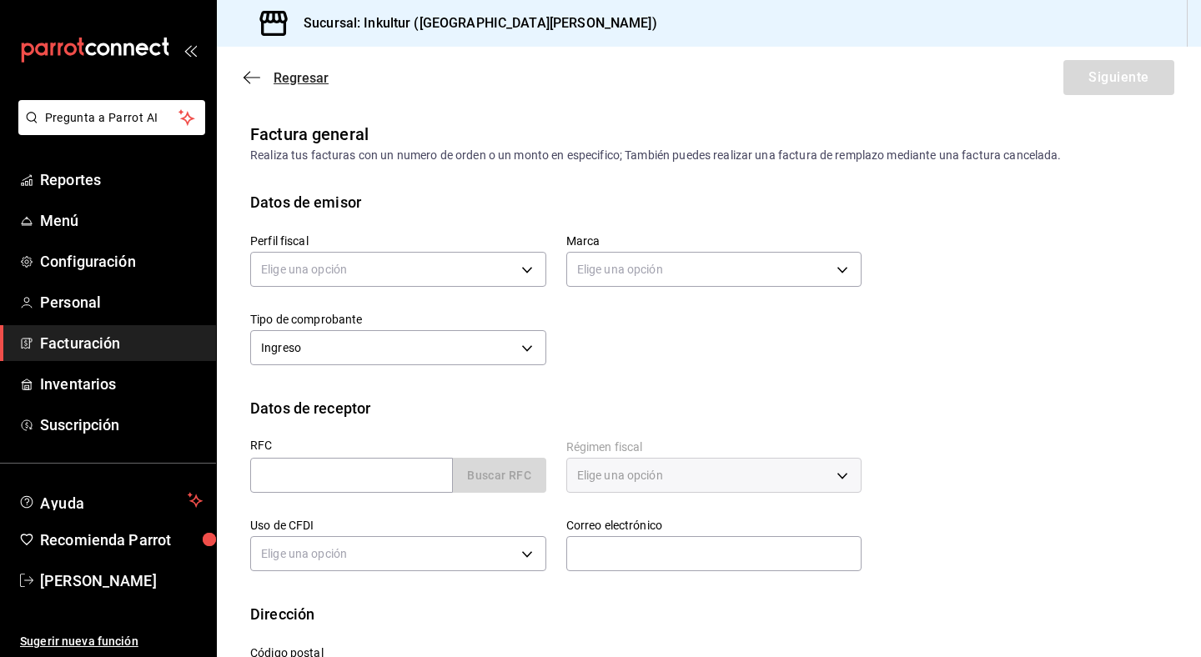
click at [299, 76] on span "Regresar" at bounding box center [301, 78] width 55 height 16
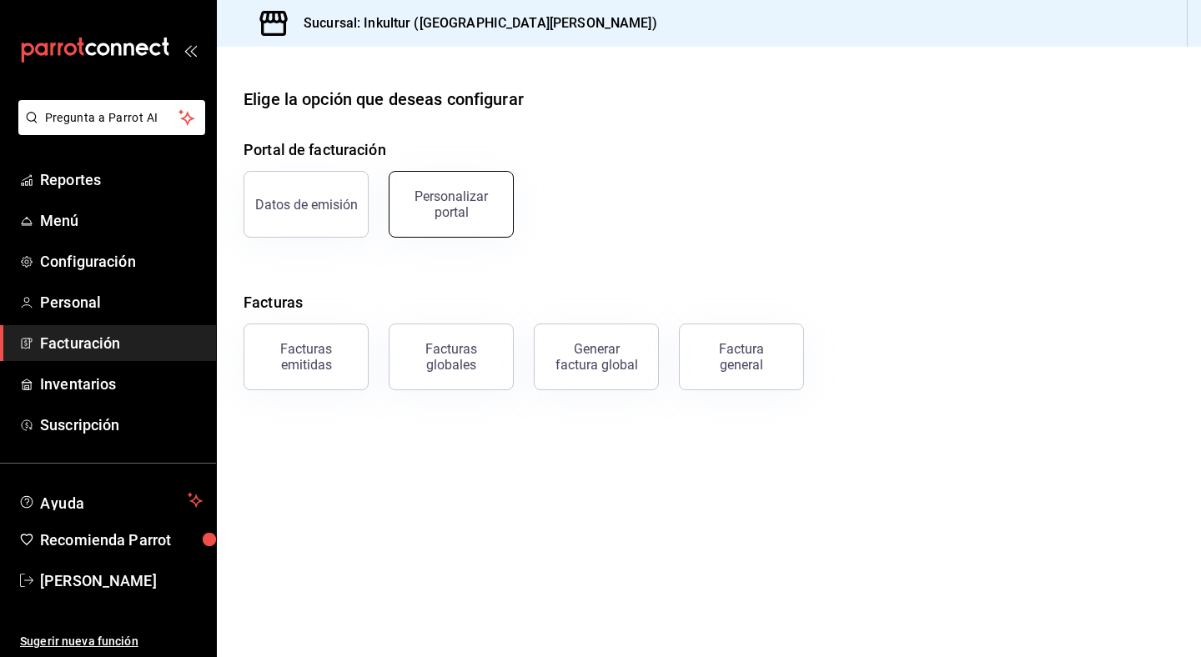
click at [467, 225] on button "Personalizar portal" at bounding box center [451, 204] width 125 height 67
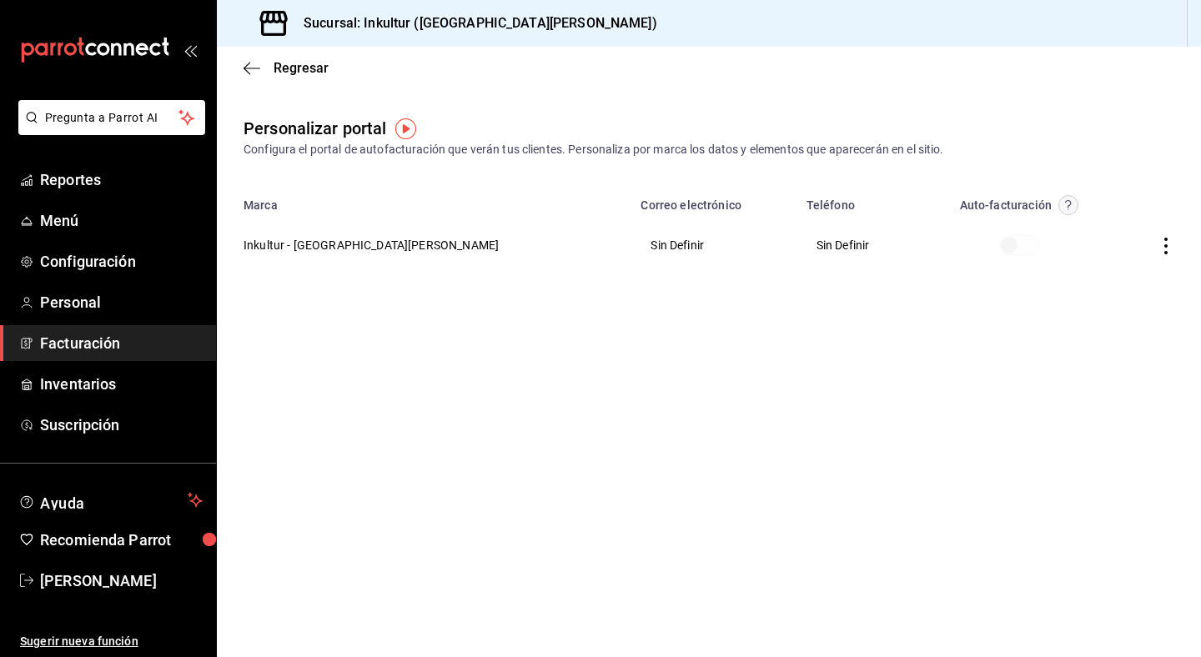
click at [1059, 203] on circle "button" at bounding box center [1068, 205] width 19 height 19
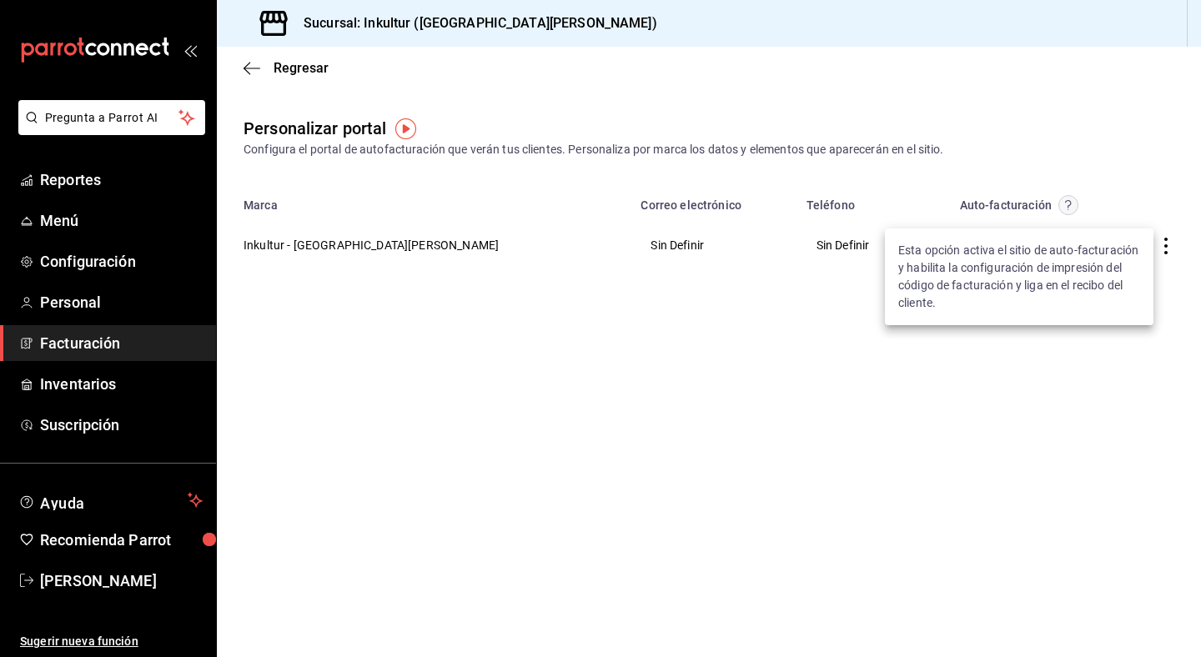
click at [740, 383] on div at bounding box center [600, 328] width 1201 height 657
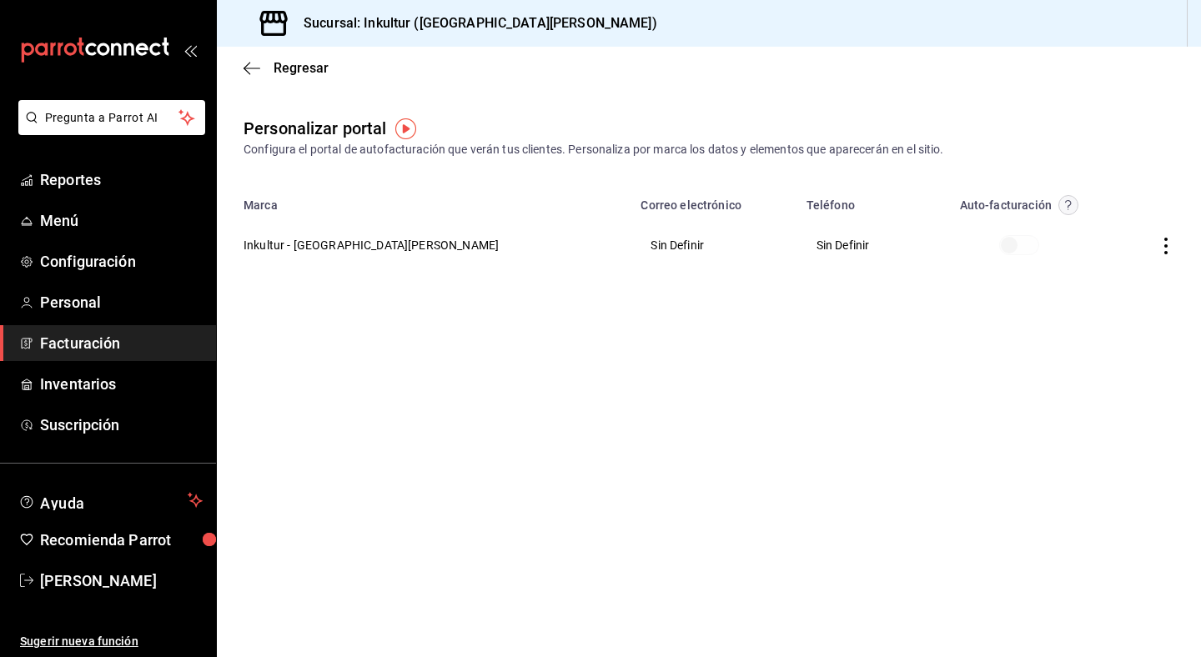
click at [407, 125] on img "button" at bounding box center [405, 128] width 21 height 21
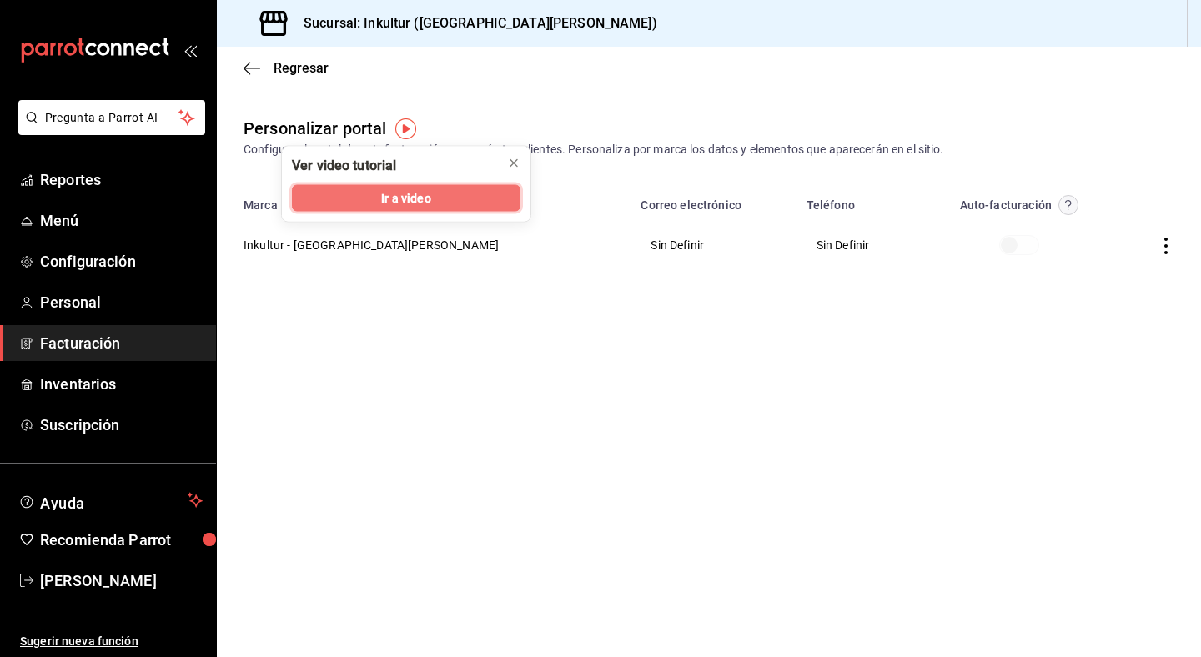
click at [410, 199] on span "Ir a video" at bounding box center [405, 198] width 49 height 18
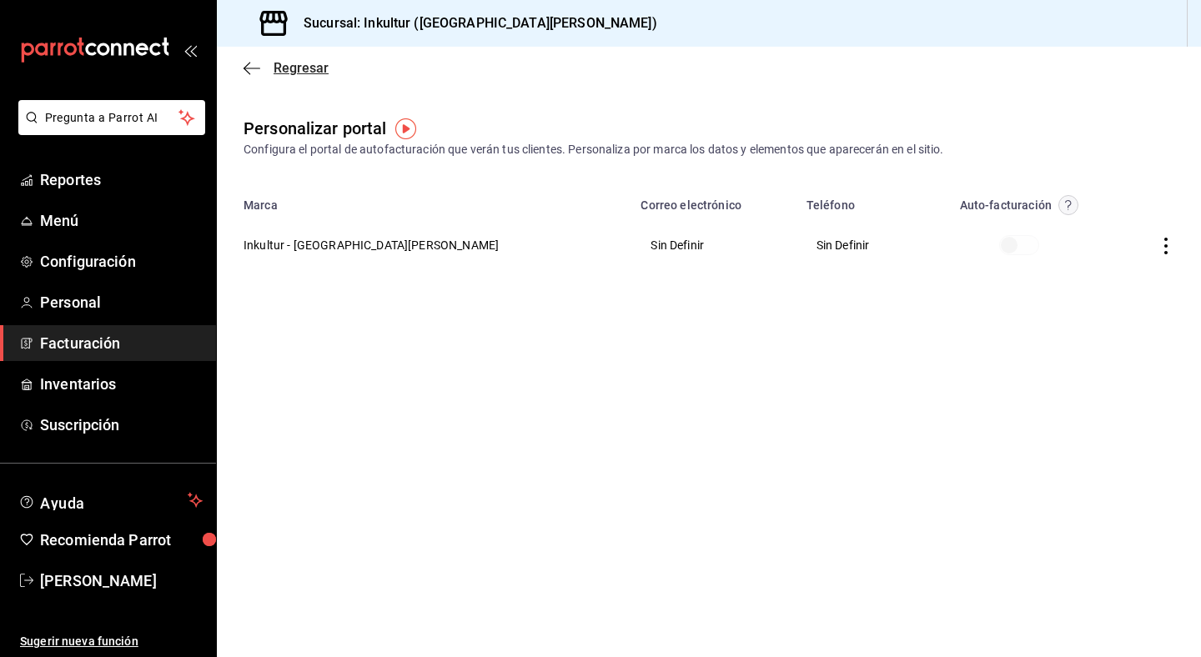
click at [280, 69] on span "Regresar" at bounding box center [301, 68] width 55 height 16
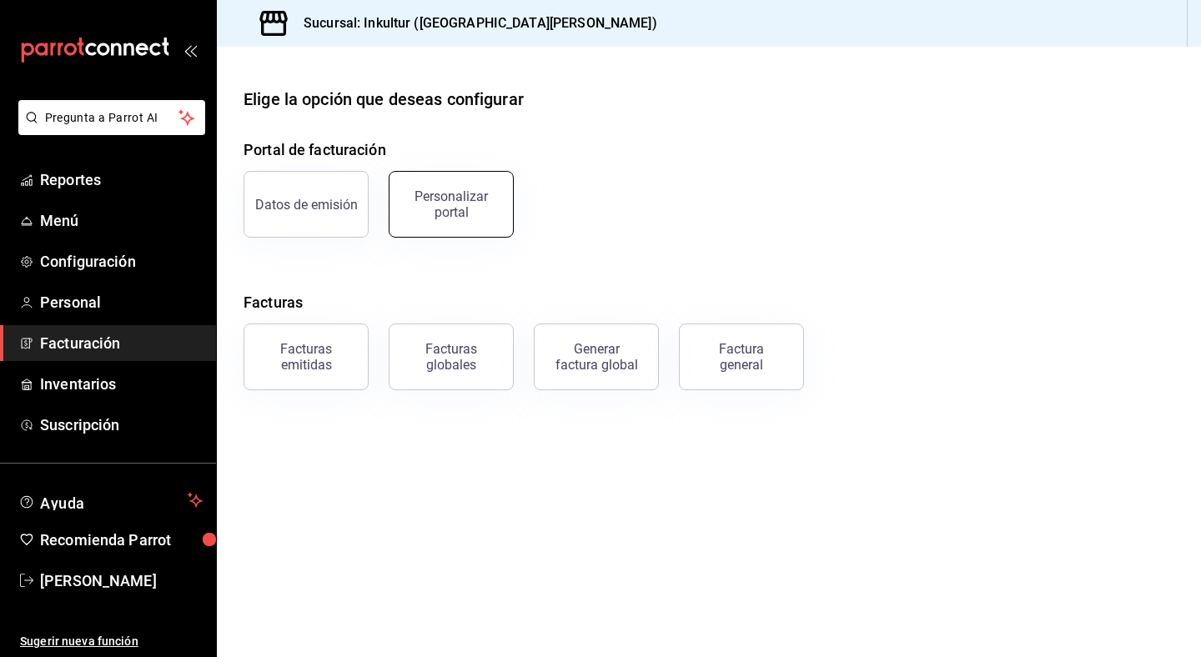
click at [425, 188] on button "Personalizar portal" at bounding box center [451, 204] width 125 height 67
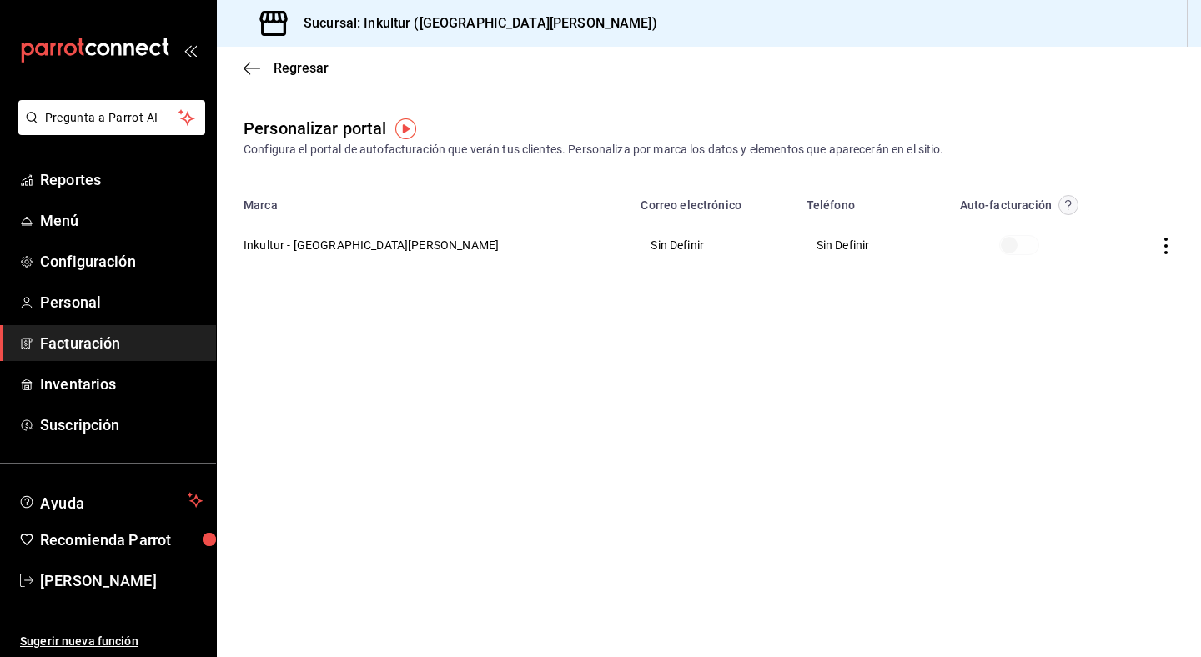
click at [1166, 243] on icon "button" at bounding box center [1166, 246] width 17 height 17
click at [999, 362] on div at bounding box center [600, 328] width 1201 height 657
click at [1163, 244] on icon "button" at bounding box center [1166, 246] width 17 height 17
click at [1089, 227] on li "Editar" at bounding box center [1091, 225] width 167 height 43
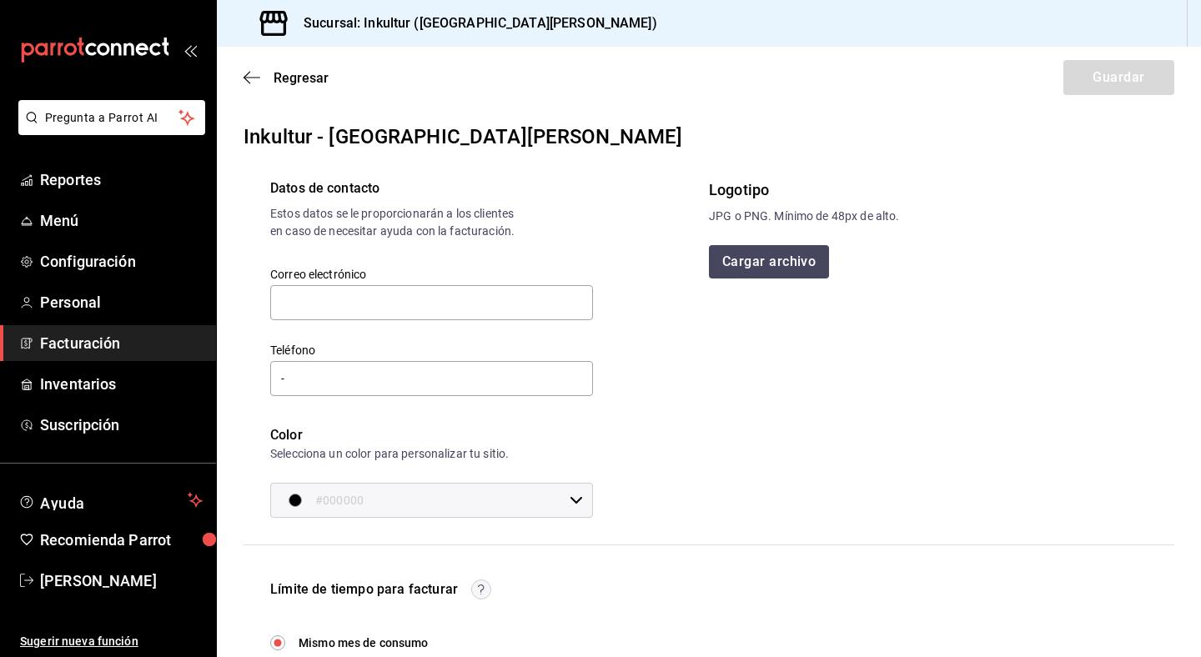
click at [893, 263] on div "Cargar archivo" at bounding box center [928, 261] width 439 height 33
click at [354, 312] on input "text" at bounding box center [431, 302] width 323 height 35
click at [475, 234] on div "Estos datos se le proporcionarán a los clientes en caso de necesitar ayuda con …" at bounding box center [392, 222] width 245 height 35
click at [368, 320] on input "text" at bounding box center [431, 302] width 323 height 35
type input "[EMAIL_ADDRESS][DOMAIN_NAME]"
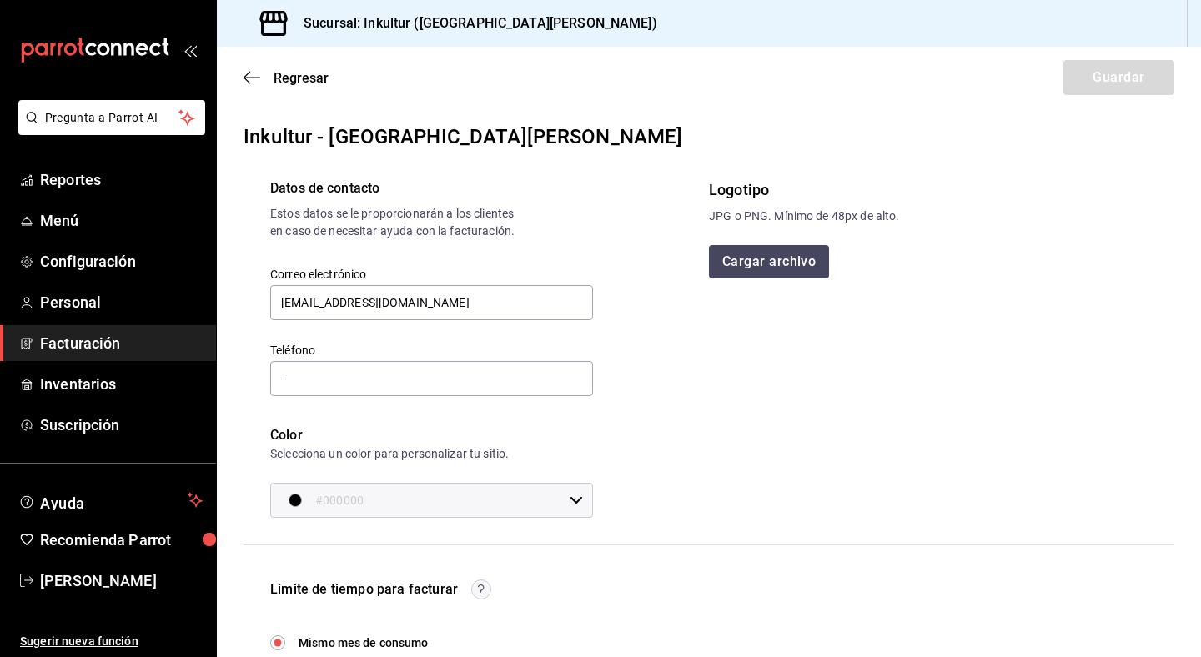
click at [698, 378] on div "Datos de contacto Estos datos se le proporcionarán a los clientes en caso de ne…" at bounding box center [476, 335] width 465 height 366
click at [413, 396] on input "-" at bounding box center [431, 378] width 323 height 35
click at [380, 395] on input "-" at bounding box center [431, 378] width 323 height 35
click at [390, 396] on input "-" at bounding box center [431, 378] width 323 height 35
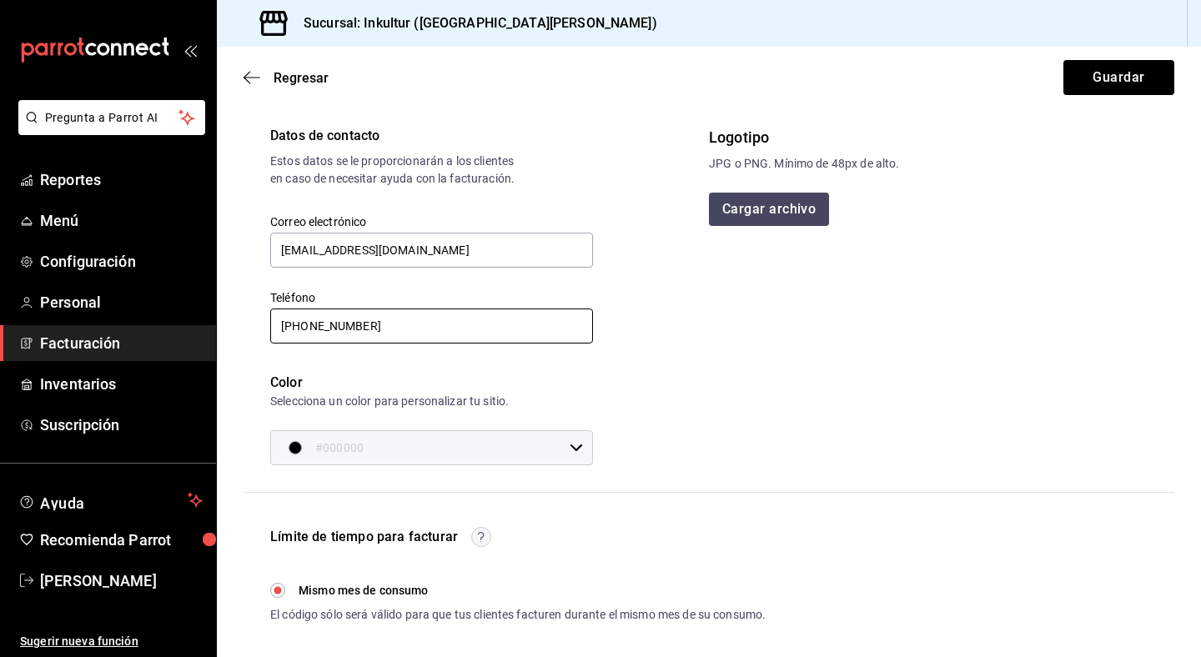
scroll to position [161, 0]
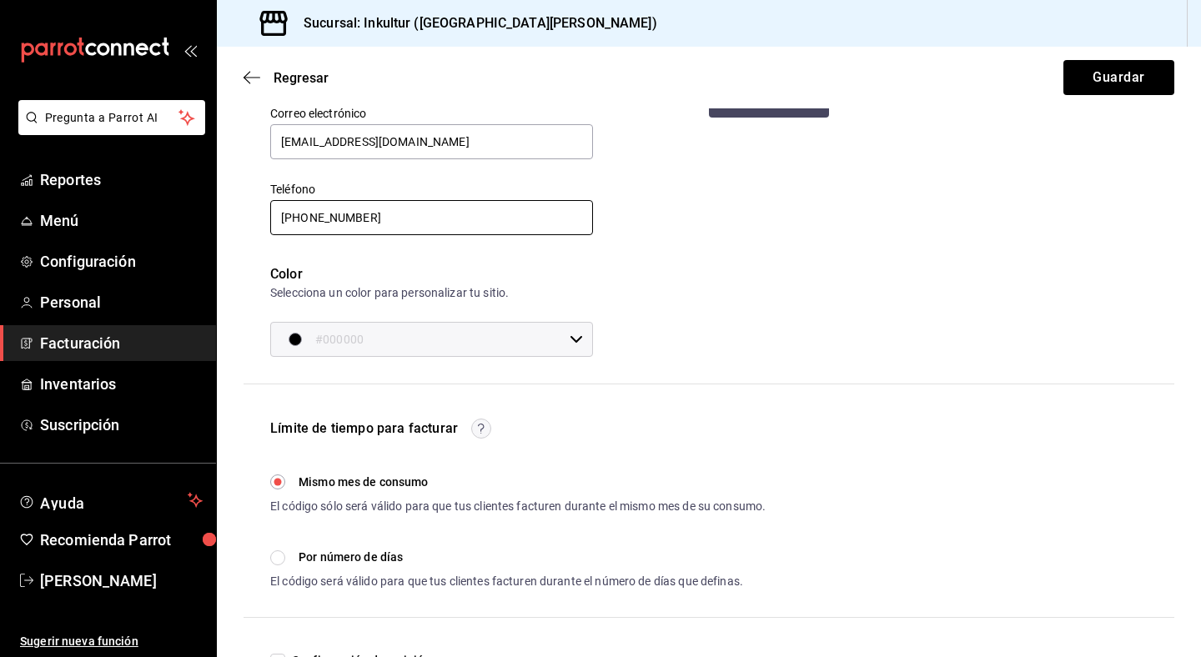
type input "[PHONE_NUMBER]"
click at [407, 356] on input "#000000" at bounding box center [439, 339] width 248 height 33
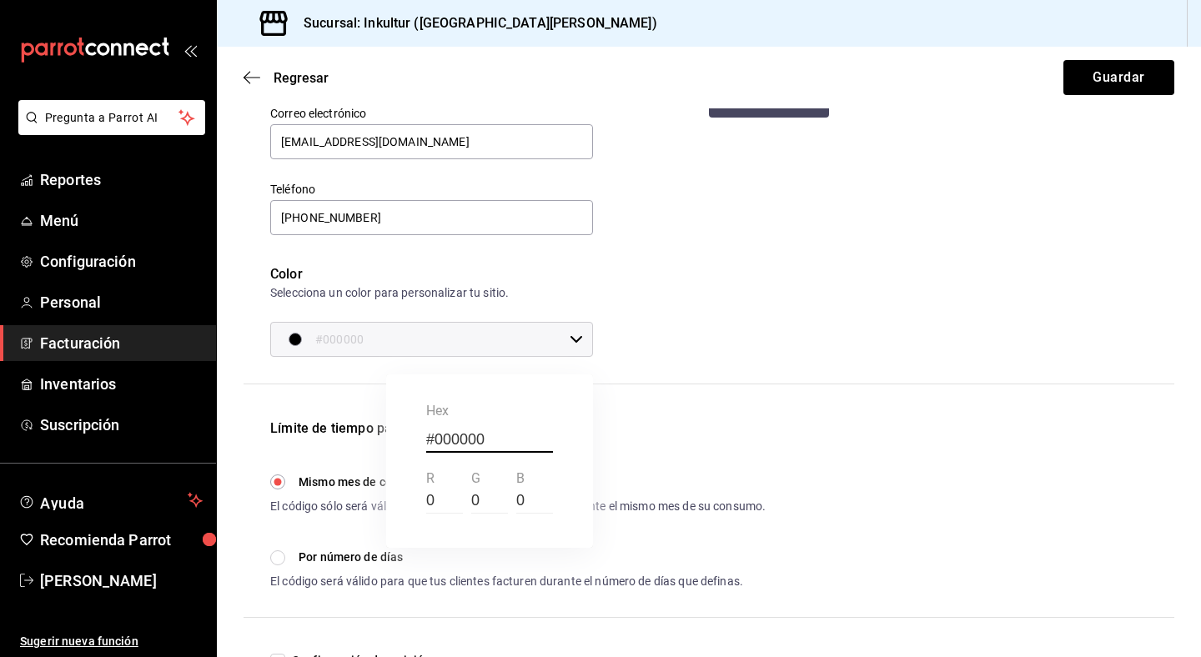
click at [497, 441] on input "#000000" at bounding box center [489, 440] width 127 height 25
type input "#434"
type input "#443344"
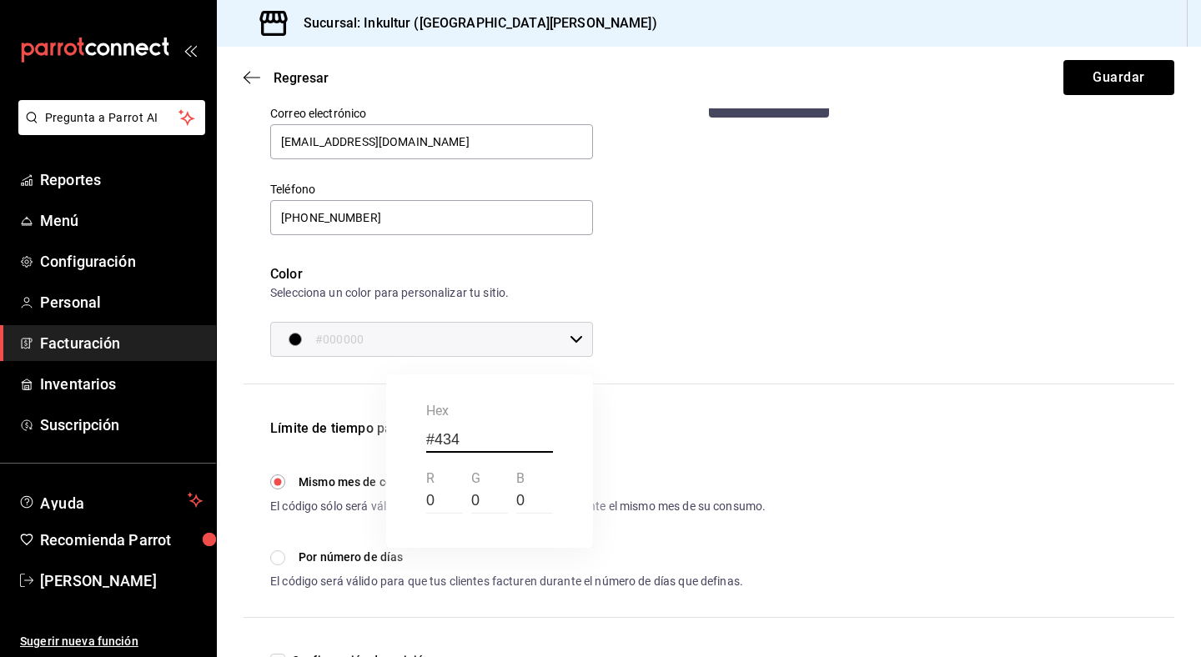
type input "68"
type input "51"
type input "68"
type input "#434518"
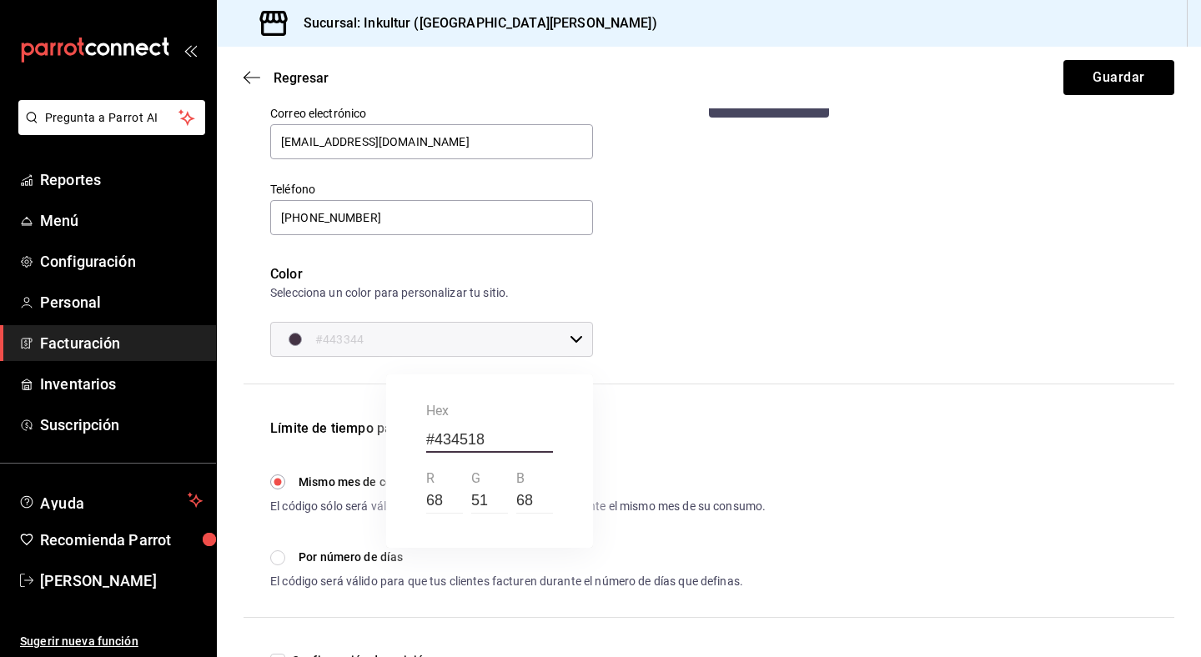
type input "67"
type input "69"
type input "24"
click at [692, 470] on div at bounding box center [600, 328] width 1201 height 657
type input "#434518"
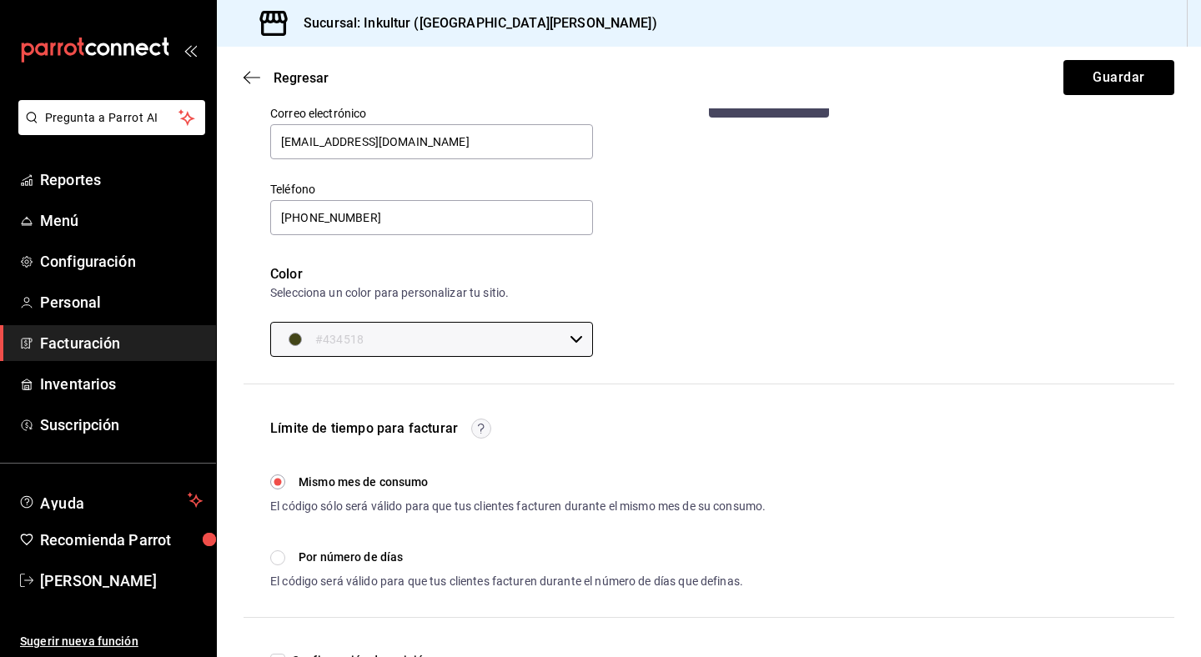
scroll to position [304, 0]
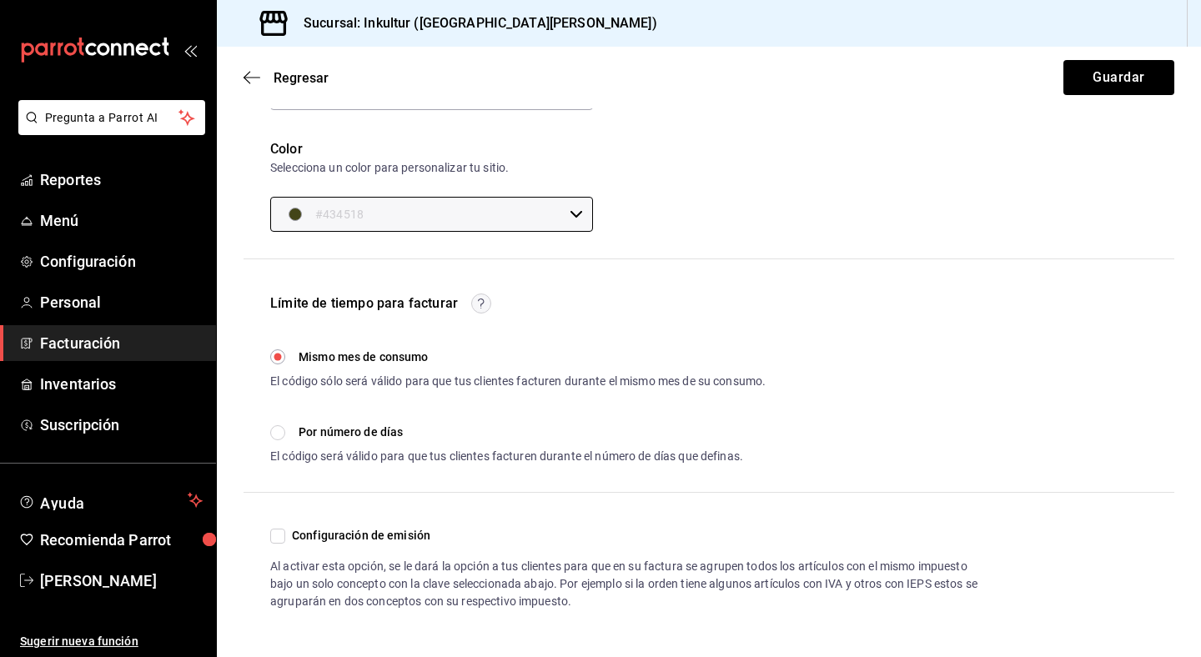
click at [482, 304] on circle "button" at bounding box center [481, 303] width 19 height 19
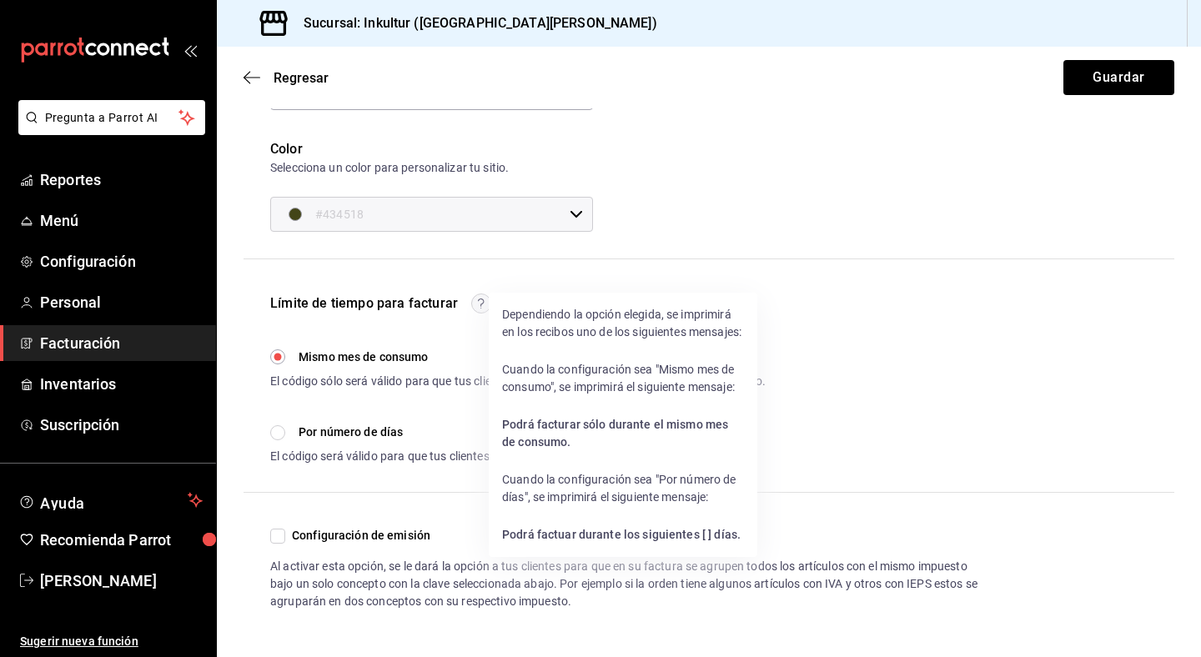
click at [380, 396] on div at bounding box center [600, 328] width 1201 height 657
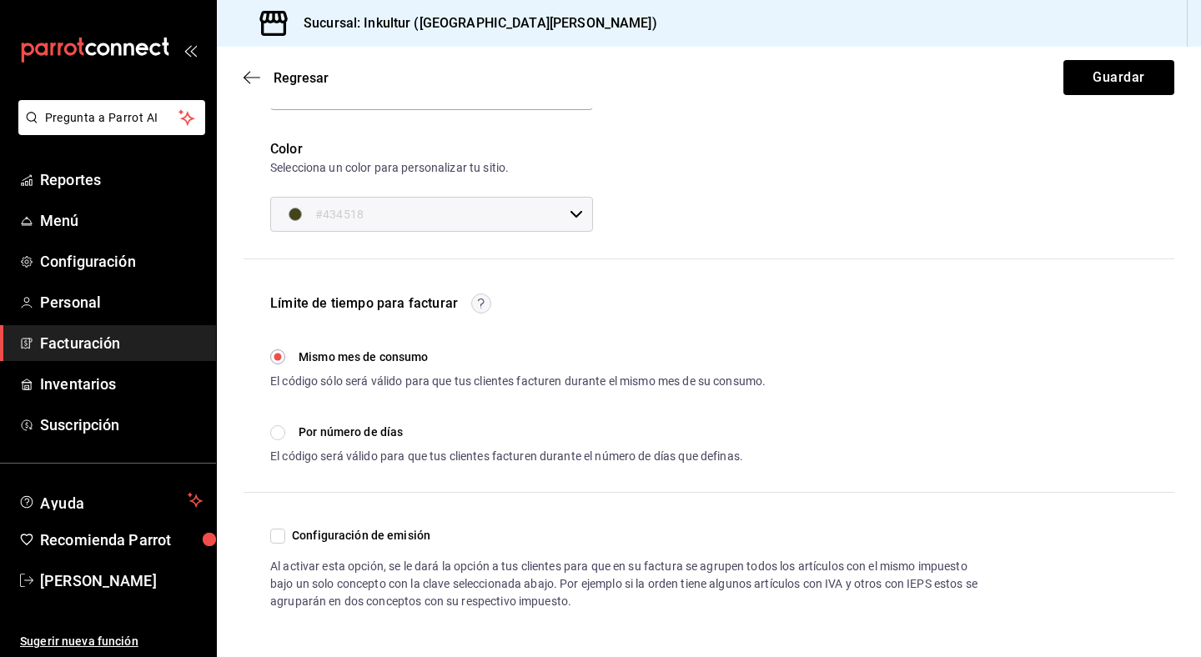
click at [276, 536] on input "Configuración de emisión" at bounding box center [277, 536] width 15 height 15
checkbox input "true"
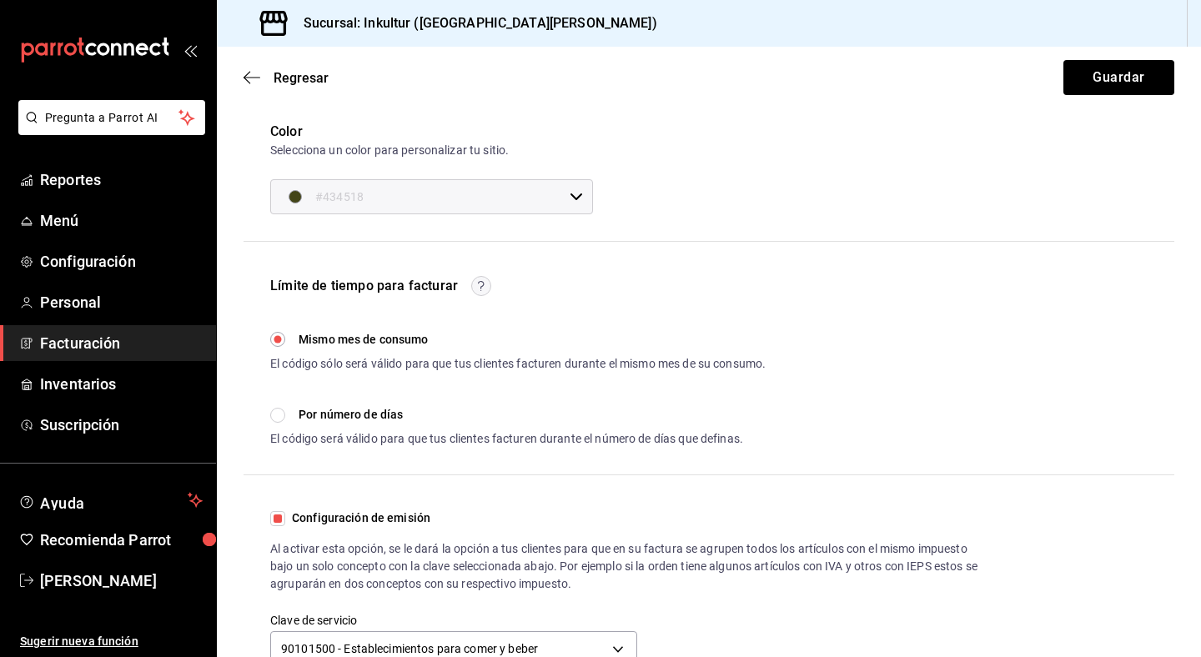
scroll to position [362, 0]
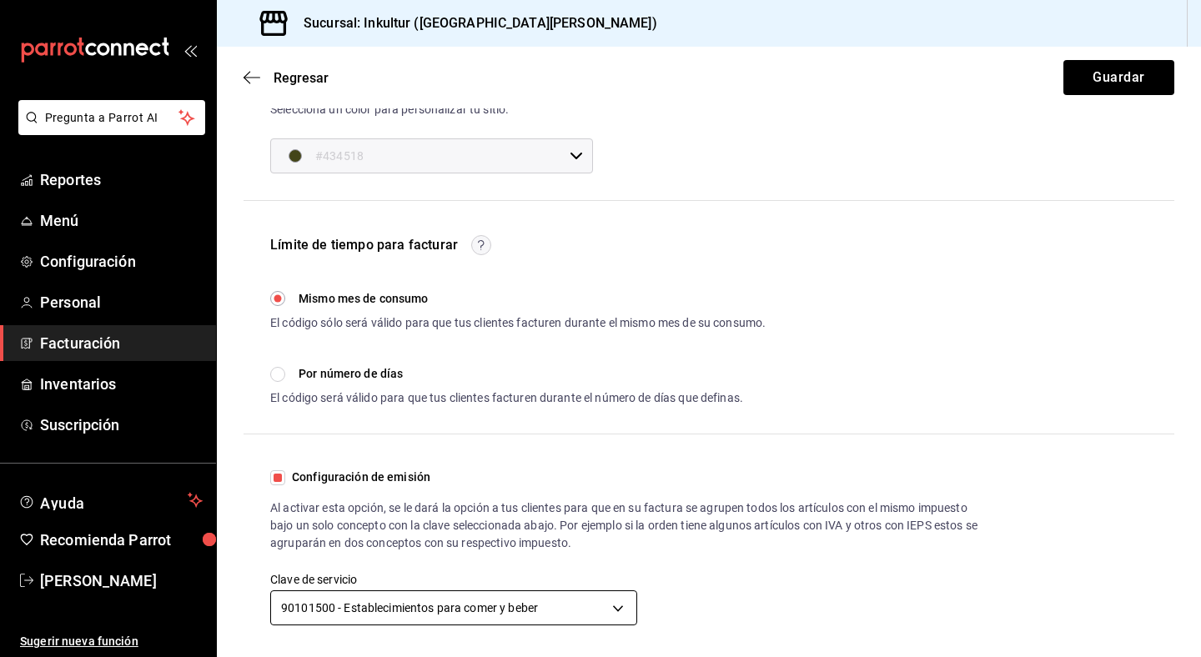
click at [584, 606] on body "Pregunta a Parrot AI Reportes Menú Configuración Personal Facturación Inventari…" at bounding box center [600, 328] width 1201 height 657
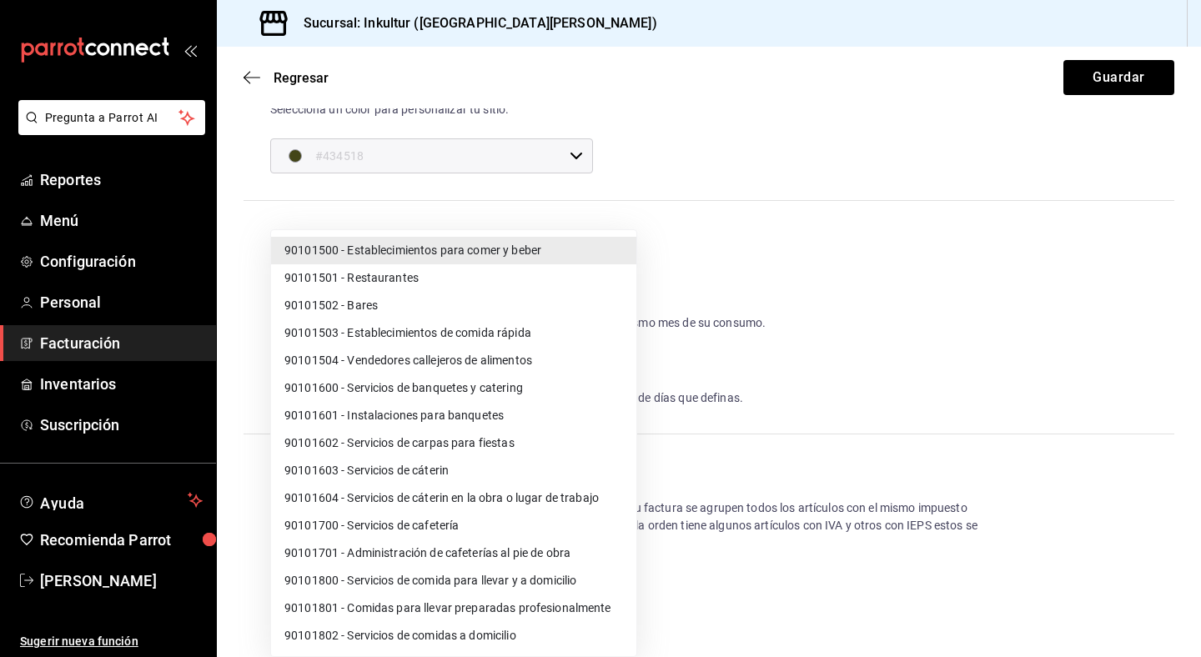
click at [963, 318] on div at bounding box center [600, 328] width 1201 height 657
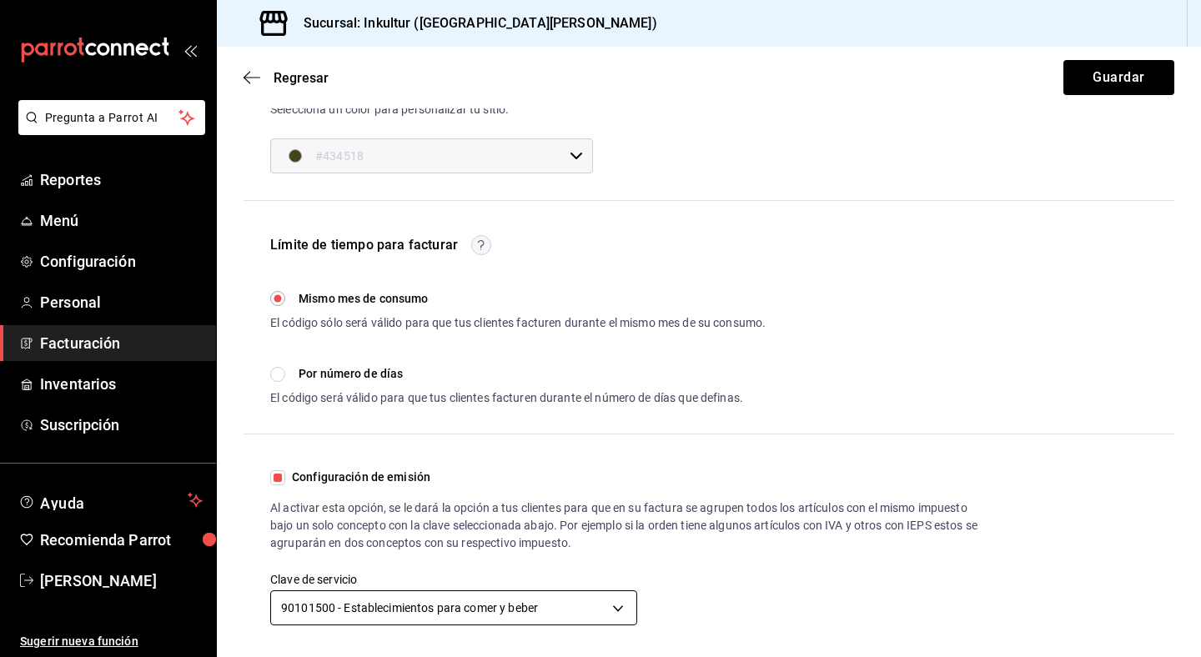
click at [584, 603] on body "Pregunta a Parrot AI Reportes Menú Configuración Personal Facturación Inventari…" at bounding box center [600, 328] width 1201 height 657
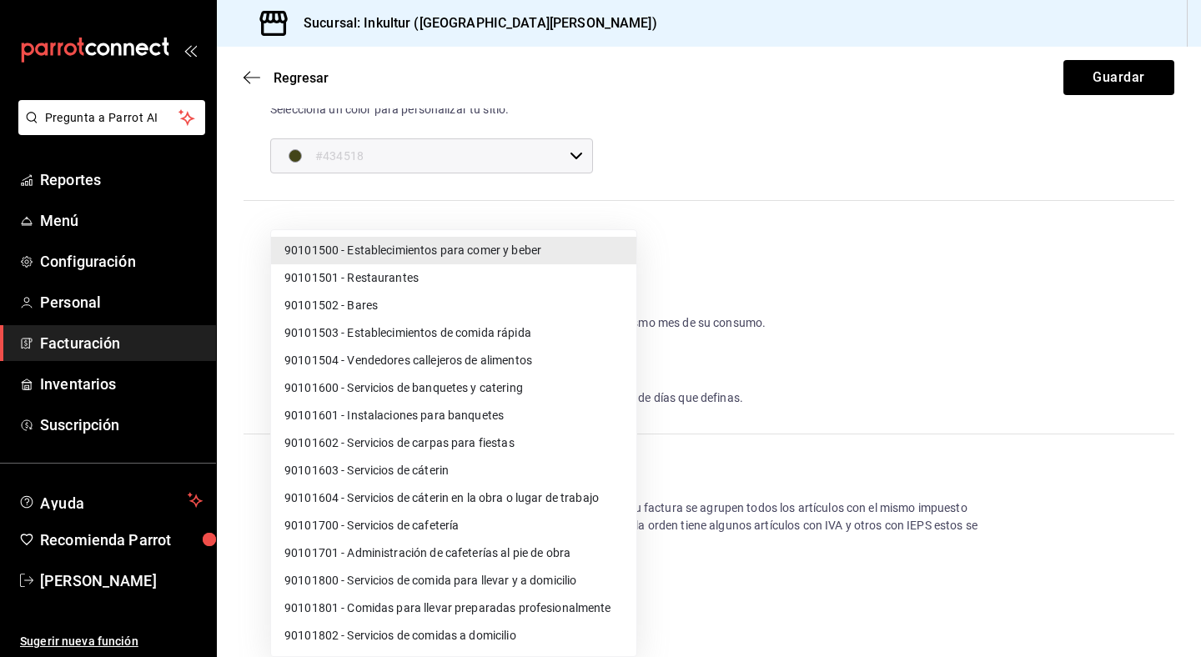
click at [546, 526] on li "90101700 - Servicios de cafetería" at bounding box center [453, 526] width 365 height 28
type input "90101700"
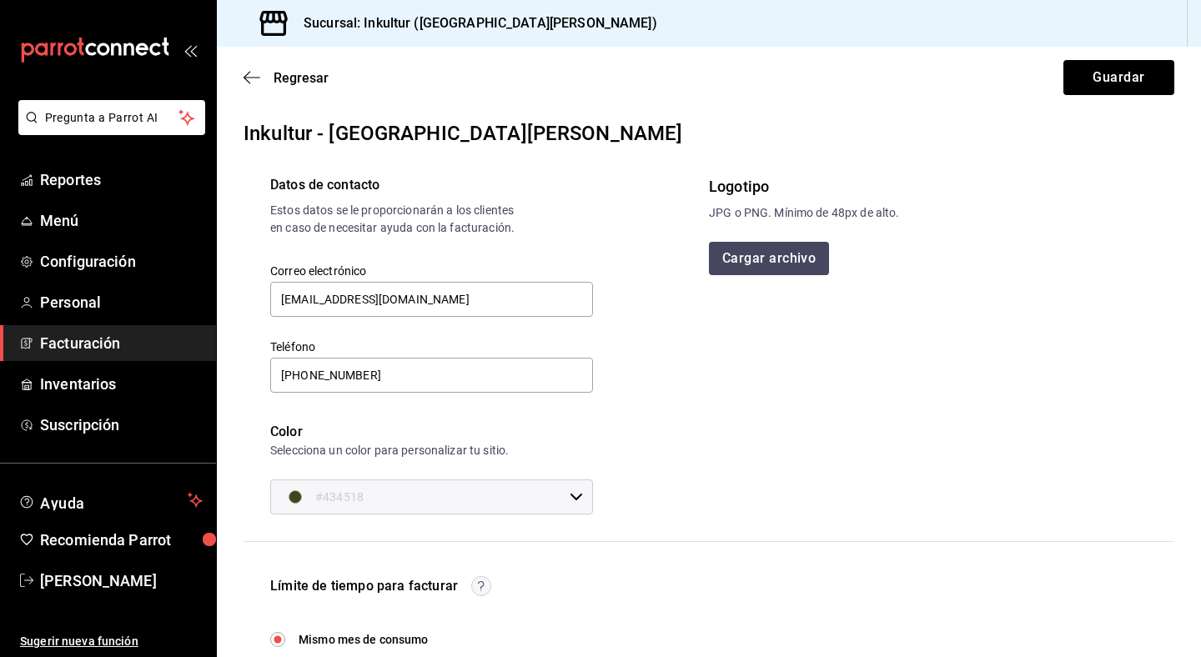
scroll to position [0, 0]
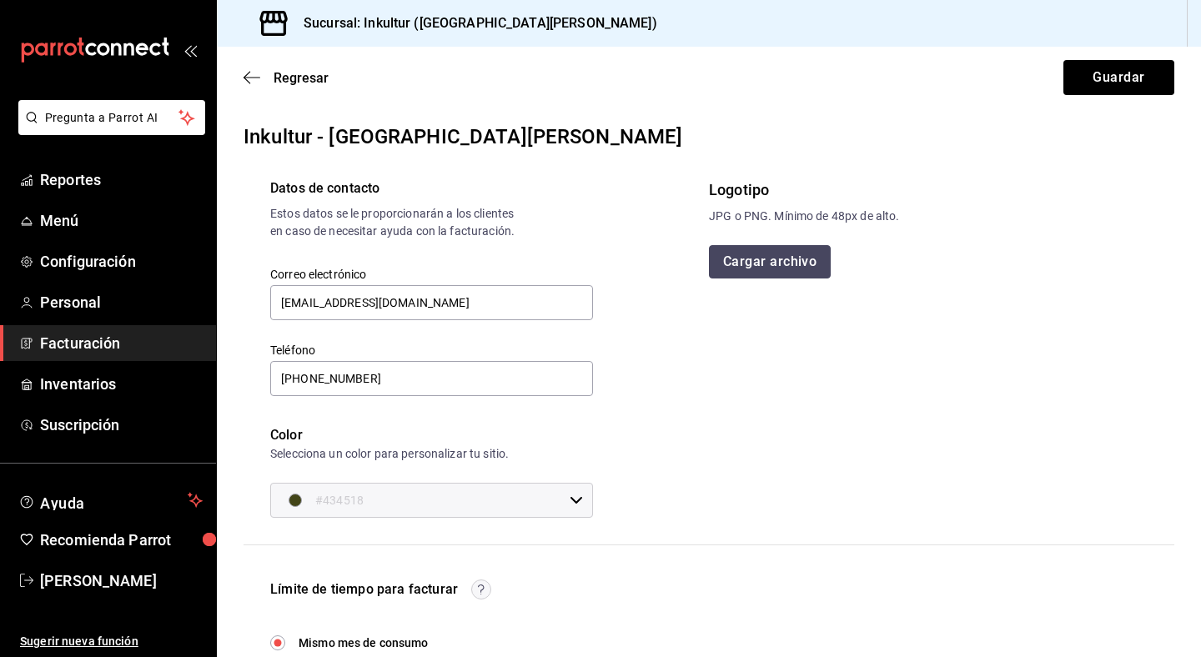
click at [762, 264] on button "Cargar archivo" at bounding box center [770, 261] width 122 height 33
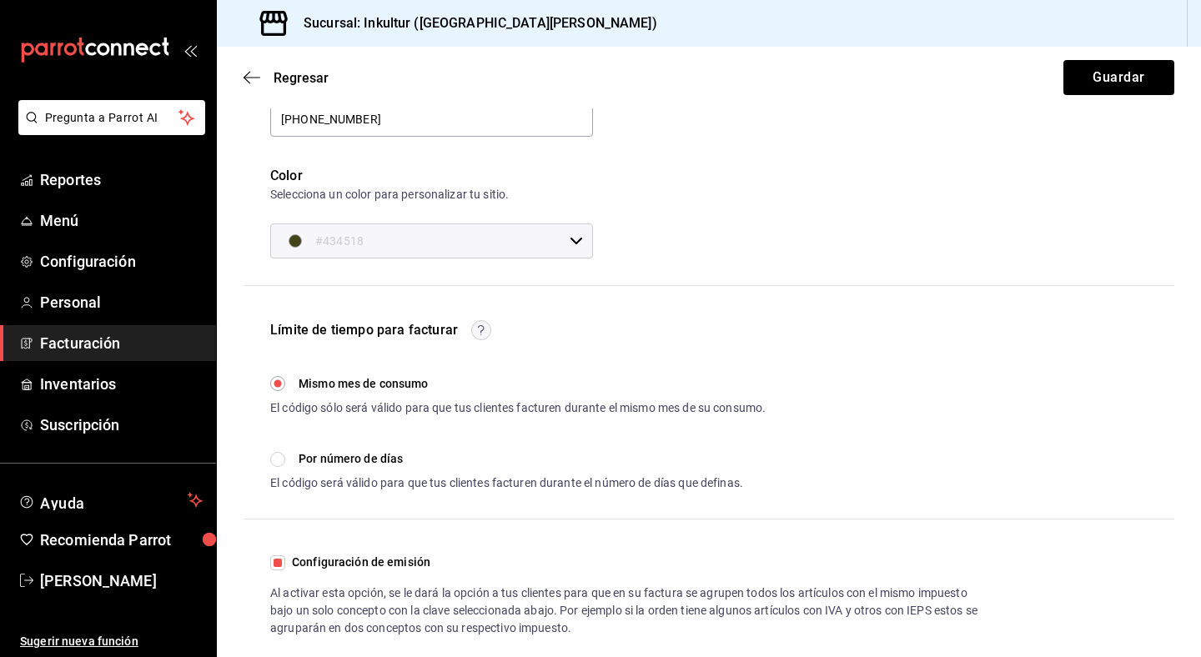
scroll to position [362, 0]
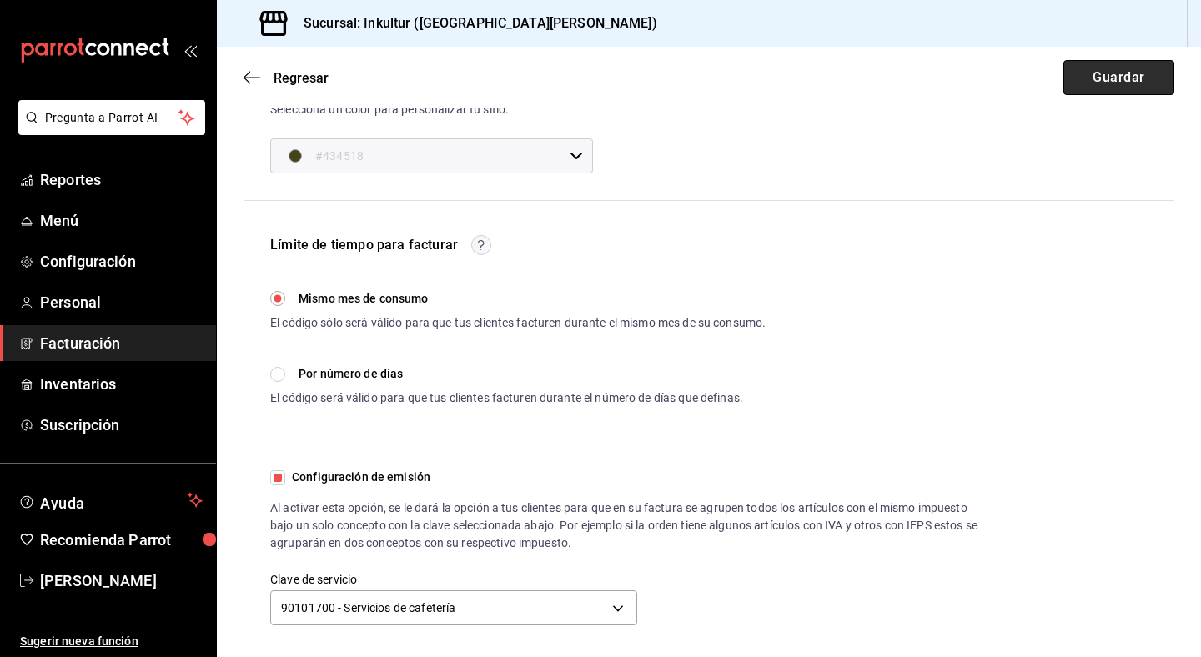
click at [1089, 75] on button "Guardar" at bounding box center [1119, 77] width 111 height 35
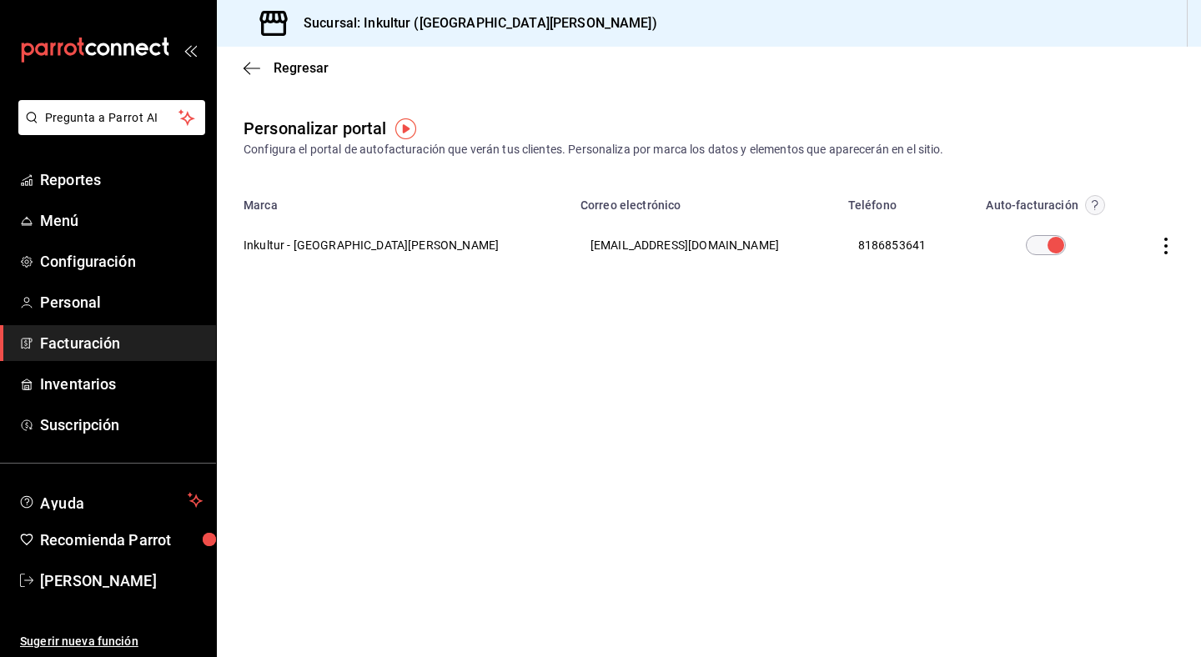
click at [1164, 243] on icon "button" at bounding box center [1166, 246] width 17 height 17
click at [1124, 223] on li "Editar" at bounding box center [1091, 225] width 167 height 43
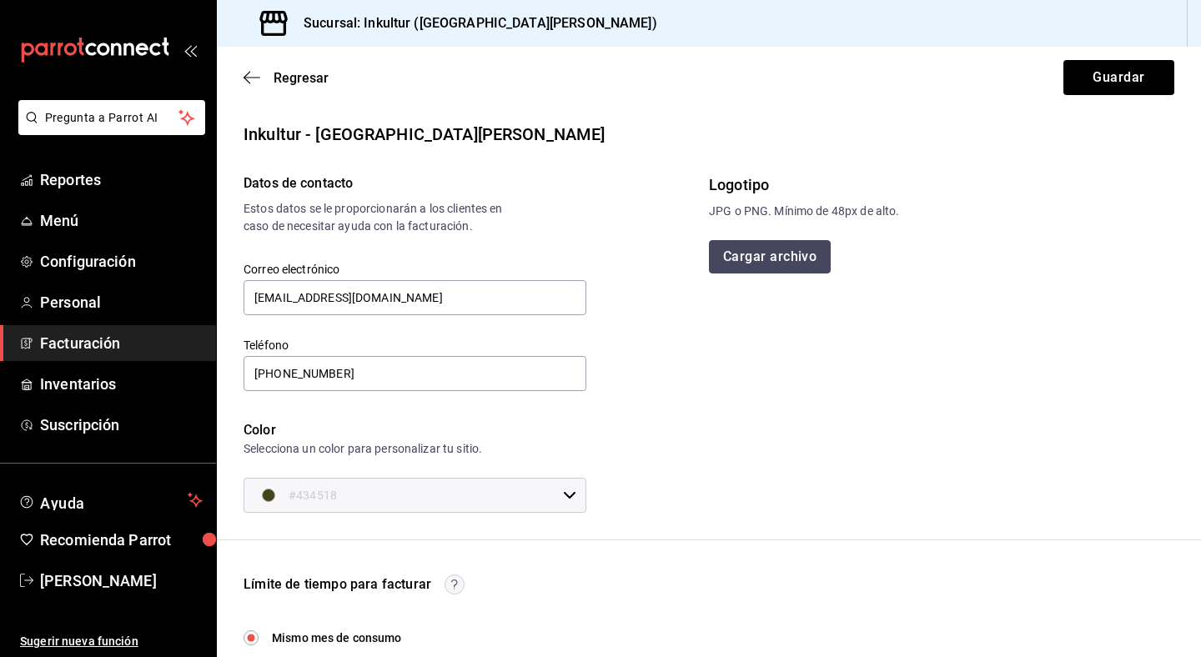
click at [752, 257] on button "Cargar archivo" at bounding box center [770, 256] width 122 height 33
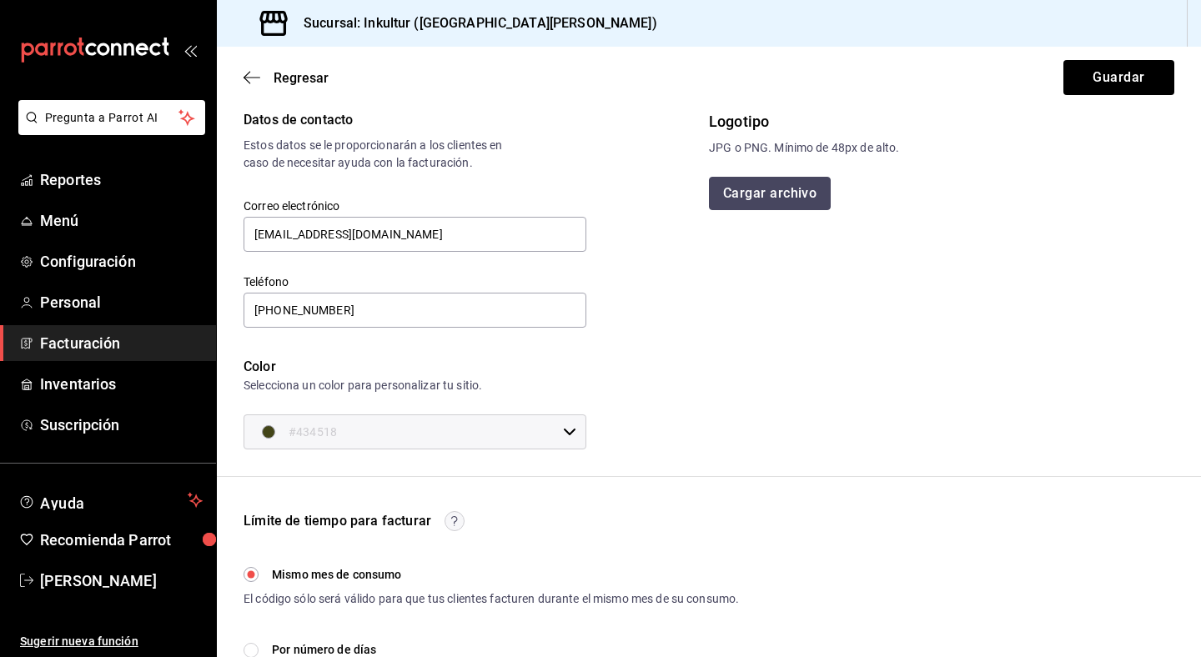
scroll to position [62, 0]
click at [781, 194] on button "Cargar archivo" at bounding box center [770, 195] width 122 height 33
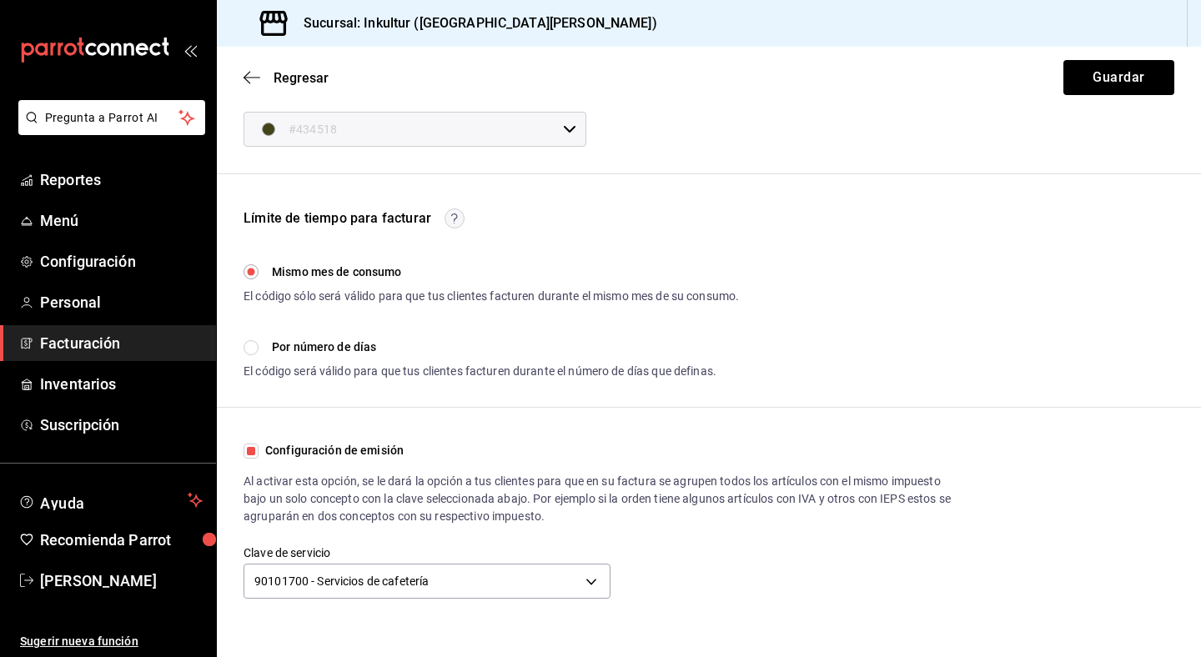
scroll to position [0, 0]
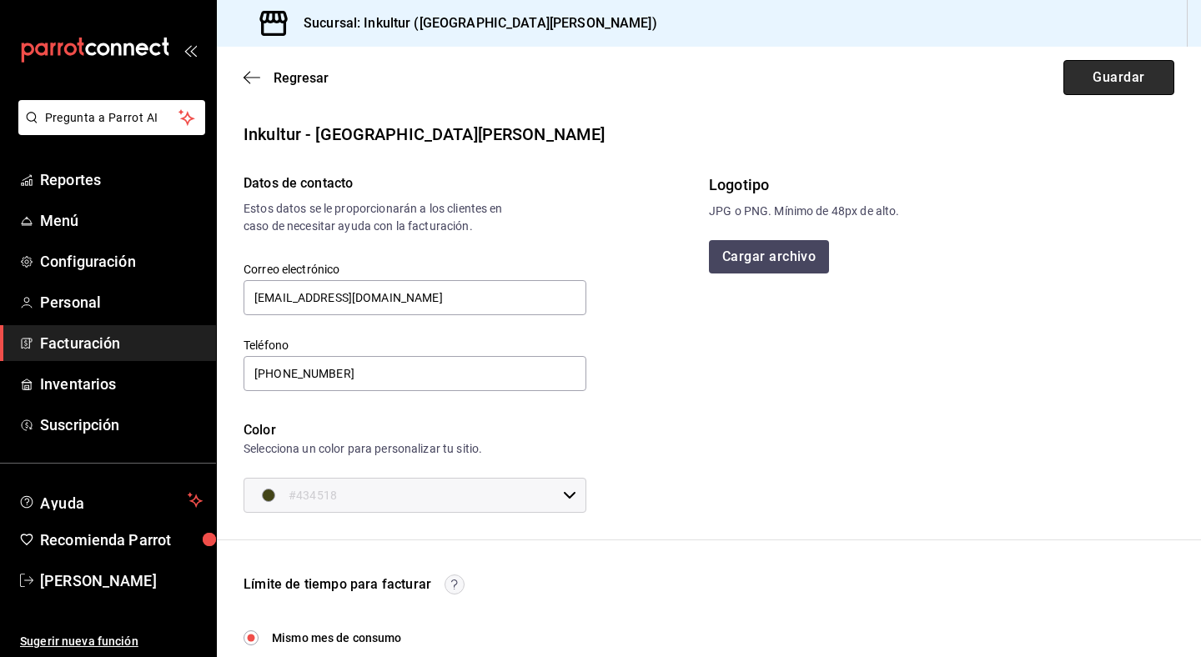
click at [1119, 76] on button "Guardar" at bounding box center [1119, 77] width 111 height 35
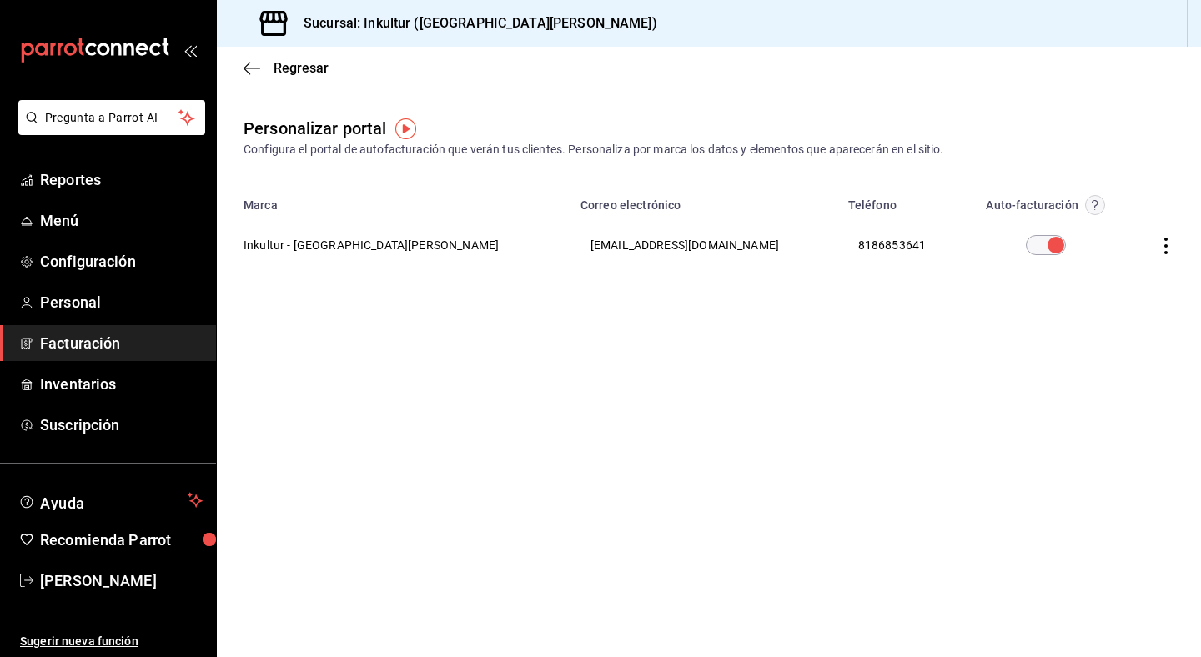
click at [1085, 200] on circle "button" at bounding box center [1094, 205] width 19 height 19
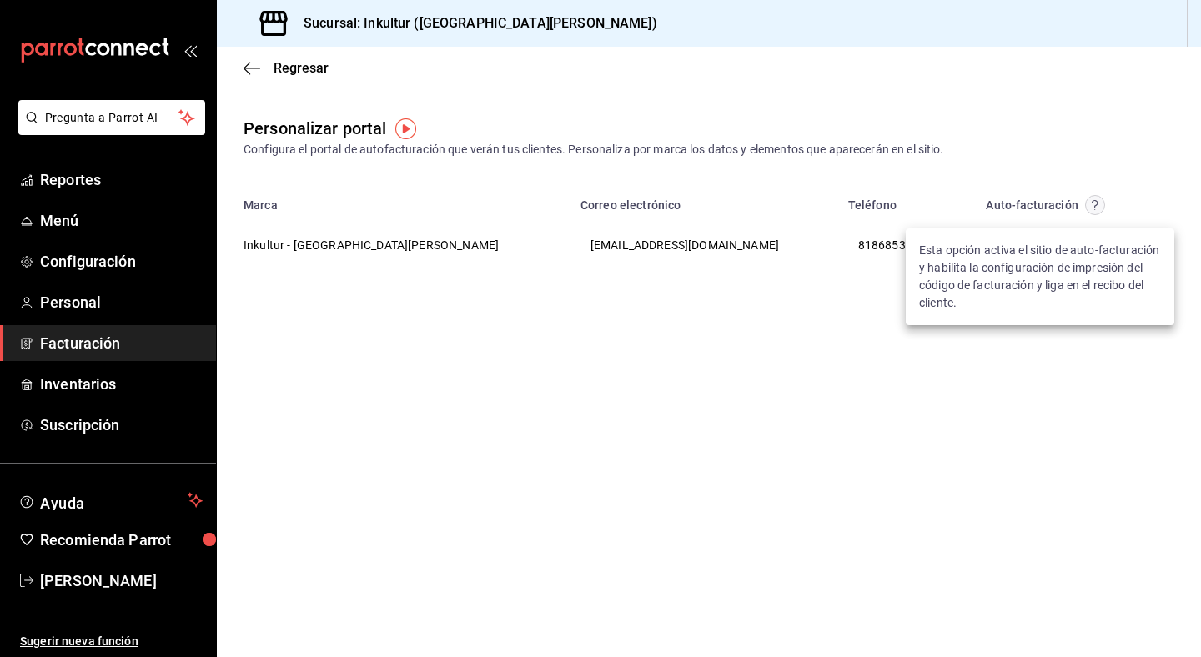
click at [1055, 406] on div at bounding box center [600, 328] width 1201 height 657
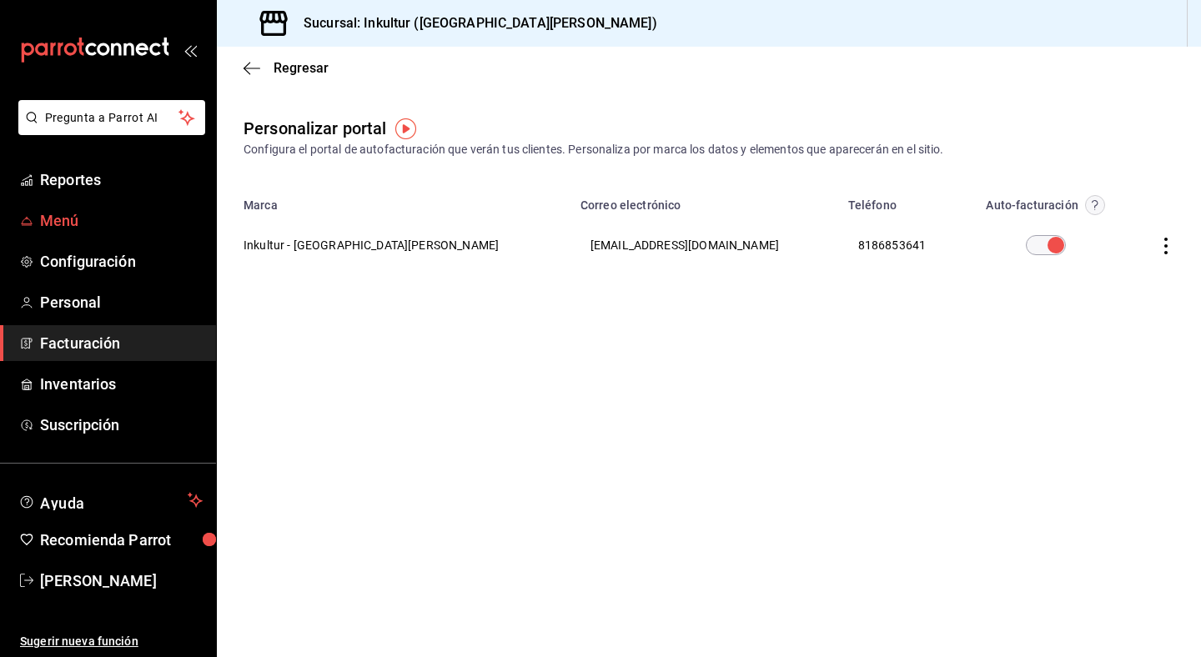
click at [93, 211] on span "Menú" at bounding box center [121, 220] width 163 height 23
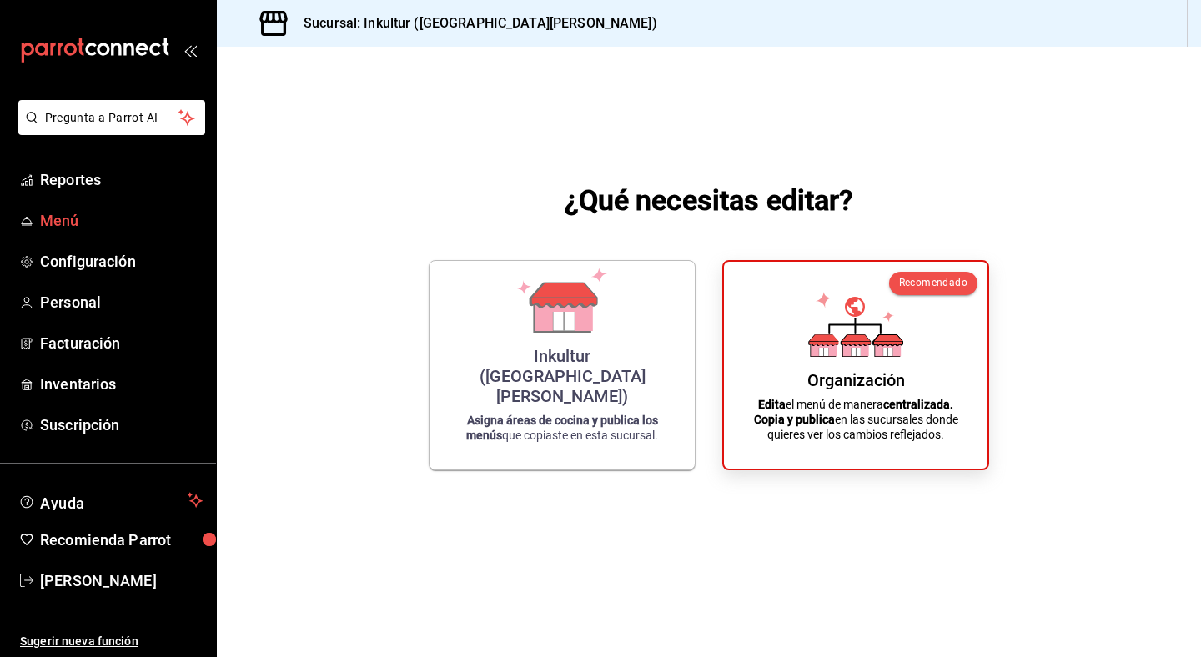
click at [74, 224] on span "Menú" at bounding box center [121, 220] width 163 height 23
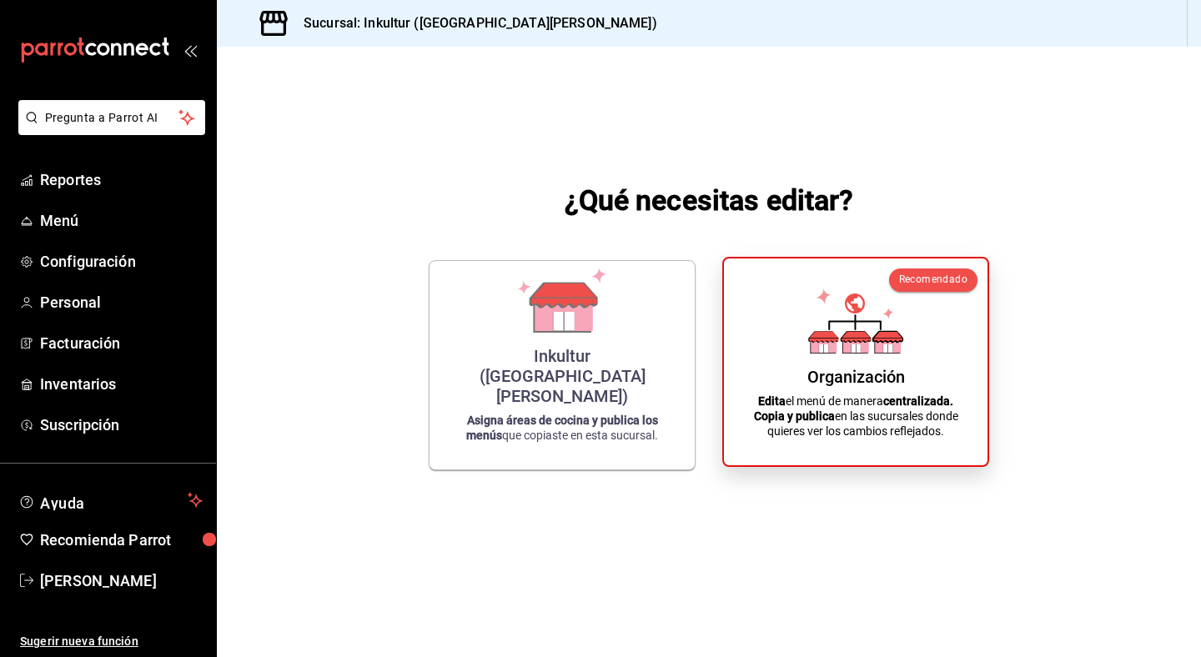
click at [822, 350] on icon at bounding box center [823, 348] width 9 height 8
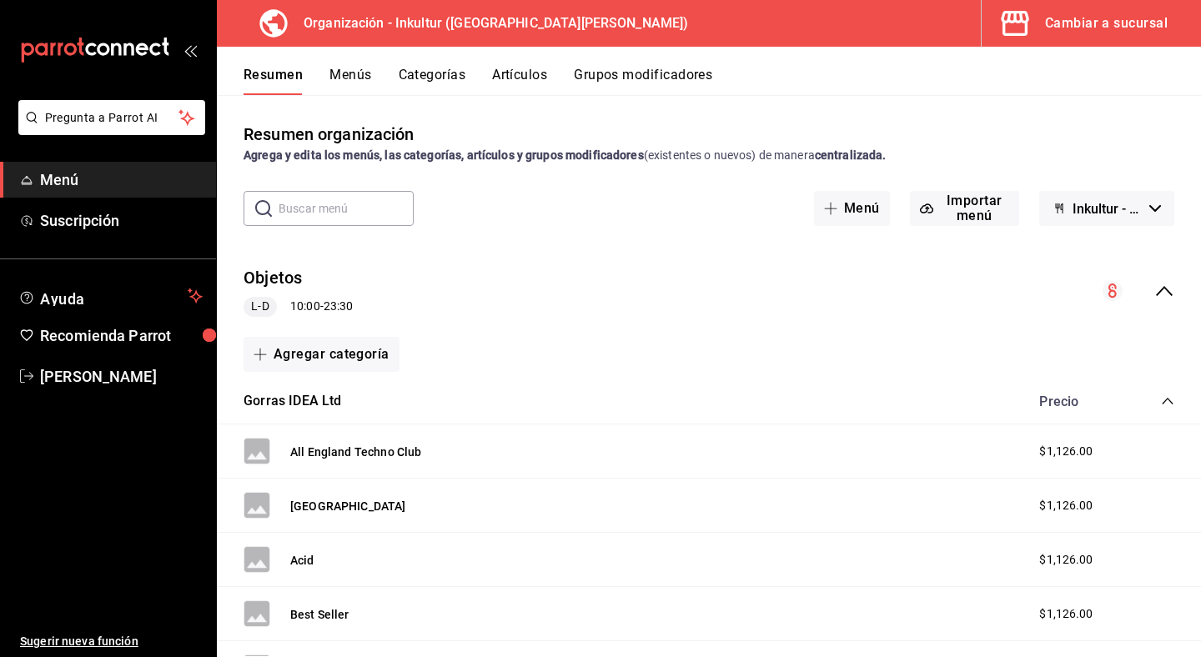
click at [583, 77] on button "Grupos modificadores" at bounding box center [643, 81] width 138 height 28
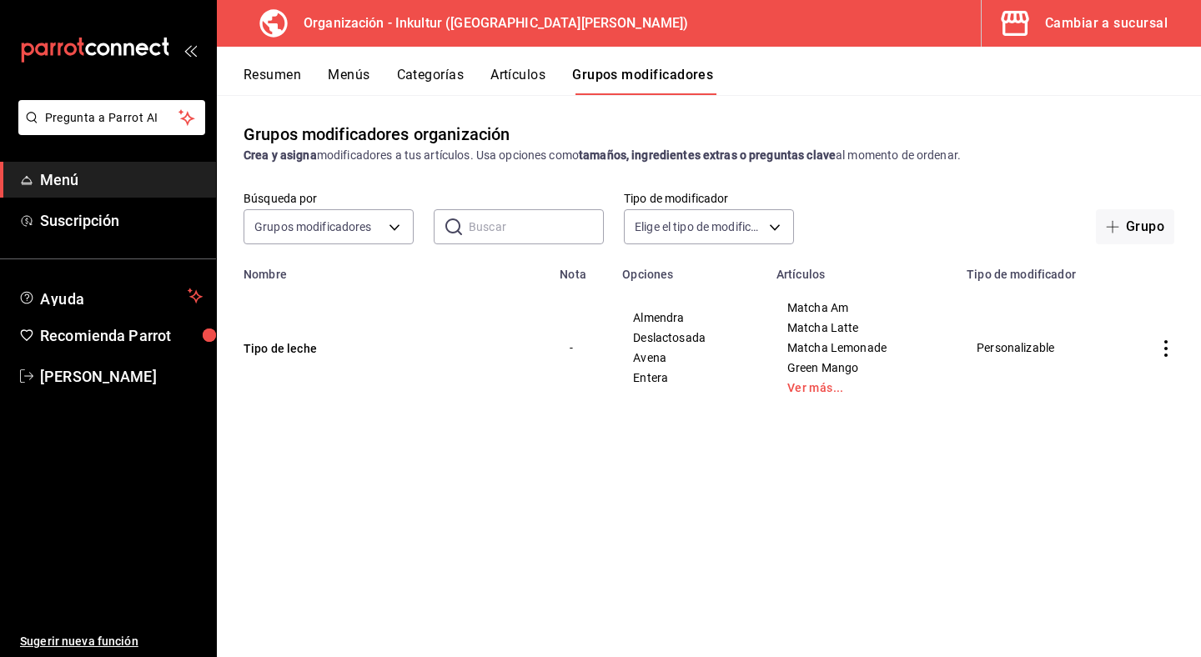
click at [352, 72] on button "Menús" at bounding box center [349, 81] width 42 height 28
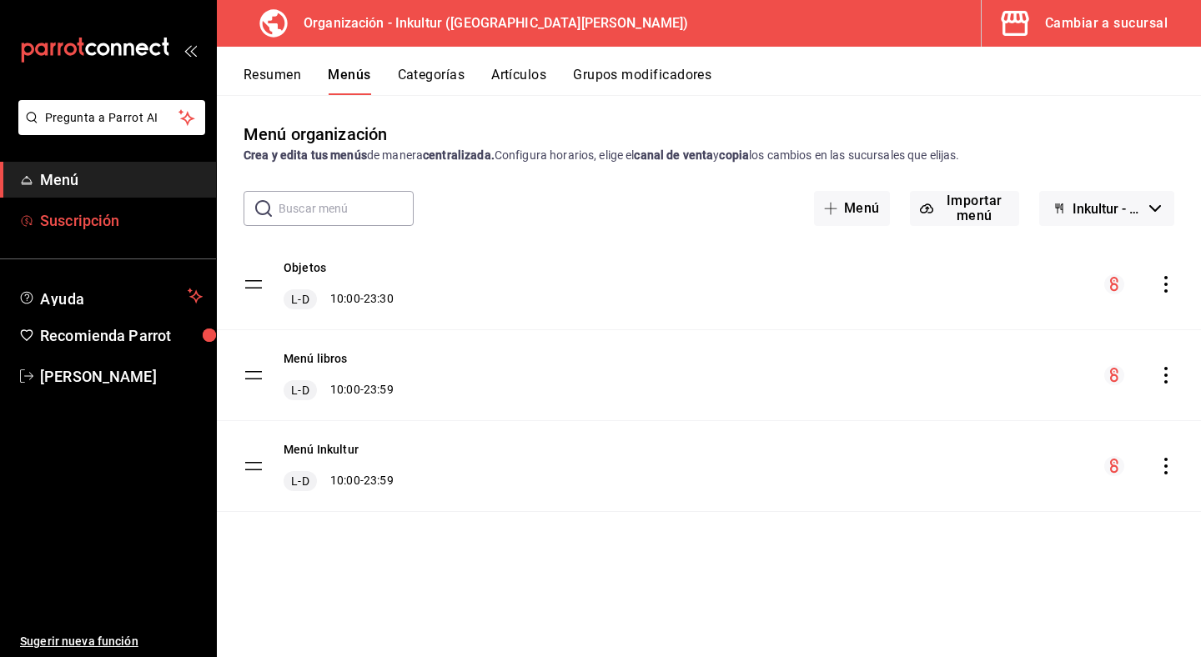
click at [86, 229] on span "Suscripción" at bounding box center [121, 220] width 163 height 23
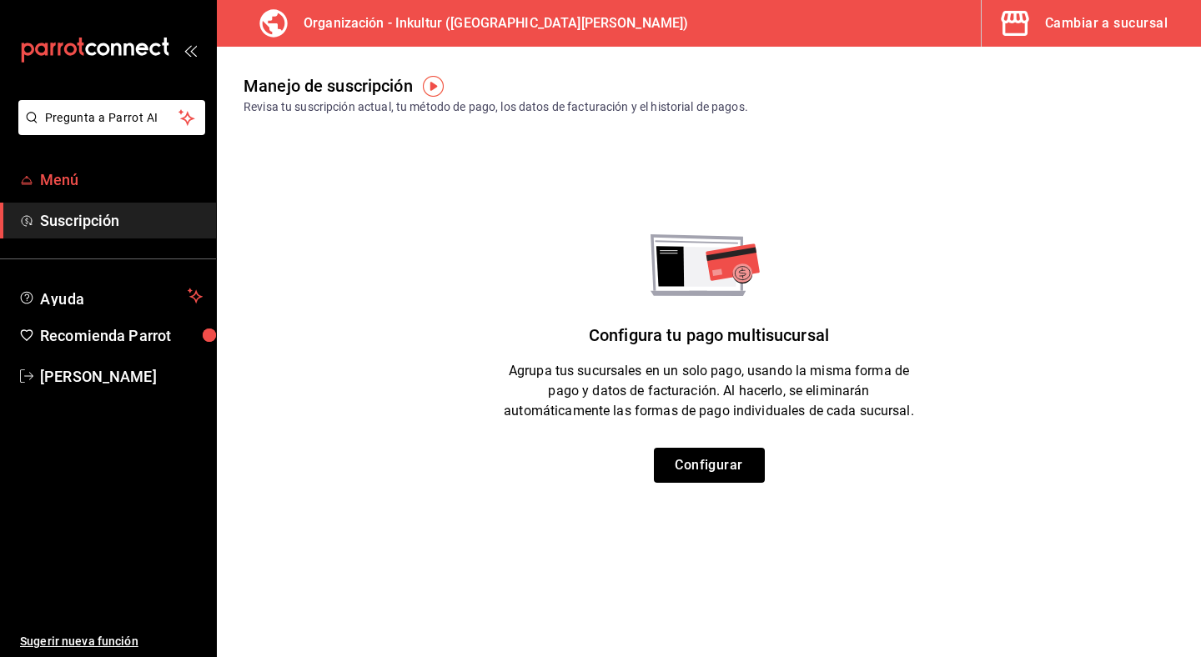
click at [73, 179] on span "Menú" at bounding box center [121, 179] width 163 height 23
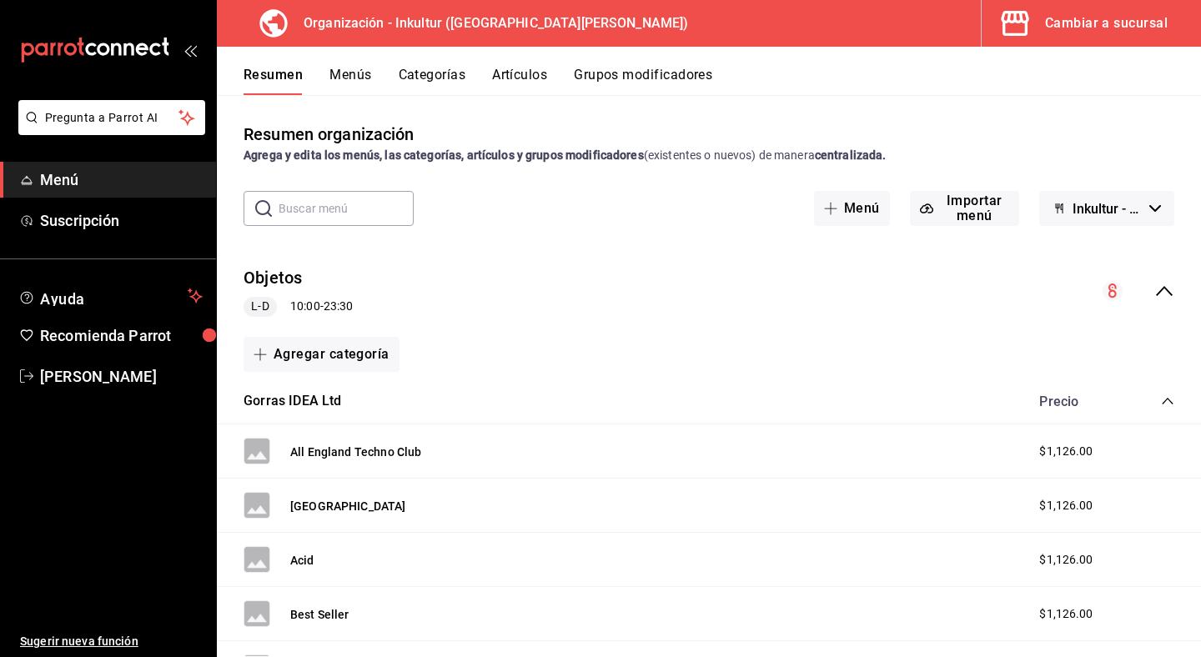
drag, startPoint x: 575, startPoint y: 359, endPoint x: 565, endPoint y: 359, distance: 10.0
click at [565, 359] on div "Agregar categoría" at bounding box center [709, 354] width 931 height 35
click at [123, 180] on span "Menú" at bounding box center [121, 179] width 163 height 23
click at [447, 82] on button "Categorías" at bounding box center [433, 81] width 68 height 28
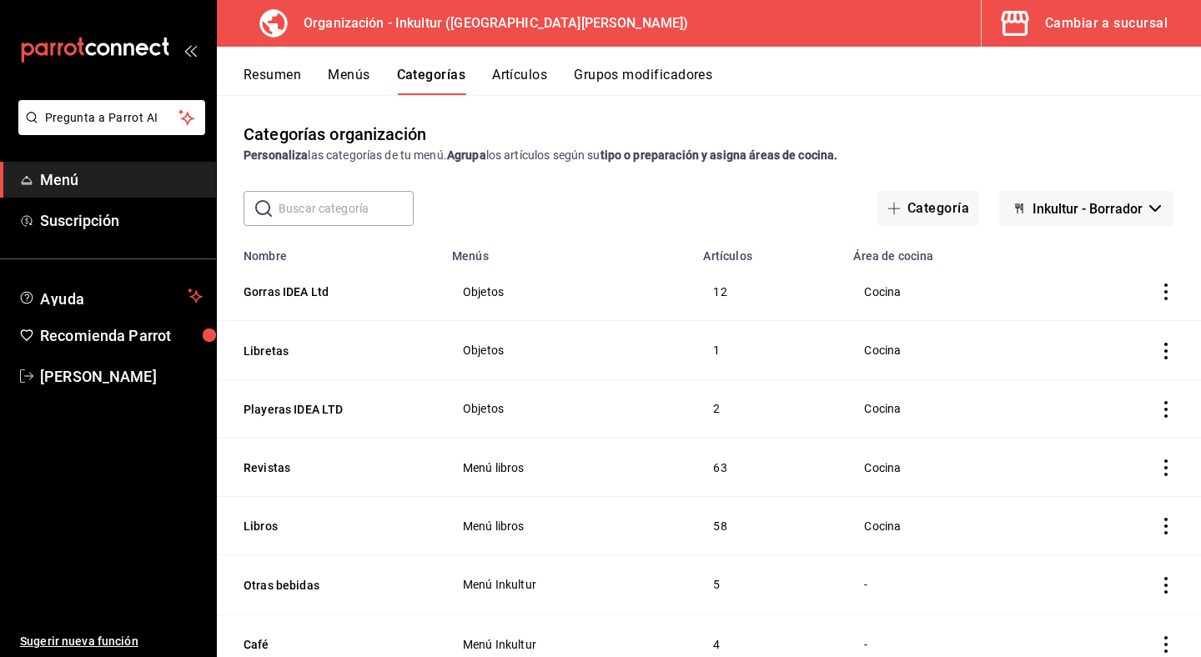
click at [529, 84] on button "Artículos" at bounding box center [519, 81] width 55 height 28
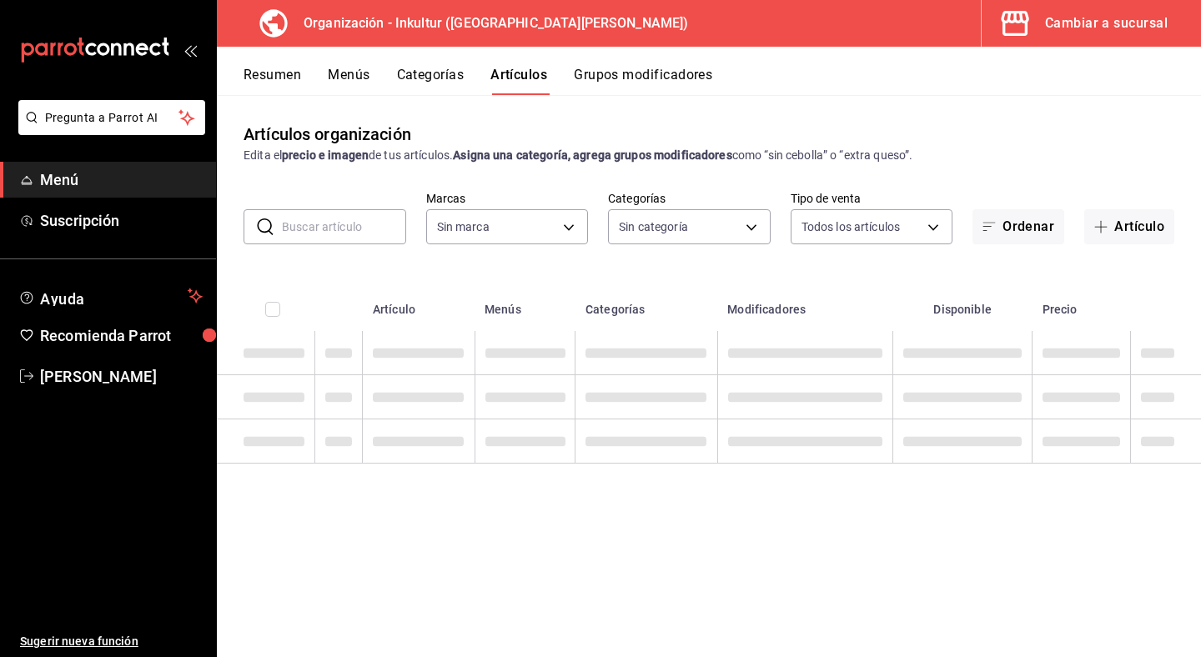
type input "bcd86233-8dbb-45bb-8bd9-5ddbdd1e51c4"
type input "e1cb3b1f-dbbd-4224-9fc5-19808936d2e2,54aa530d-7ed8-4edb-8296-0df57e6cf6b2,c328b…"
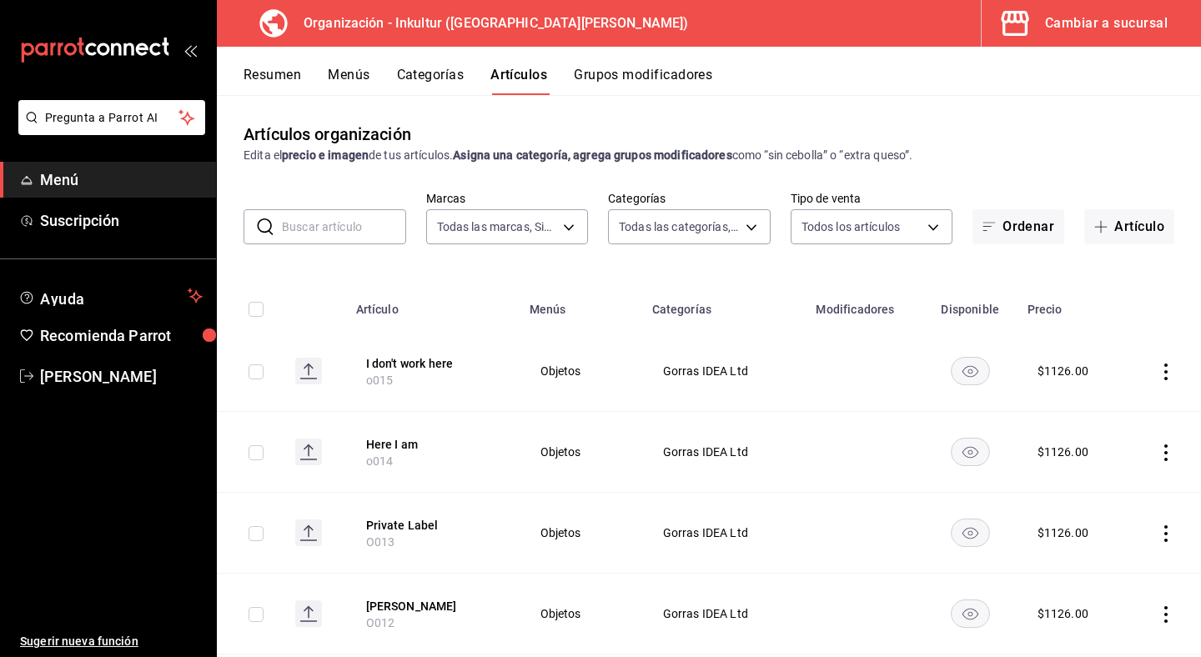
click at [98, 35] on div "mailbox folders" at bounding box center [108, 50] width 216 height 100
click at [99, 49] on icon "mailbox folders" at bounding box center [95, 50] width 150 height 25
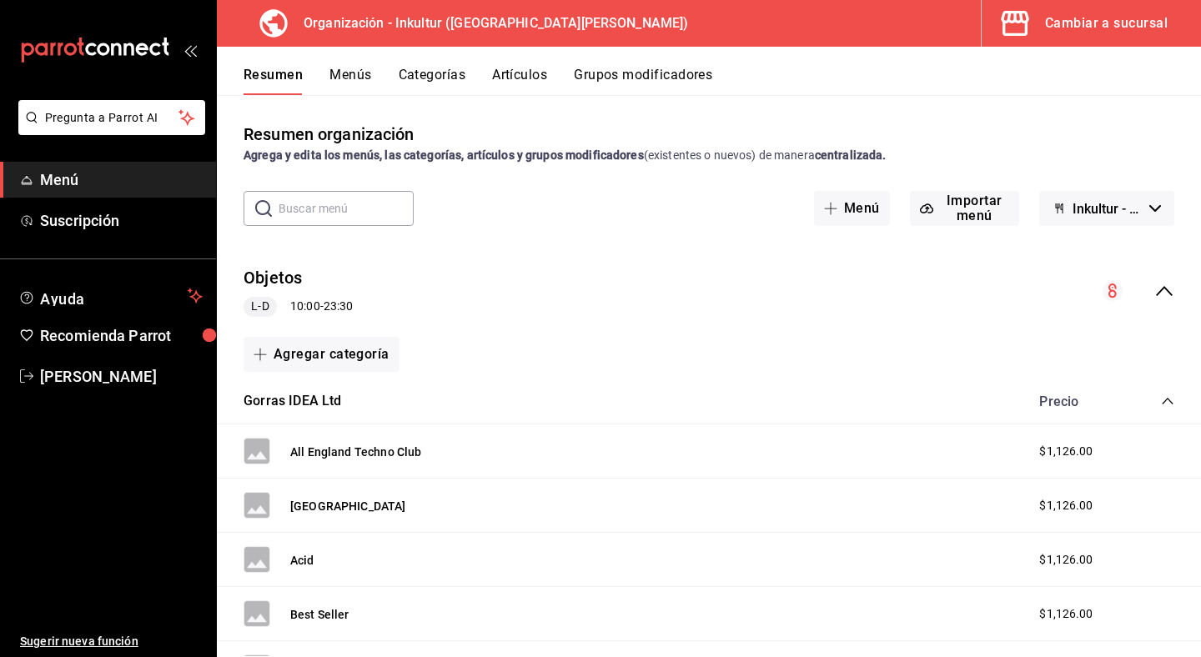
click at [93, 38] on icon "mailbox folders" at bounding box center [95, 50] width 150 height 25
click at [133, 373] on span "[PERSON_NAME]" at bounding box center [121, 376] width 163 height 23
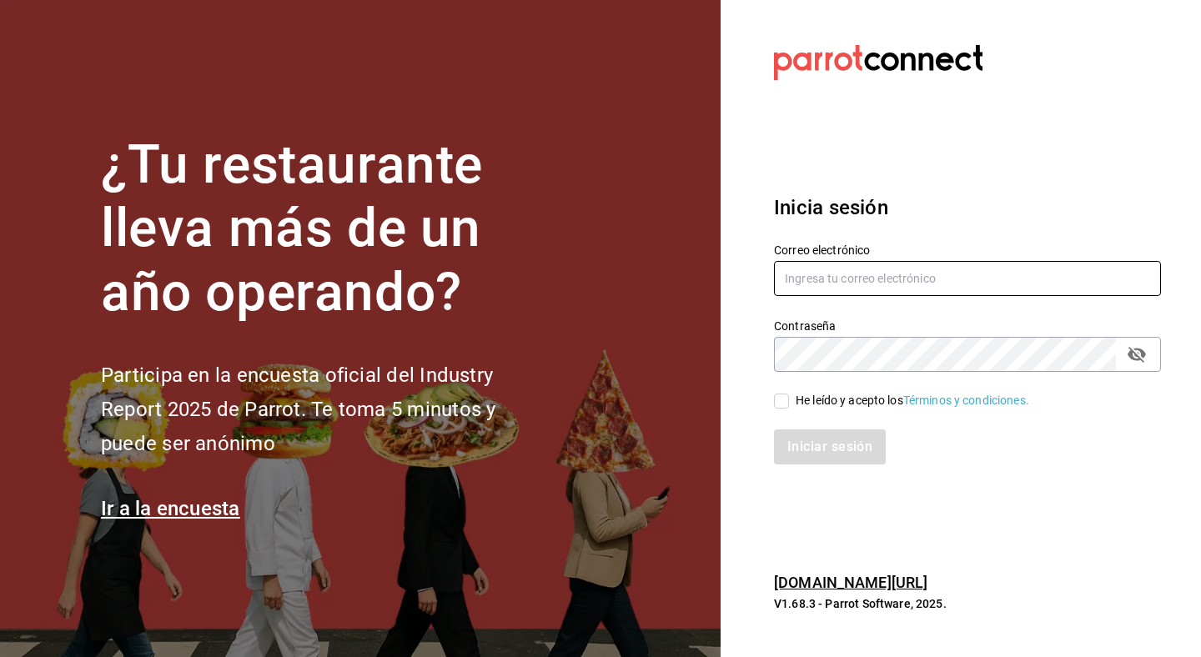
click at [828, 284] on input "text" at bounding box center [967, 278] width 387 height 35
type input "[EMAIL_ADDRESS][DOMAIN_NAME]"
click at [787, 397] on input "He leído y acepto los Términos y condiciones." at bounding box center [781, 401] width 15 height 15
checkbox input "true"
click at [813, 445] on button "Iniciar sesión" at bounding box center [830, 447] width 113 height 35
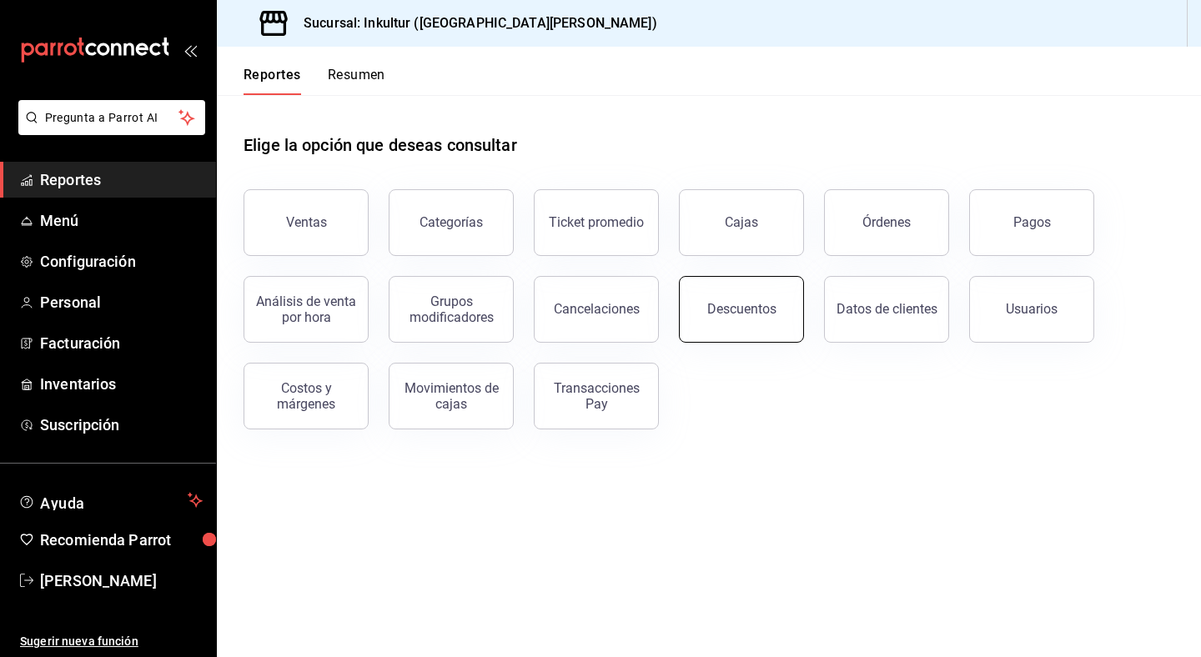
click at [754, 314] on div "Descuentos" at bounding box center [741, 309] width 69 height 16
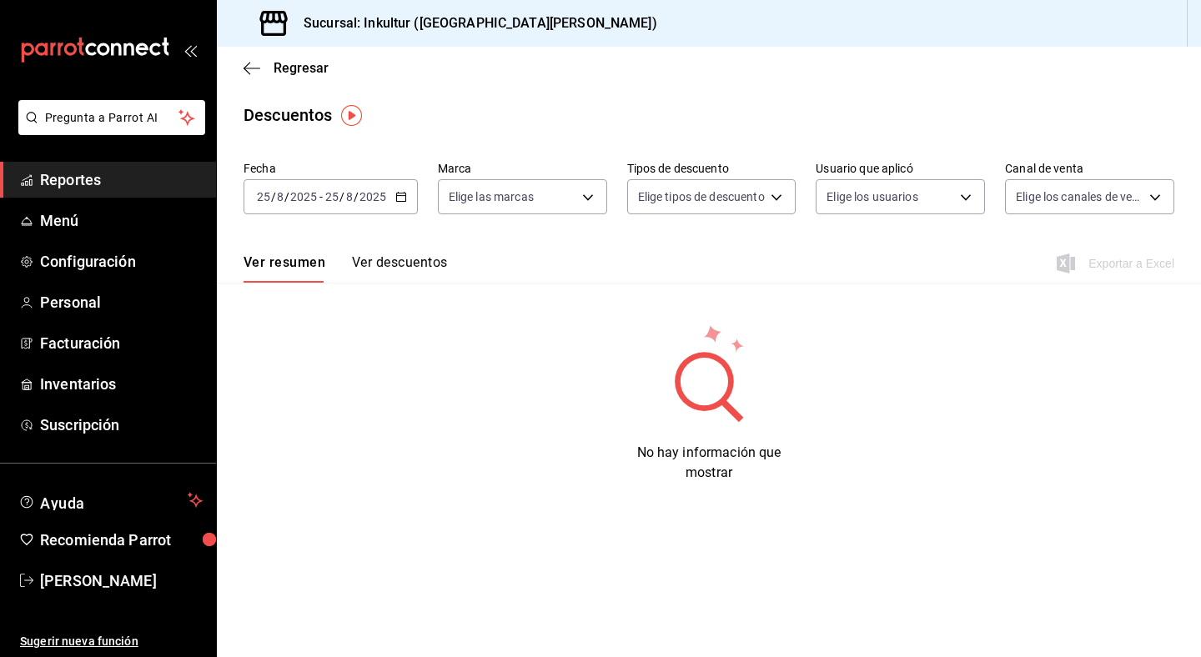
click at [403, 269] on button "Ver descuentos" at bounding box center [399, 268] width 95 height 28
click at [350, 110] on img "button" at bounding box center [351, 115] width 21 height 21
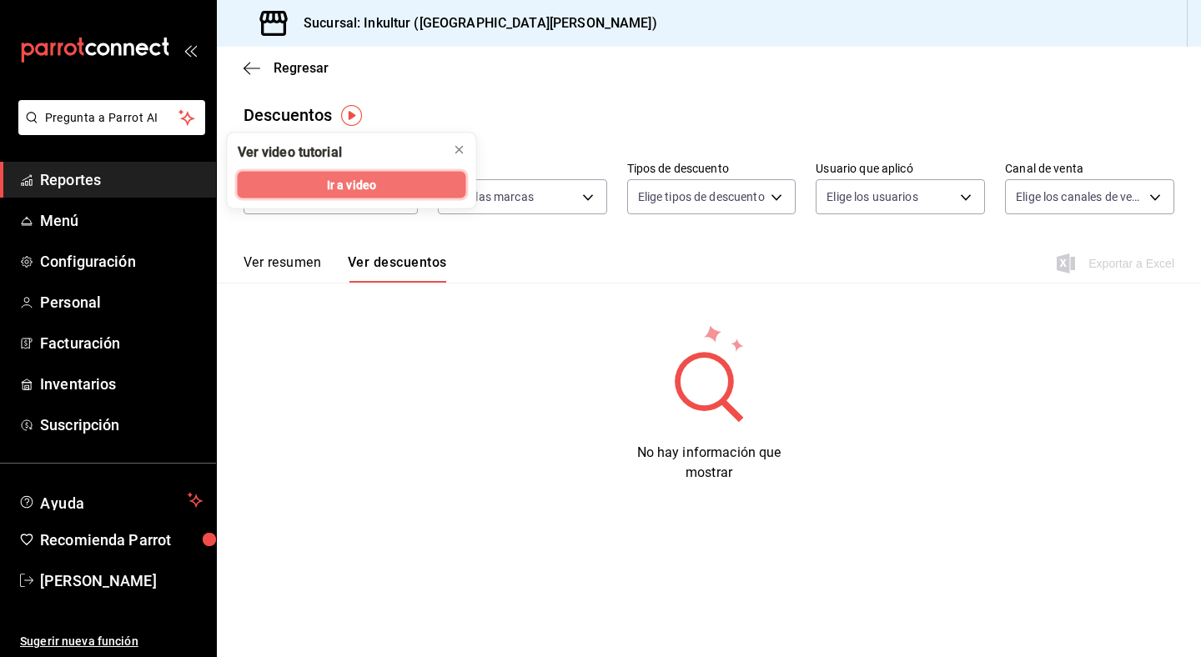
click at [369, 189] on span "Ir a video" at bounding box center [351, 185] width 49 height 18
